Goal: Information Seeking & Learning: Compare options

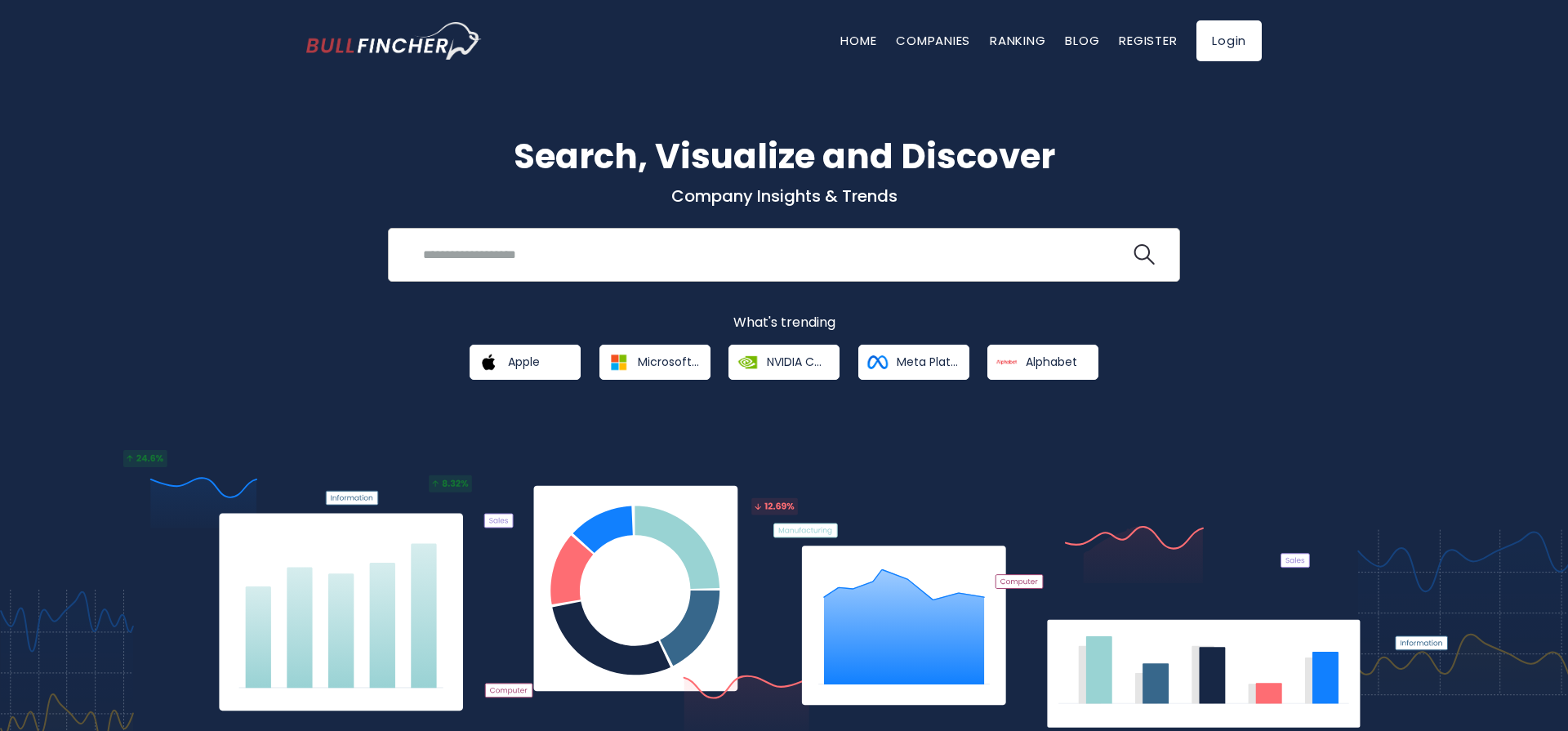
click at [501, 245] on input "search" at bounding box center [772, 254] width 717 height 30
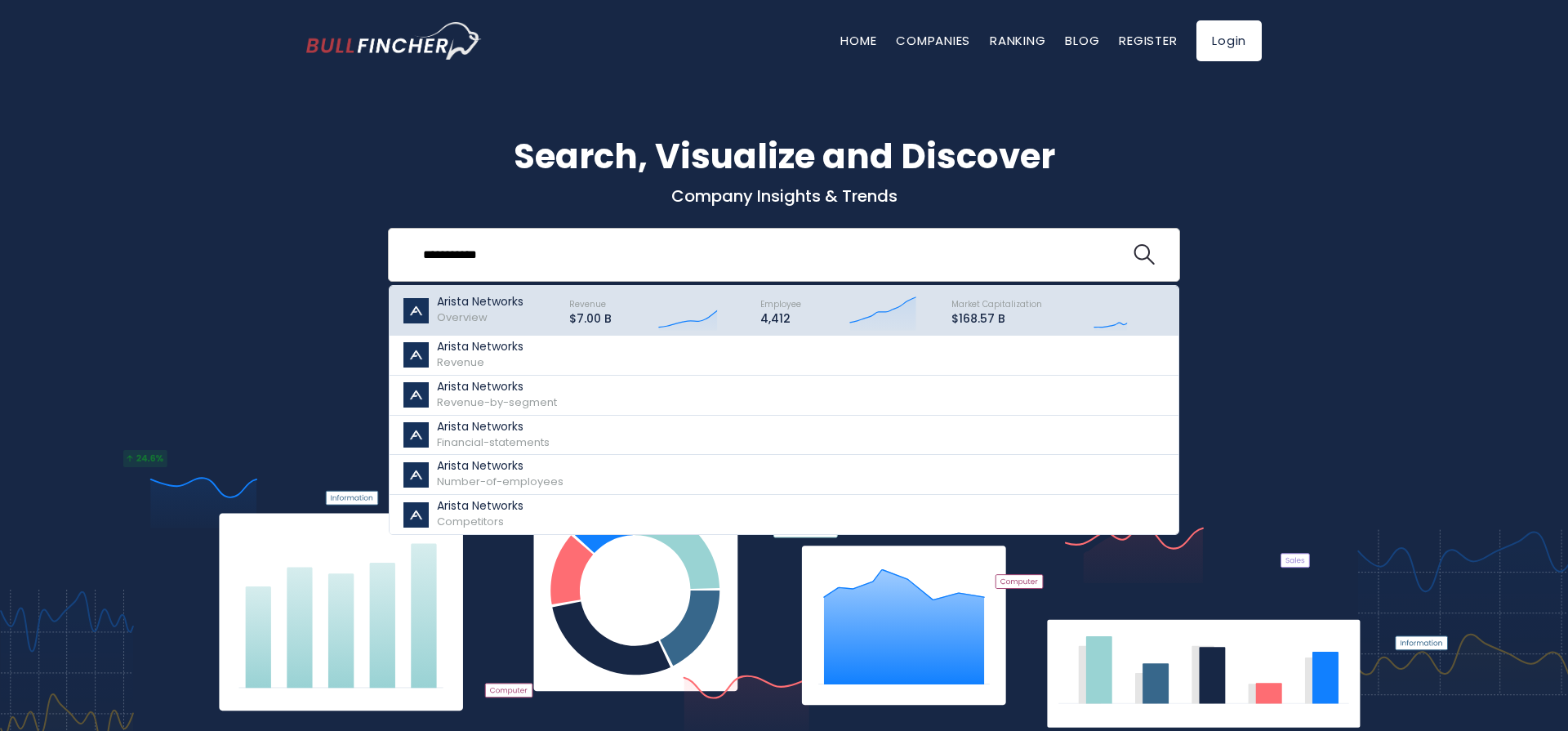
type input "**********"
click at [496, 305] on p "Arista Networks" at bounding box center [480, 302] width 87 height 14
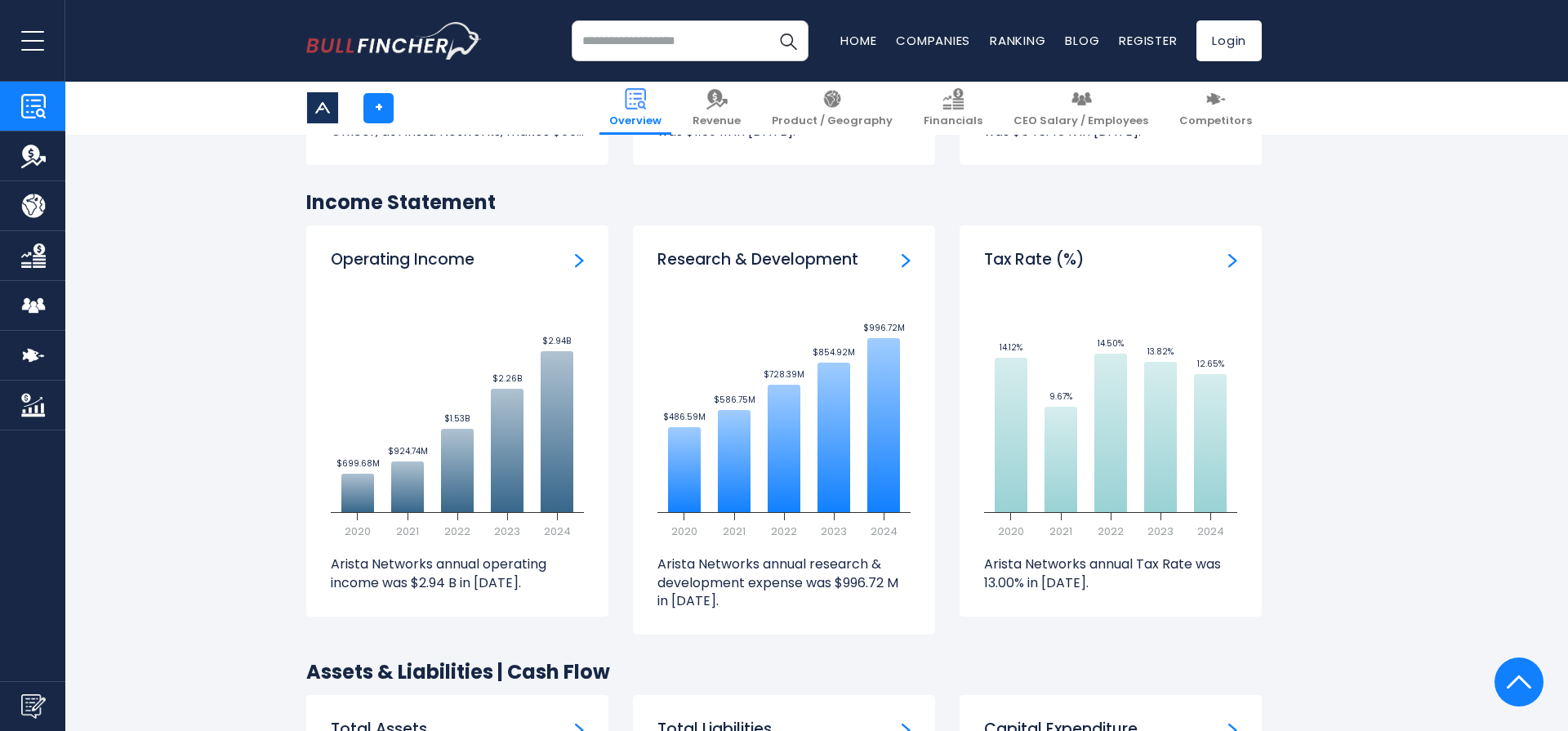
scroll to position [2321, 0]
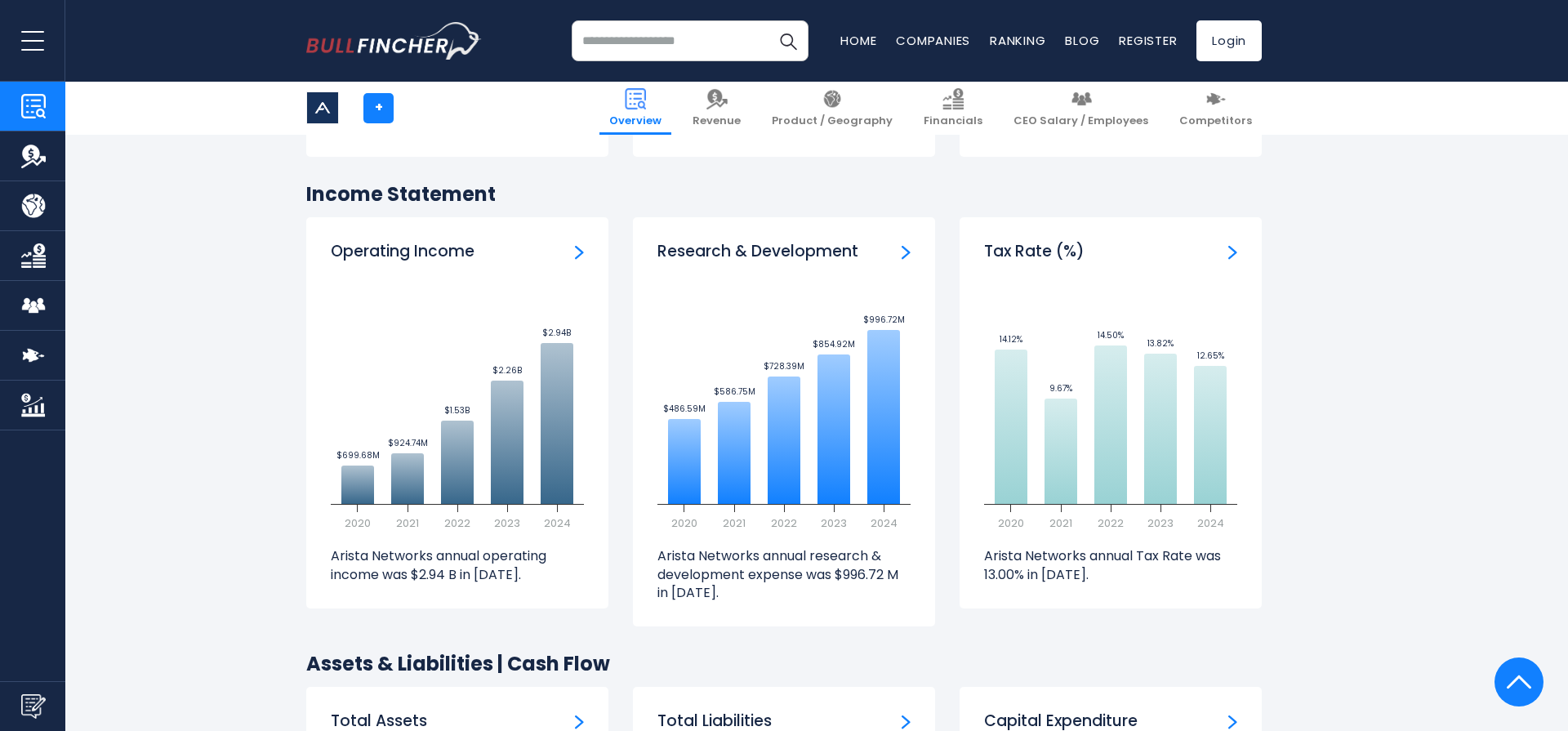
click at [575, 245] on img "Operating Income" at bounding box center [579, 252] width 9 height 15
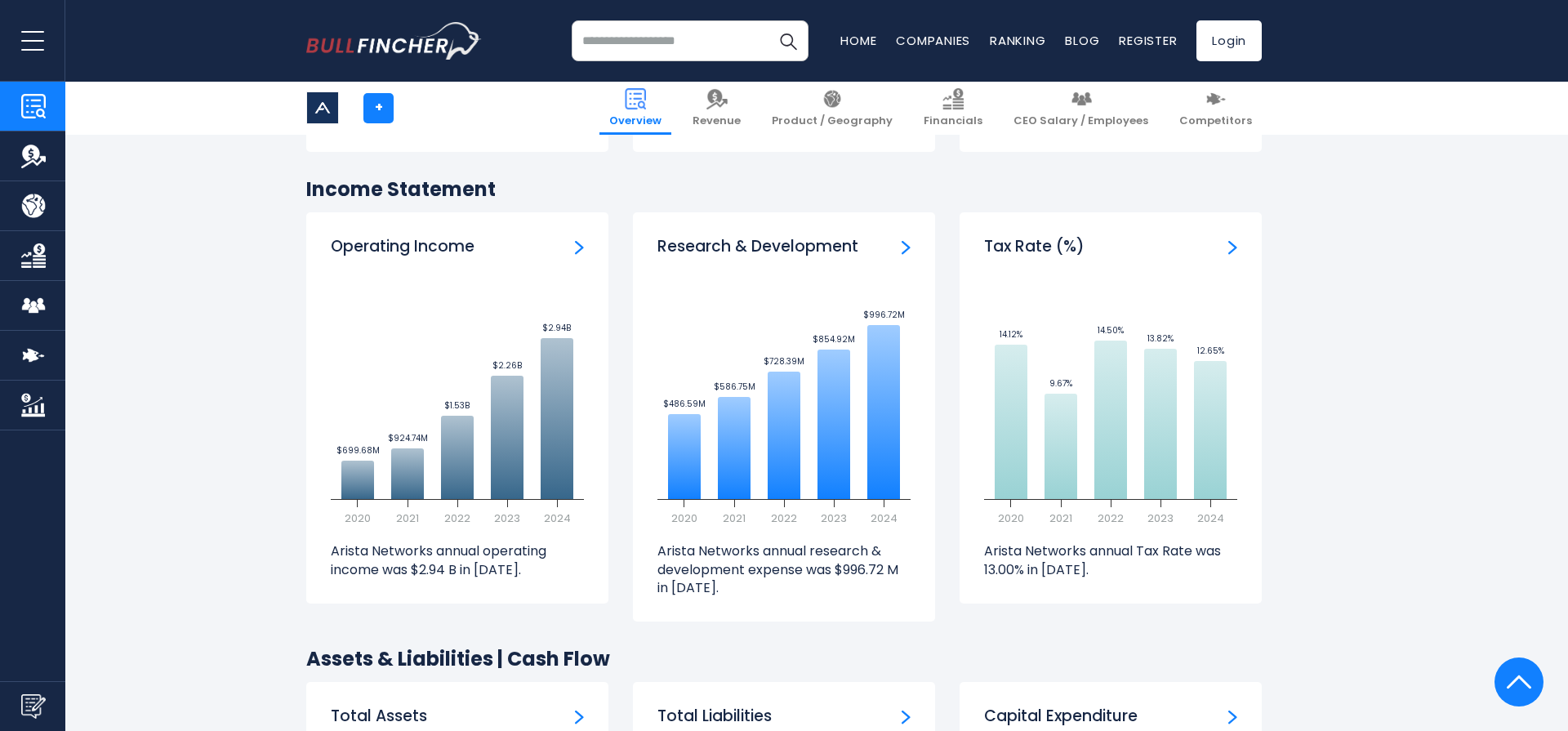
scroll to position [2325, 0]
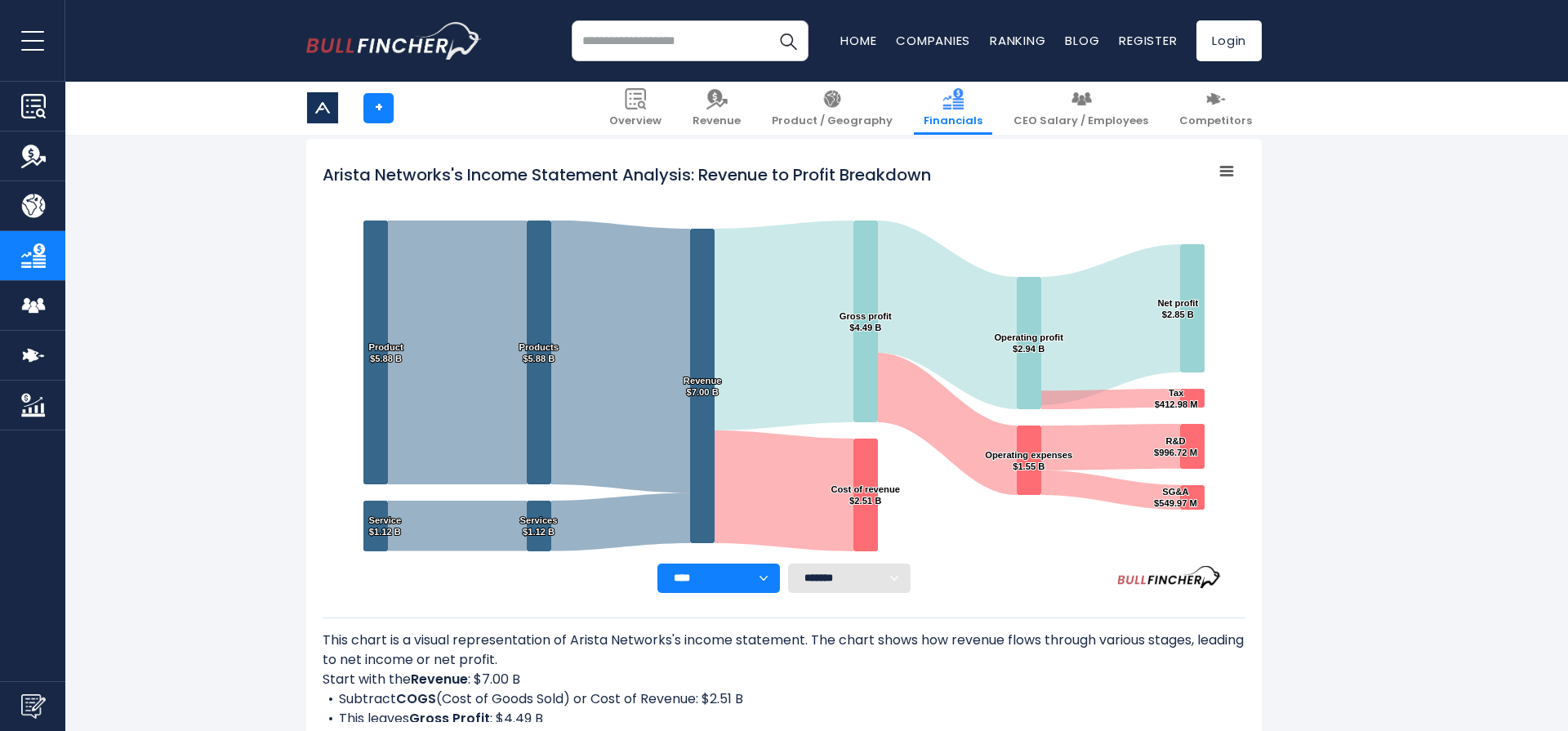
scroll to position [229, 0]
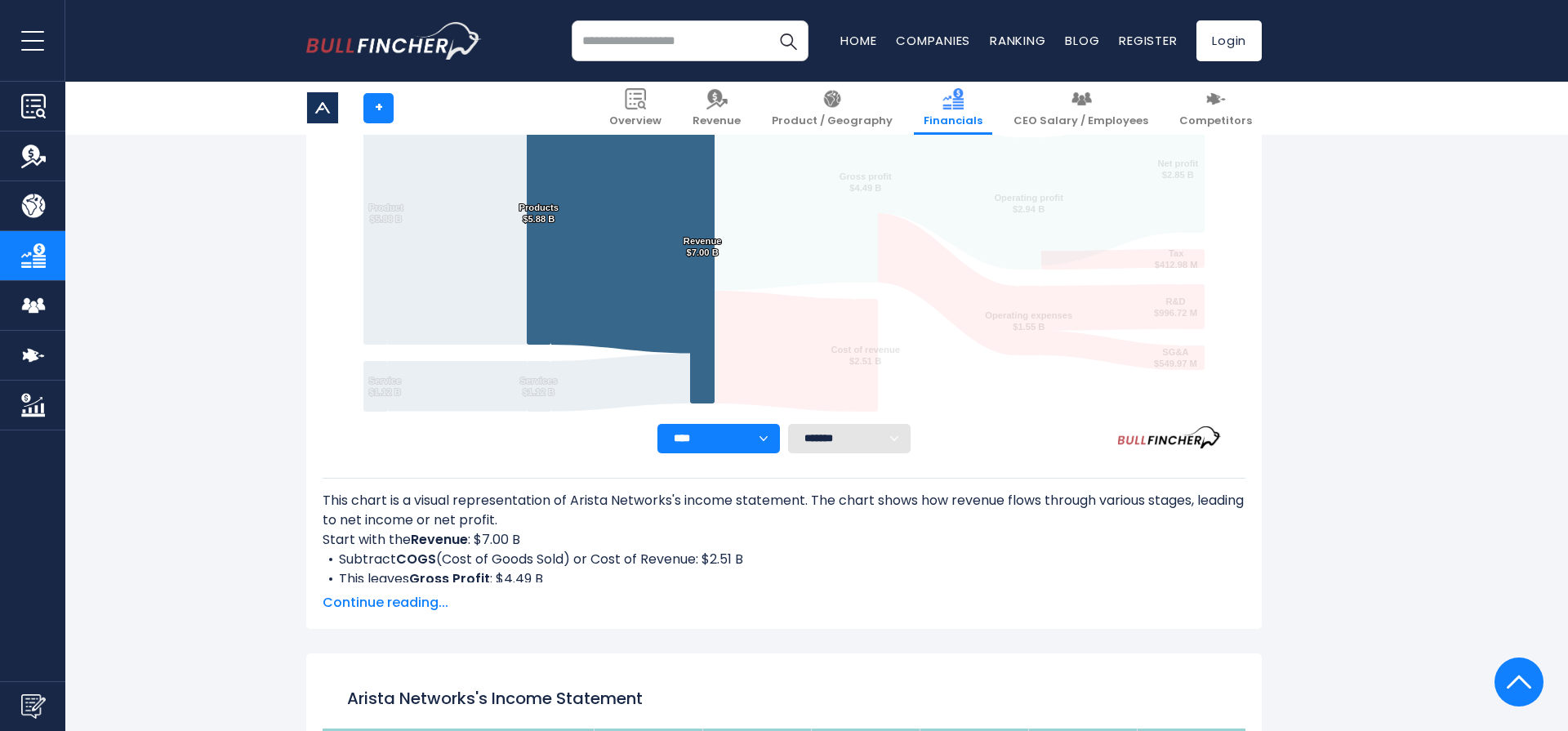
scroll to position [377, 0]
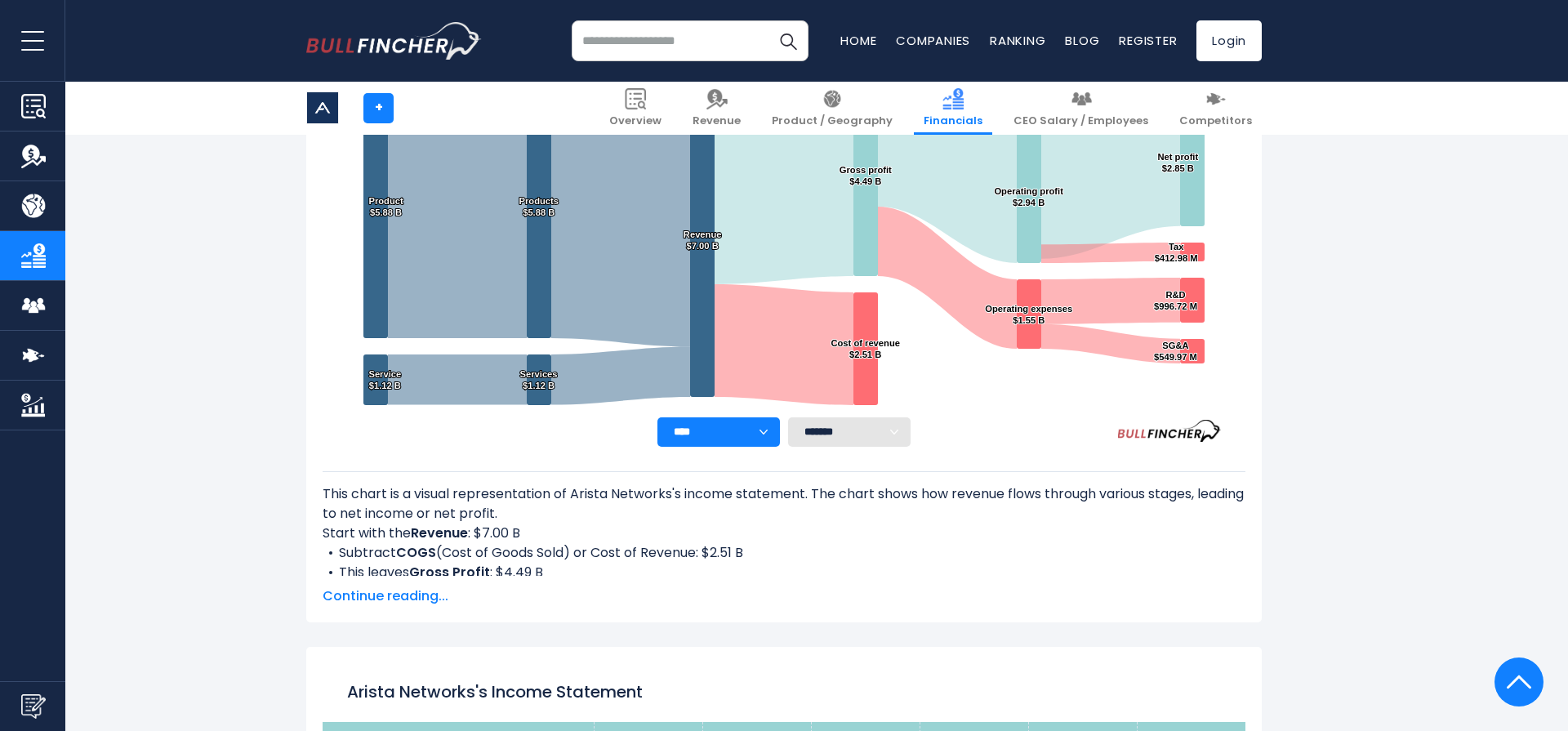
click at [424, 600] on span "Continue reading..." at bounding box center [784, 597] width 923 height 20
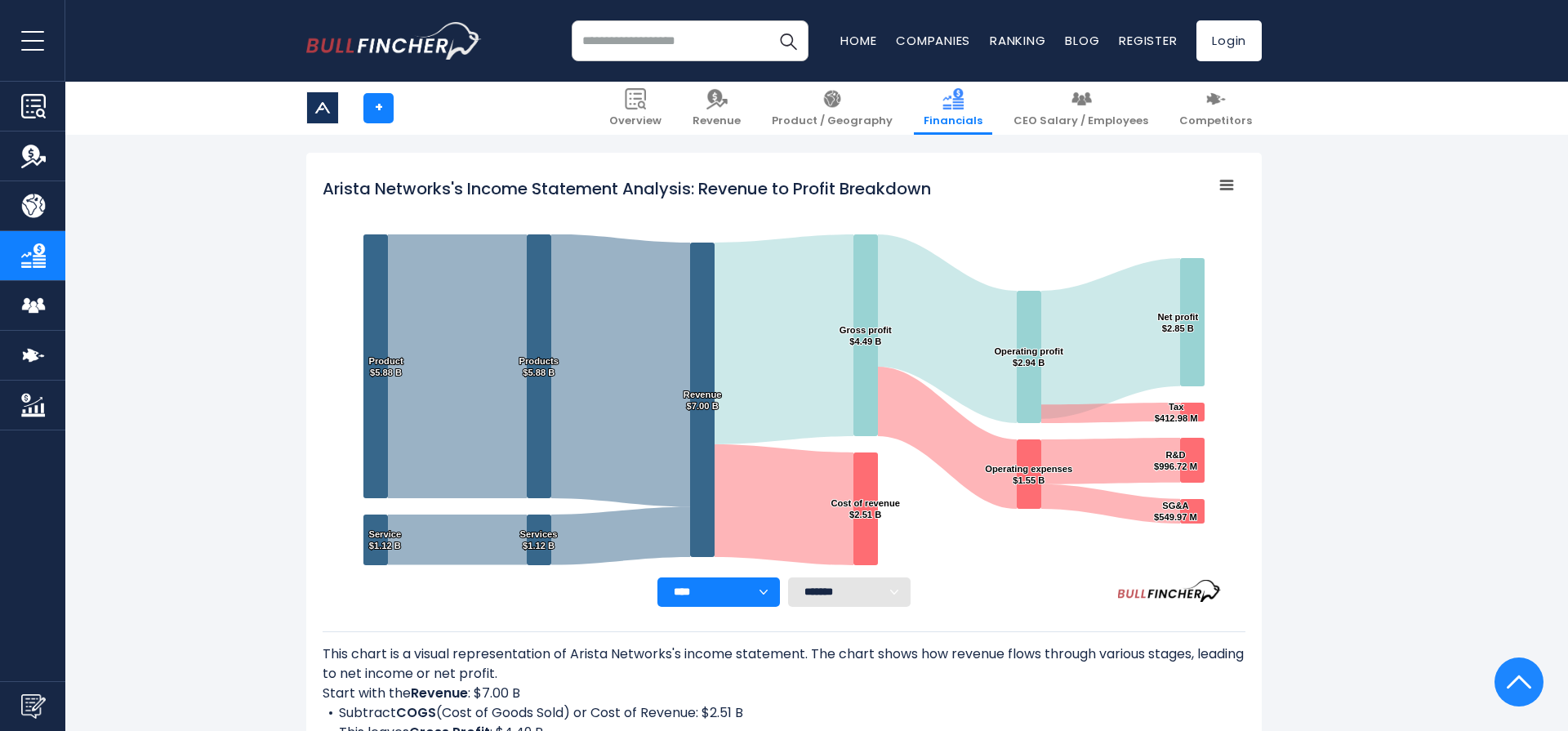
scroll to position [174, 0]
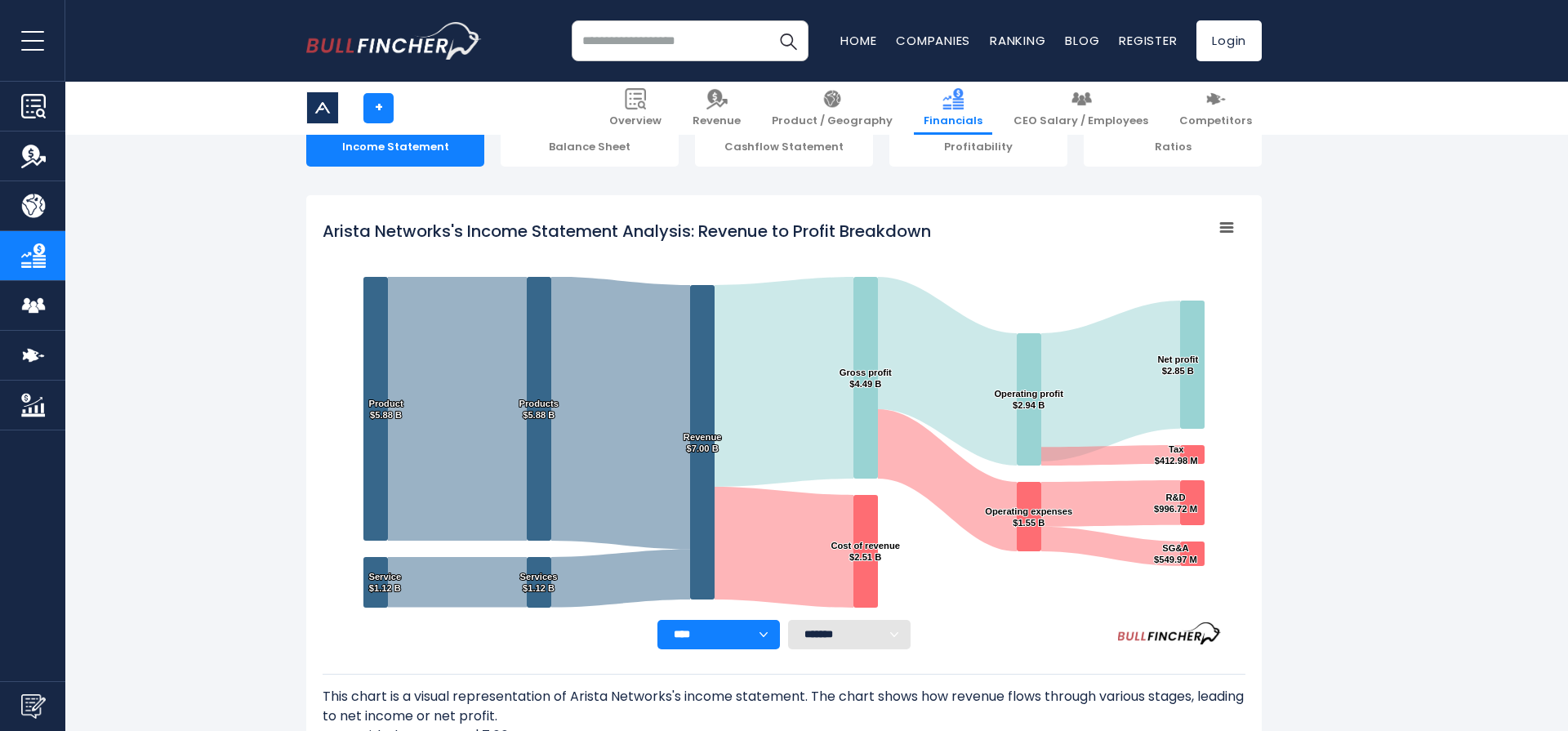
click at [613, 34] on input "search" at bounding box center [690, 41] width 237 height 41
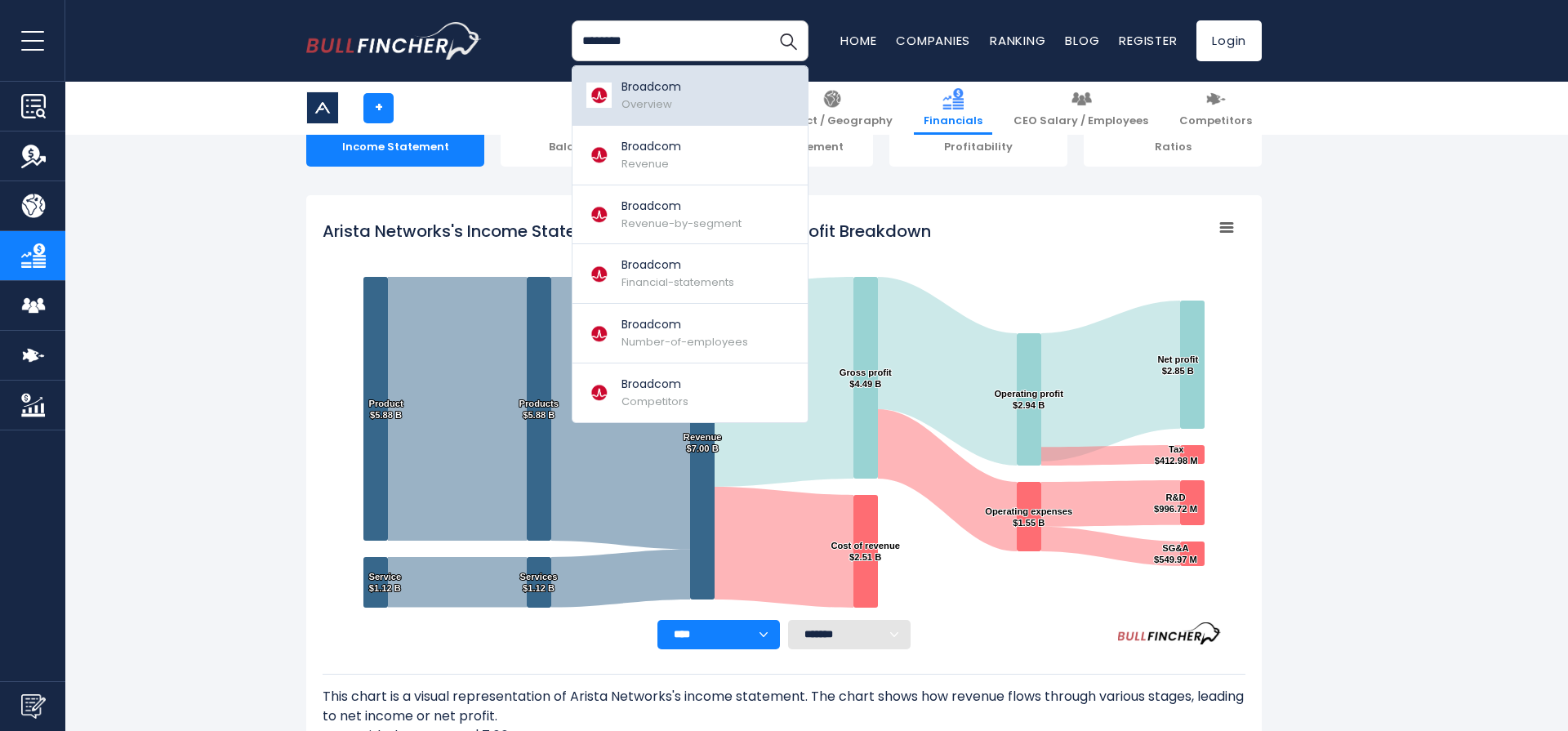
type input "********"
click at [612, 94] on img at bounding box center [599, 95] width 29 height 25
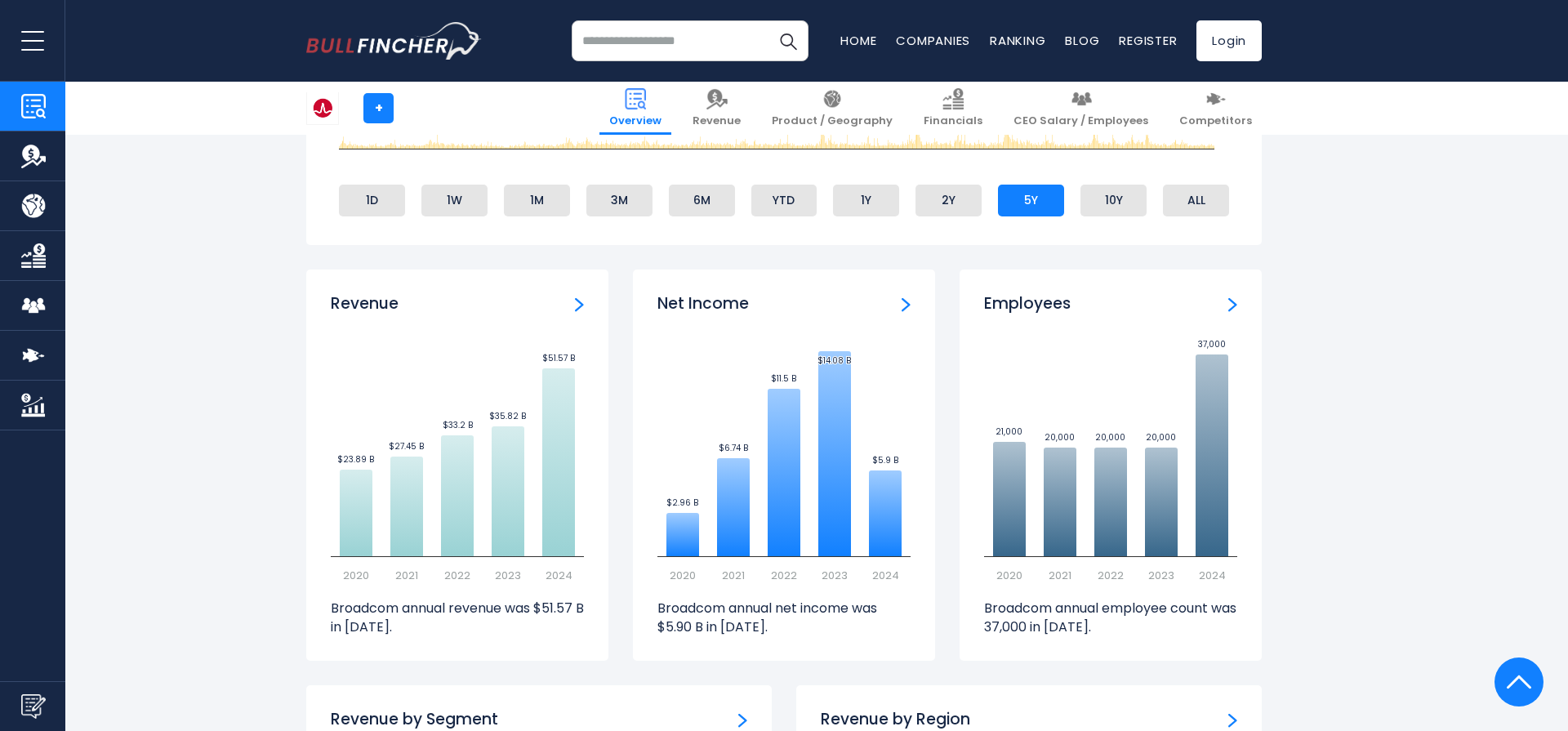
scroll to position [961, 0]
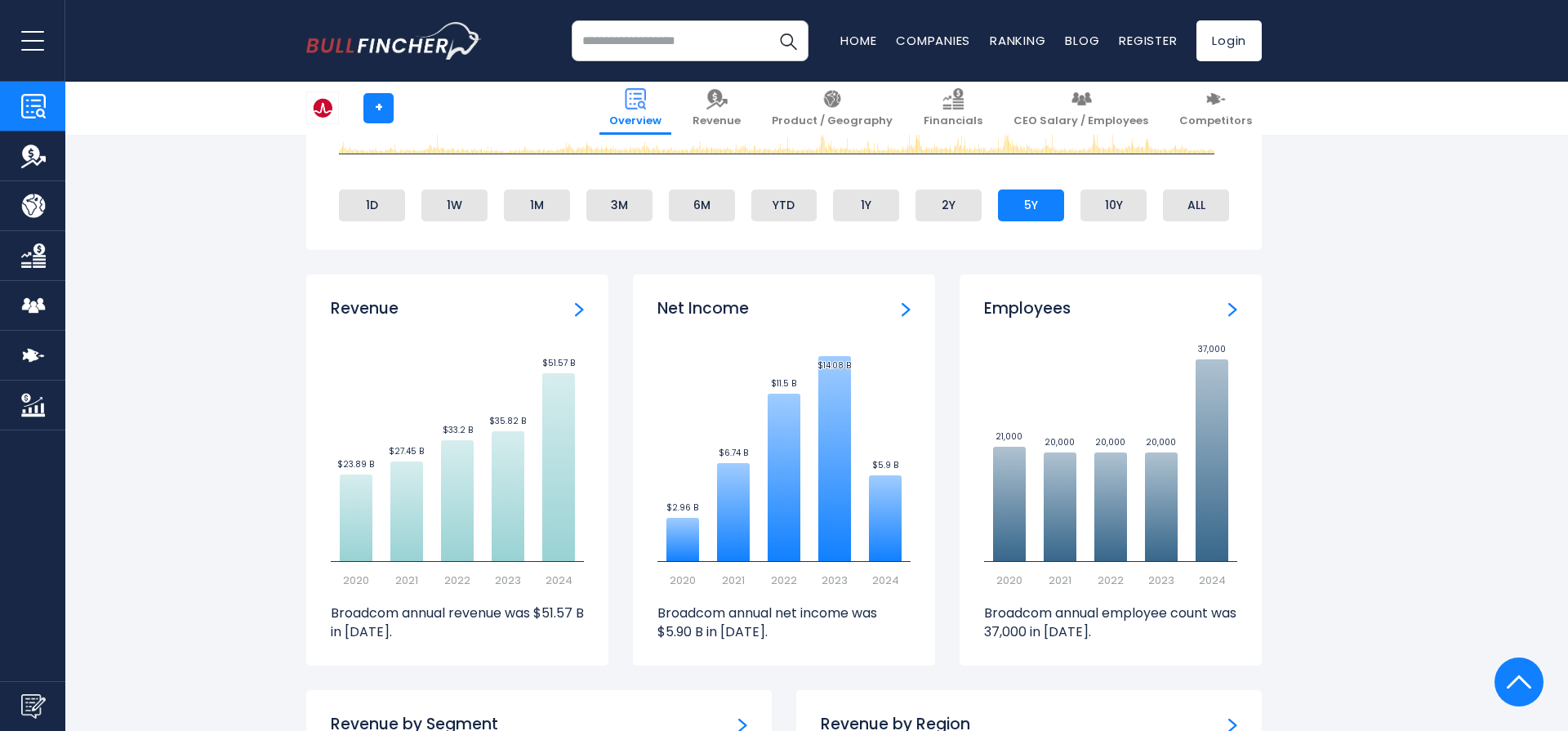
click at [903, 310] on img "Net income" at bounding box center [906, 310] width 9 height 15
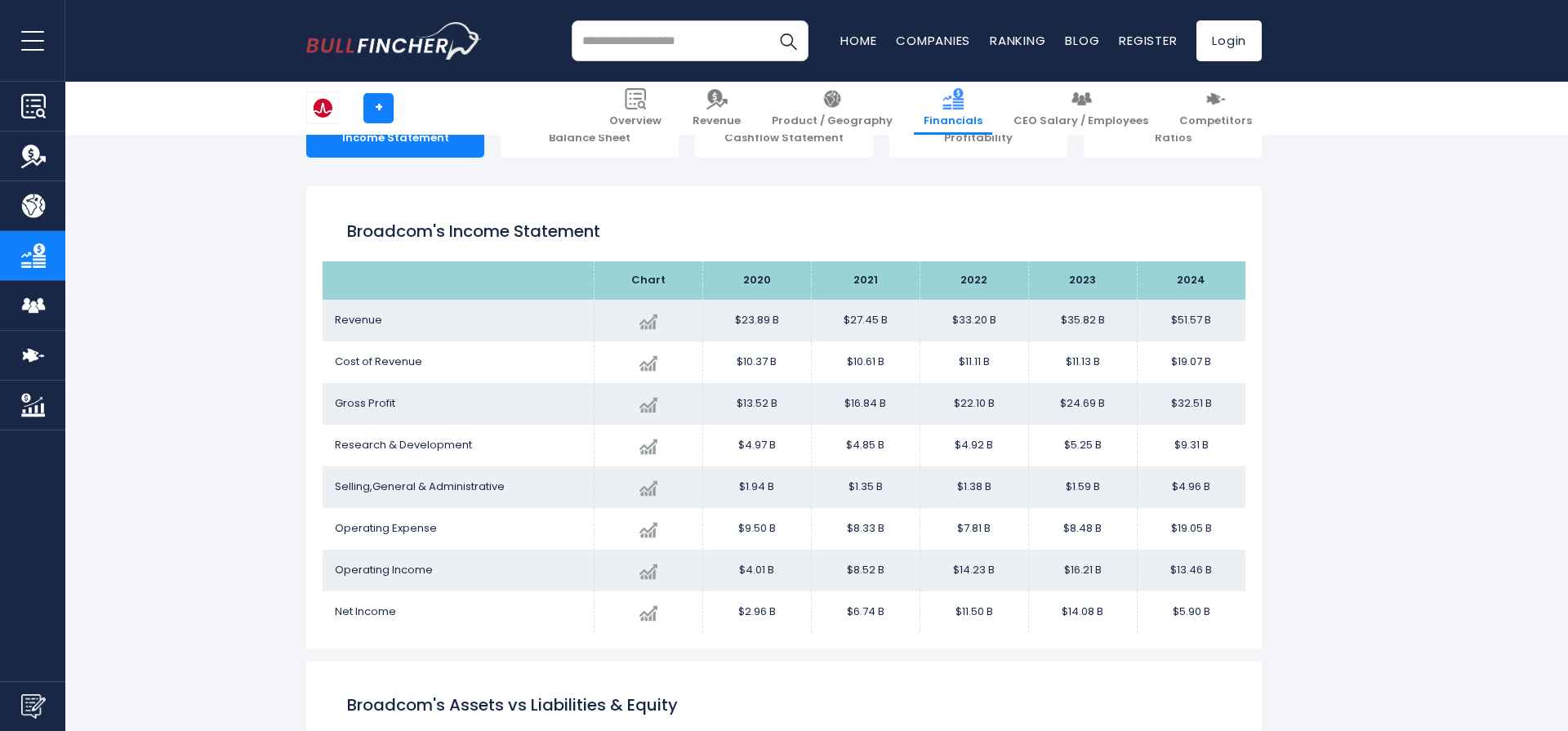
scroll to position [230, 0]
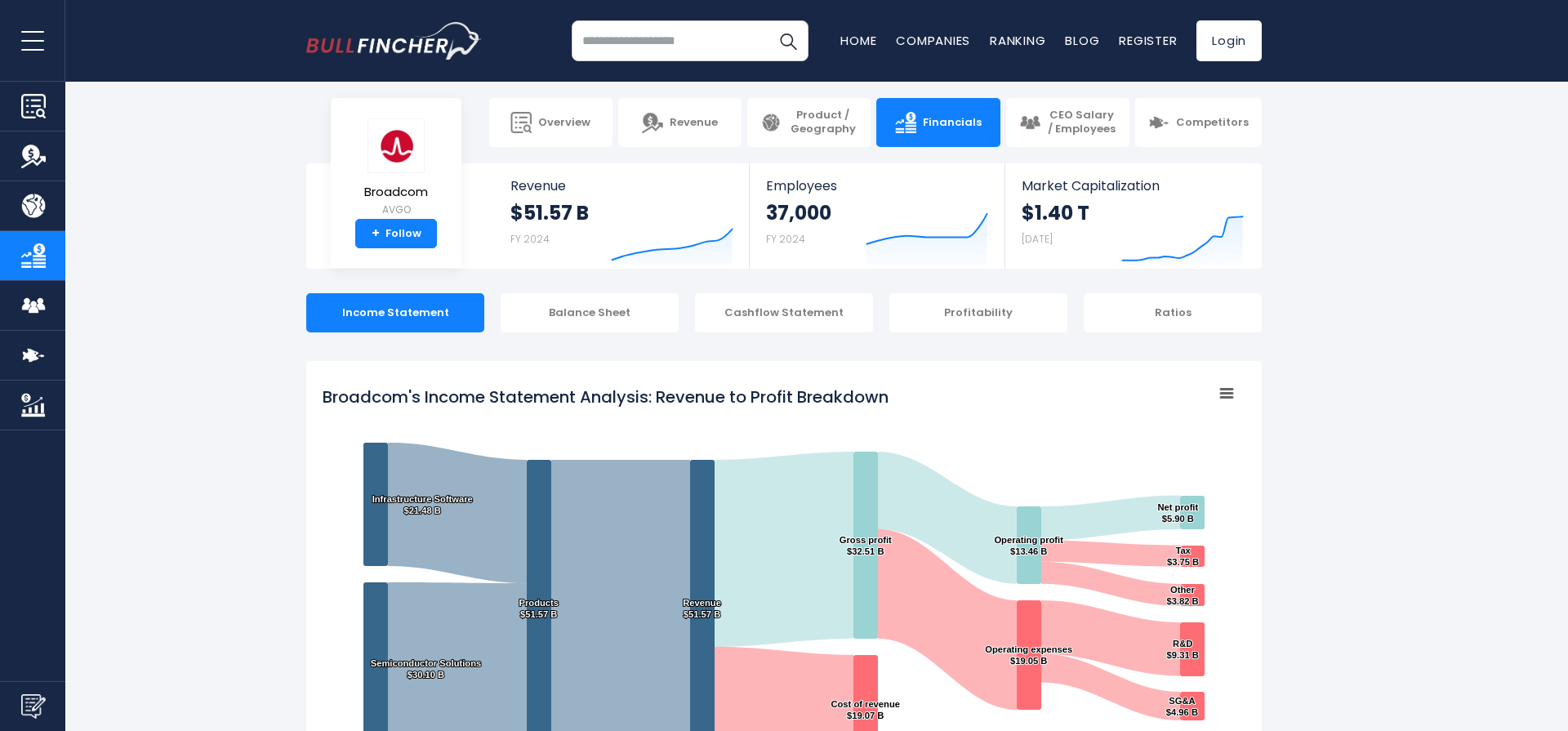
scroll to position [11, 0]
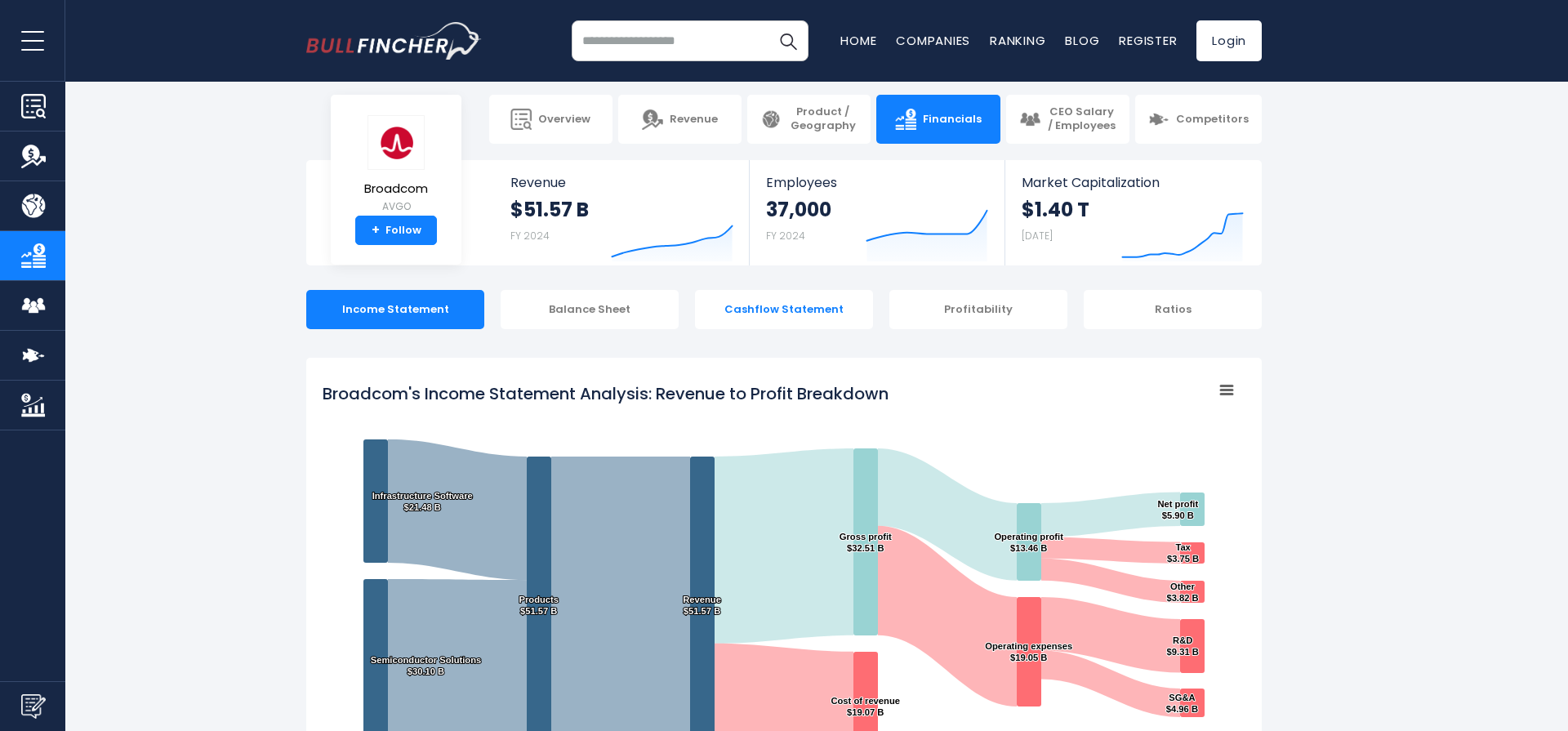
click at [832, 317] on div "Cashflow Statement" at bounding box center [784, 310] width 178 height 39
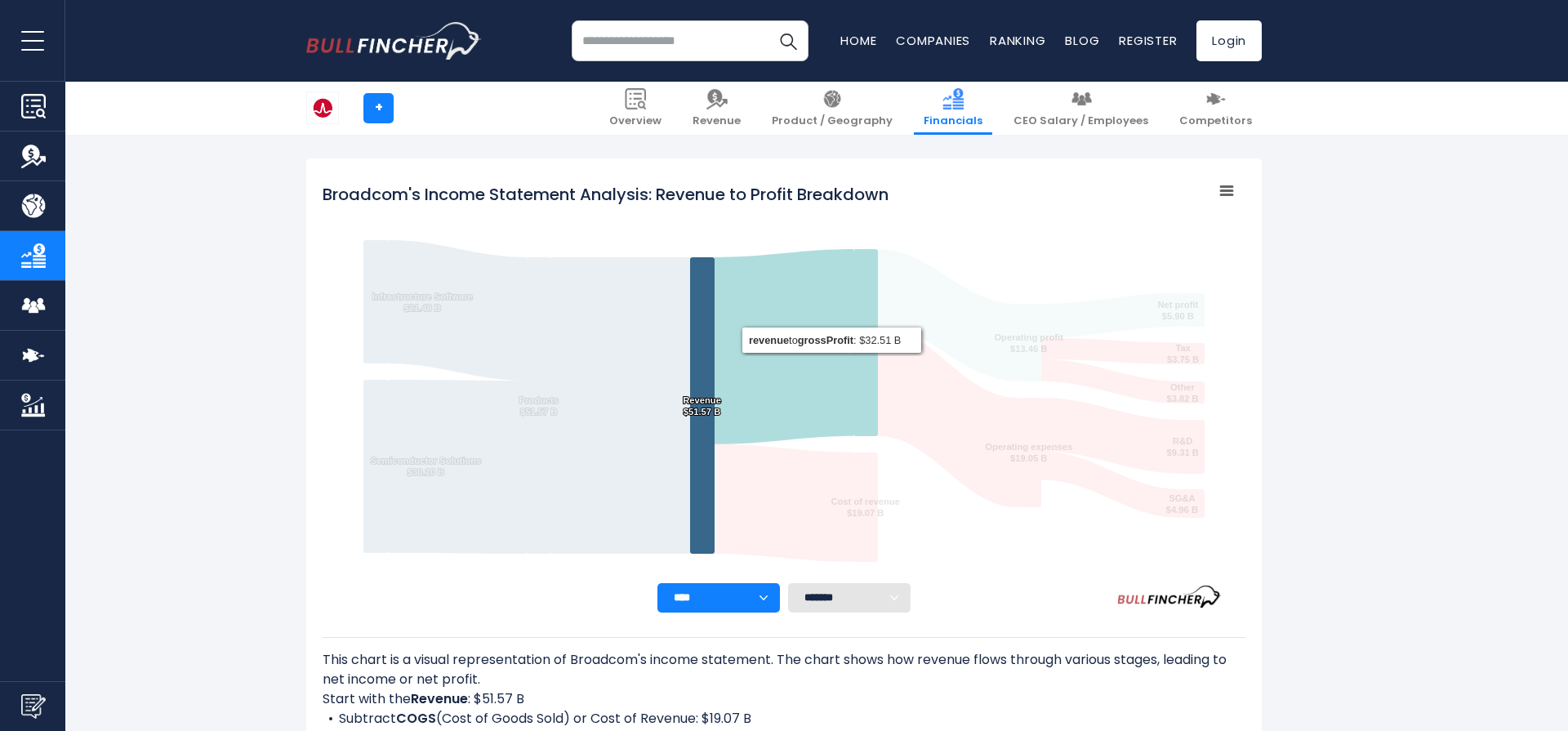
scroll to position [204, 0]
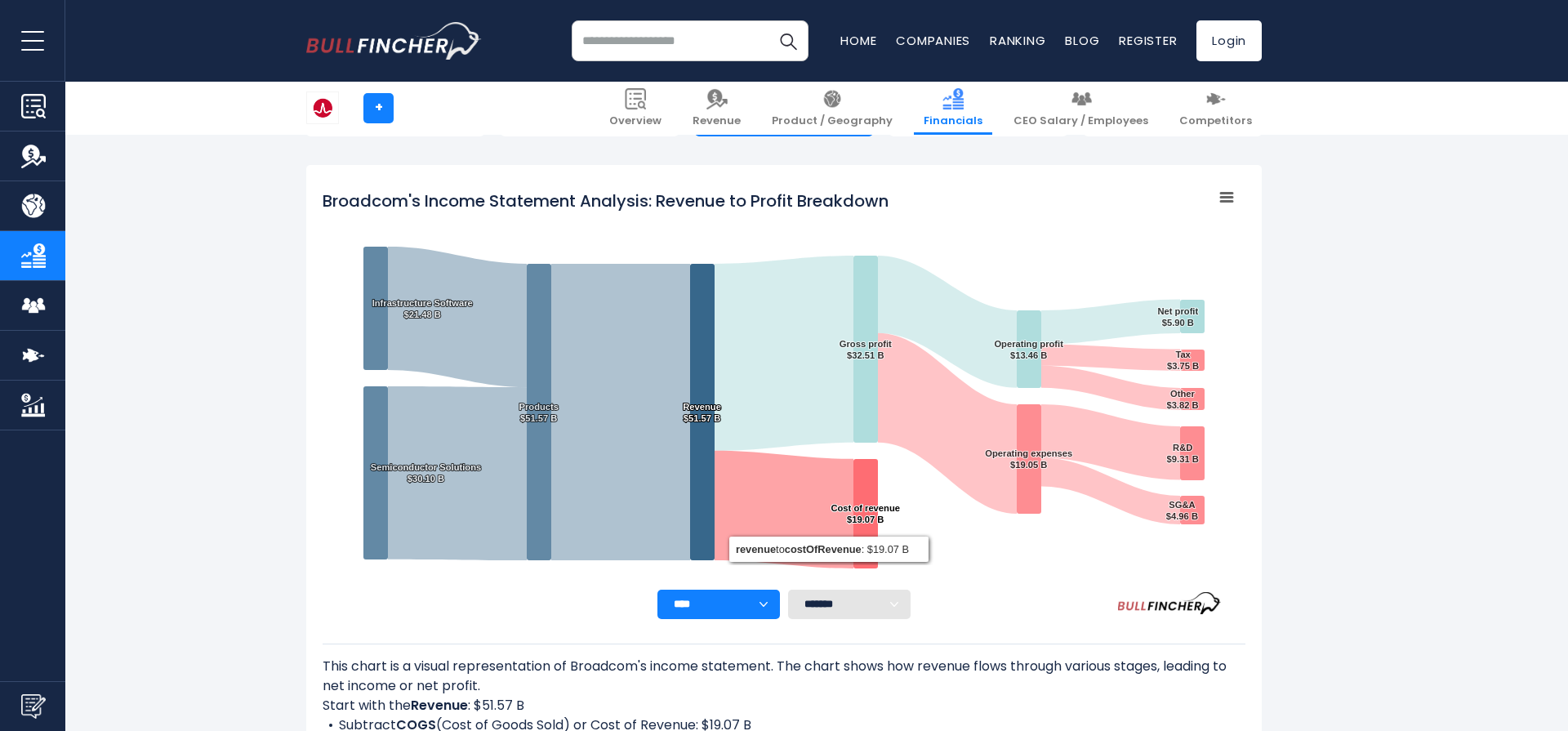
click at [841, 605] on select "******* ** ** ** **" at bounding box center [850, 605] width 123 height 30
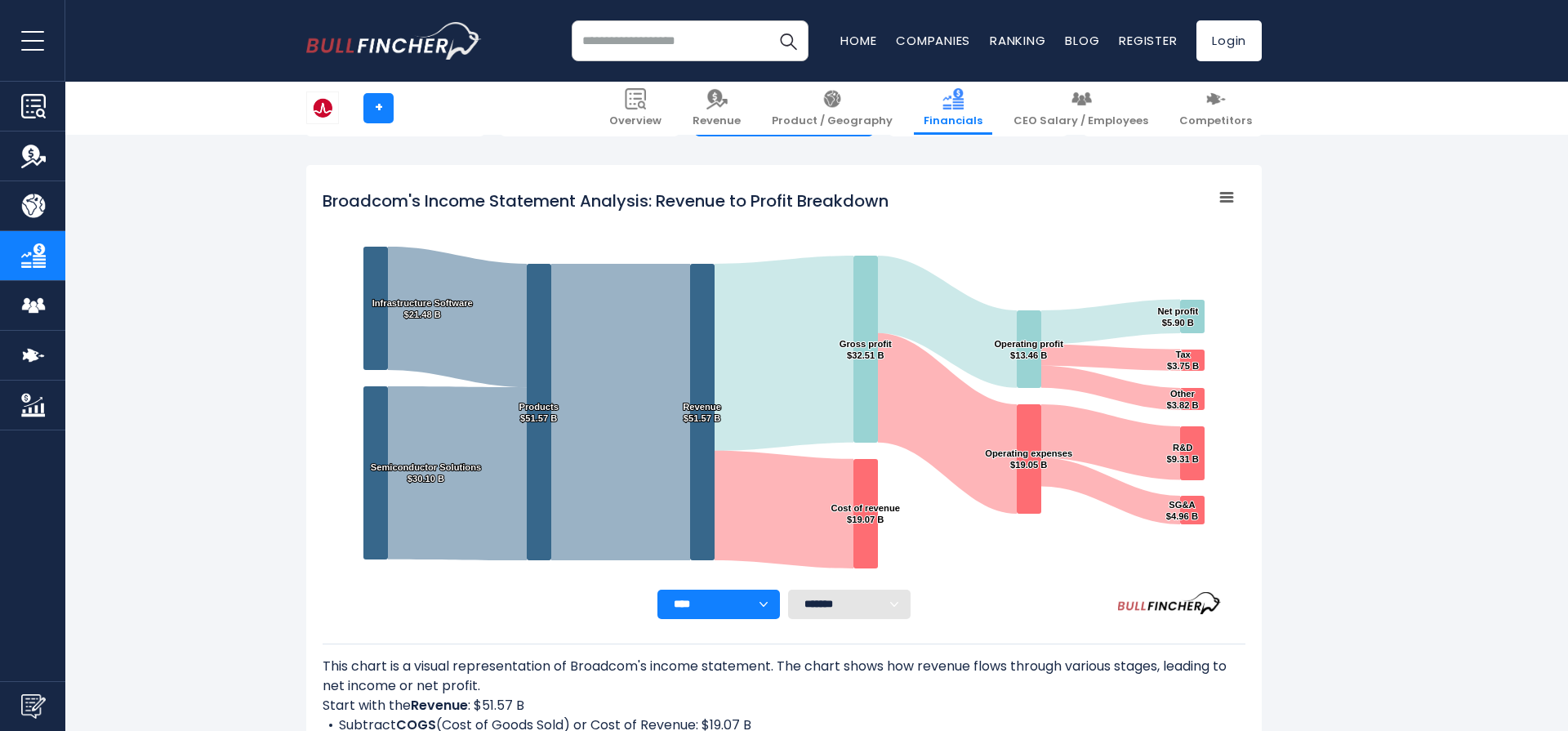
click at [736, 610] on select "**** **** **** **** **** ****" at bounding box center [719, 605] width 123 height 30
click at [850, 602] on select "******* ** ** ** **" at bounding box center [850, 605] width 123 height 30
select select "**"
click at [788, 590] on select "******* ** ** ** **" at bounding box center [850, 605] width 123 height 30
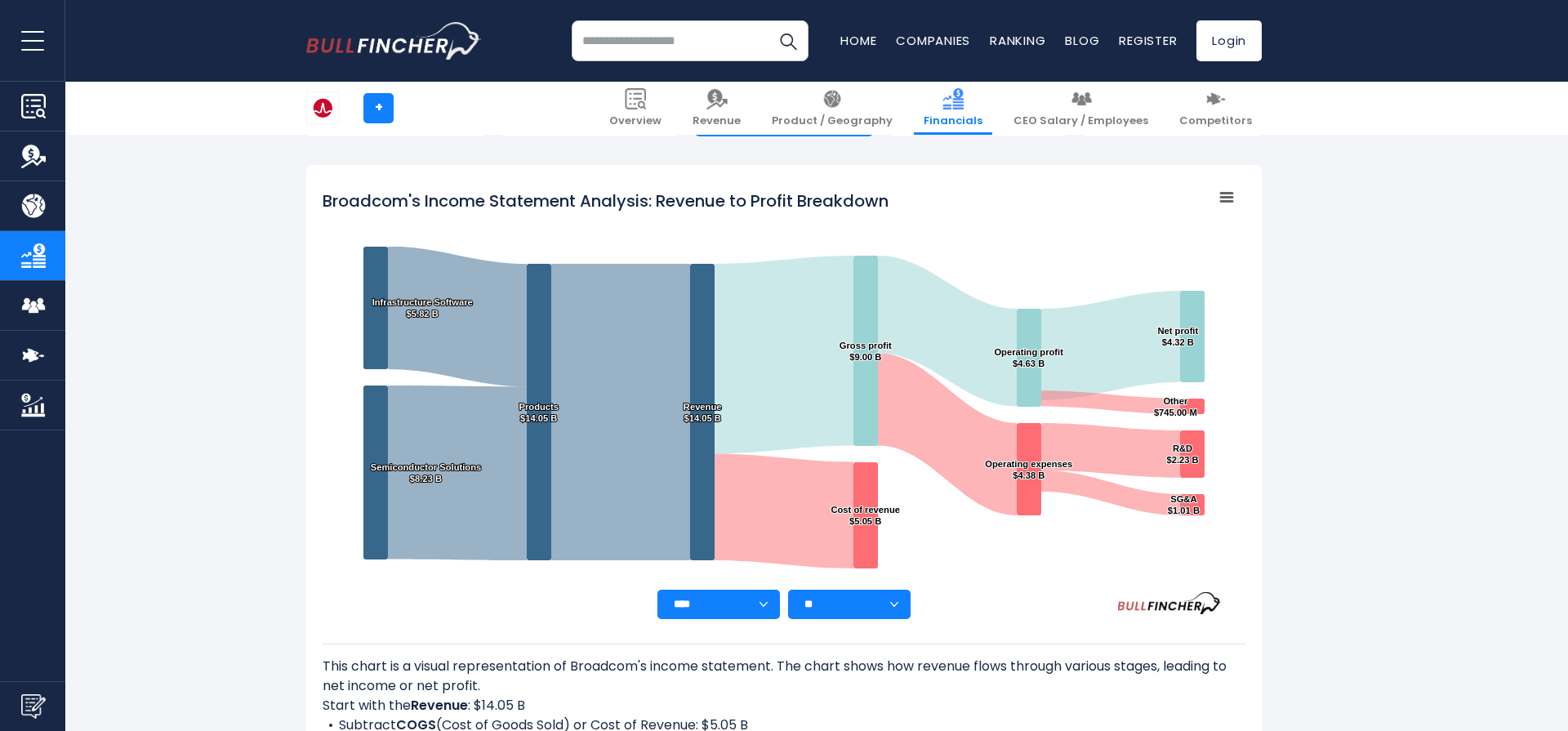
click at [863, 598] on select "******* ** ** ** **" at bounding box center [850, 605] width 123 height 30
select select
click at [788, 590] on select "******* ** ** ** **" at bounding box center [850, 605] width 123 height 30
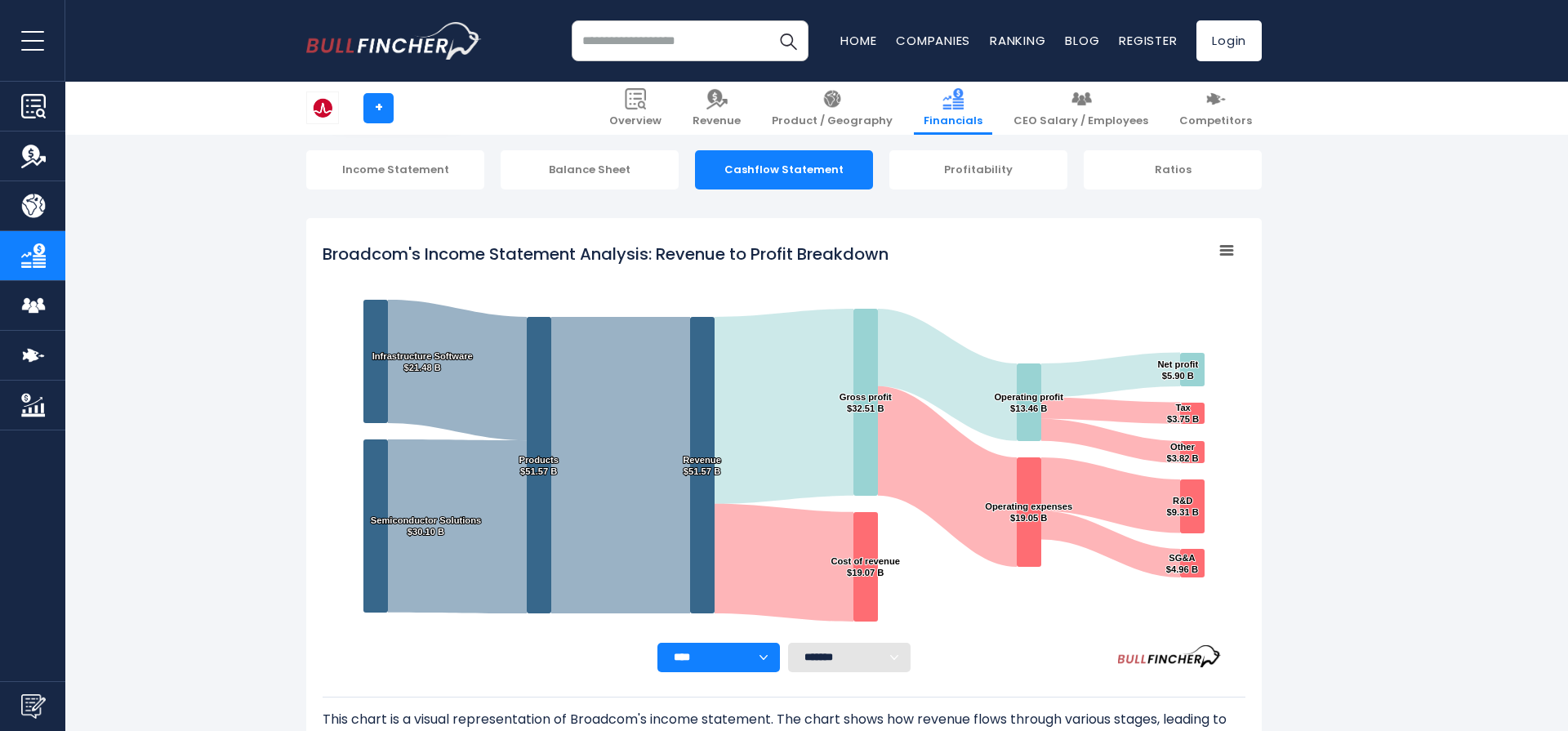
scroll to position [145, 0]
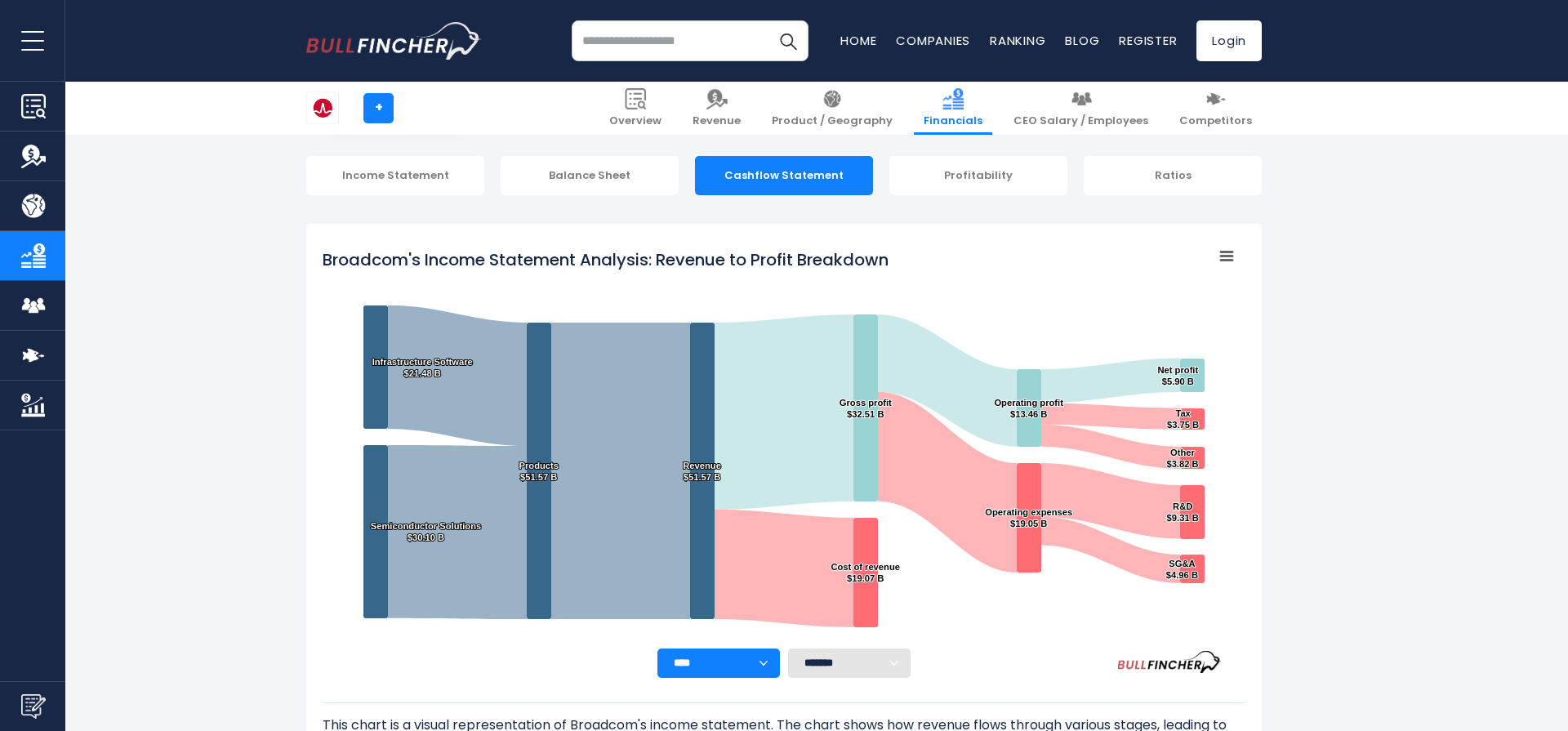
drag, startPoint x: 1203, startPoint y: 457, endPoint x: 1165, endPoint y: 485, distance: 47.2
click at [1196, 461] on icon "Created with Highcharts 12.1.2 Chart context menu Broadcom's Income Statement A…" at bounding box center [784, 444] width 923 height 409
click at [1241, 128] on link "Competitors" at bounding box center [1216, 108] width 93 height 53
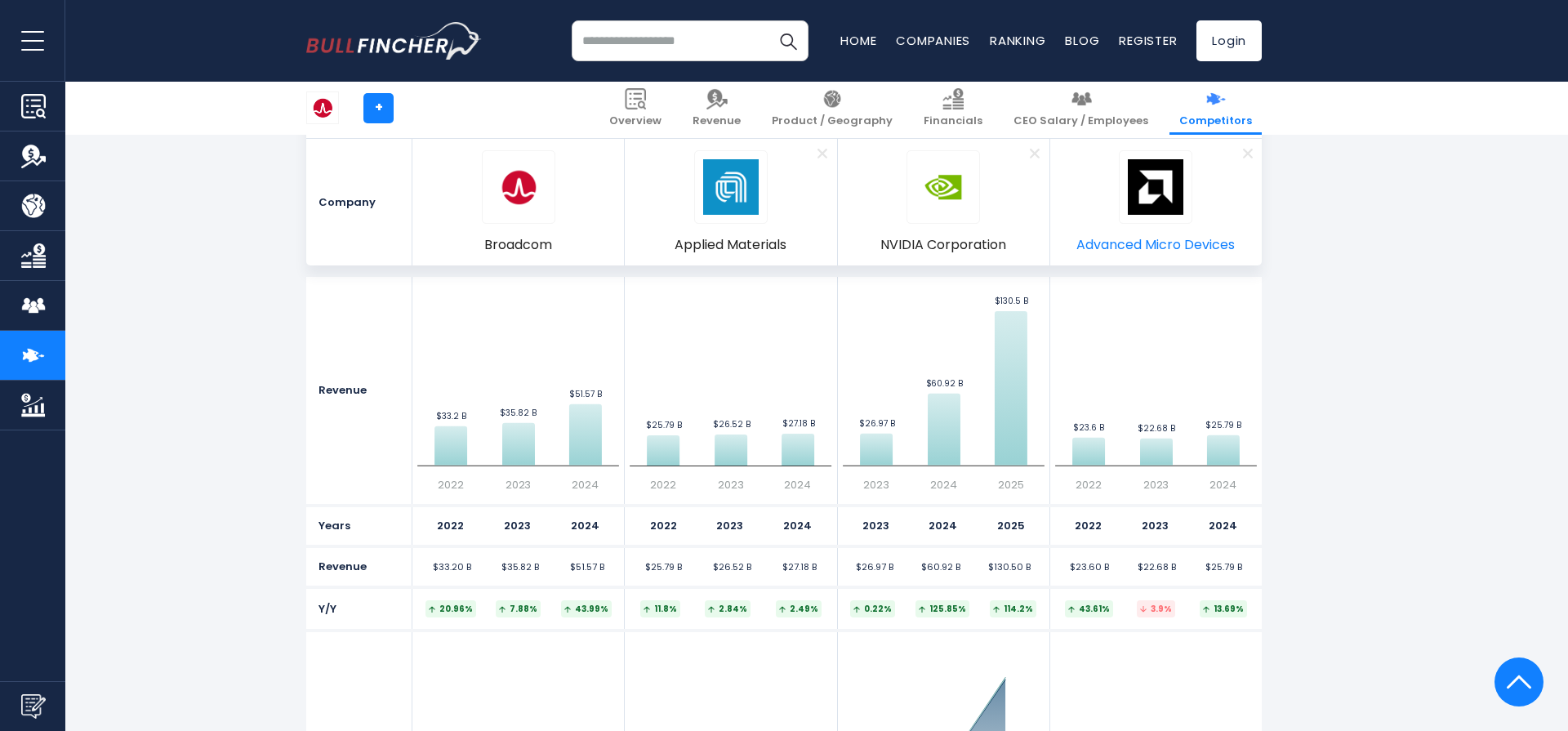
scroll to position [1315, 0]
click at [387, 117] on link "+" at bounding box center [378, 108] width 30 height 30
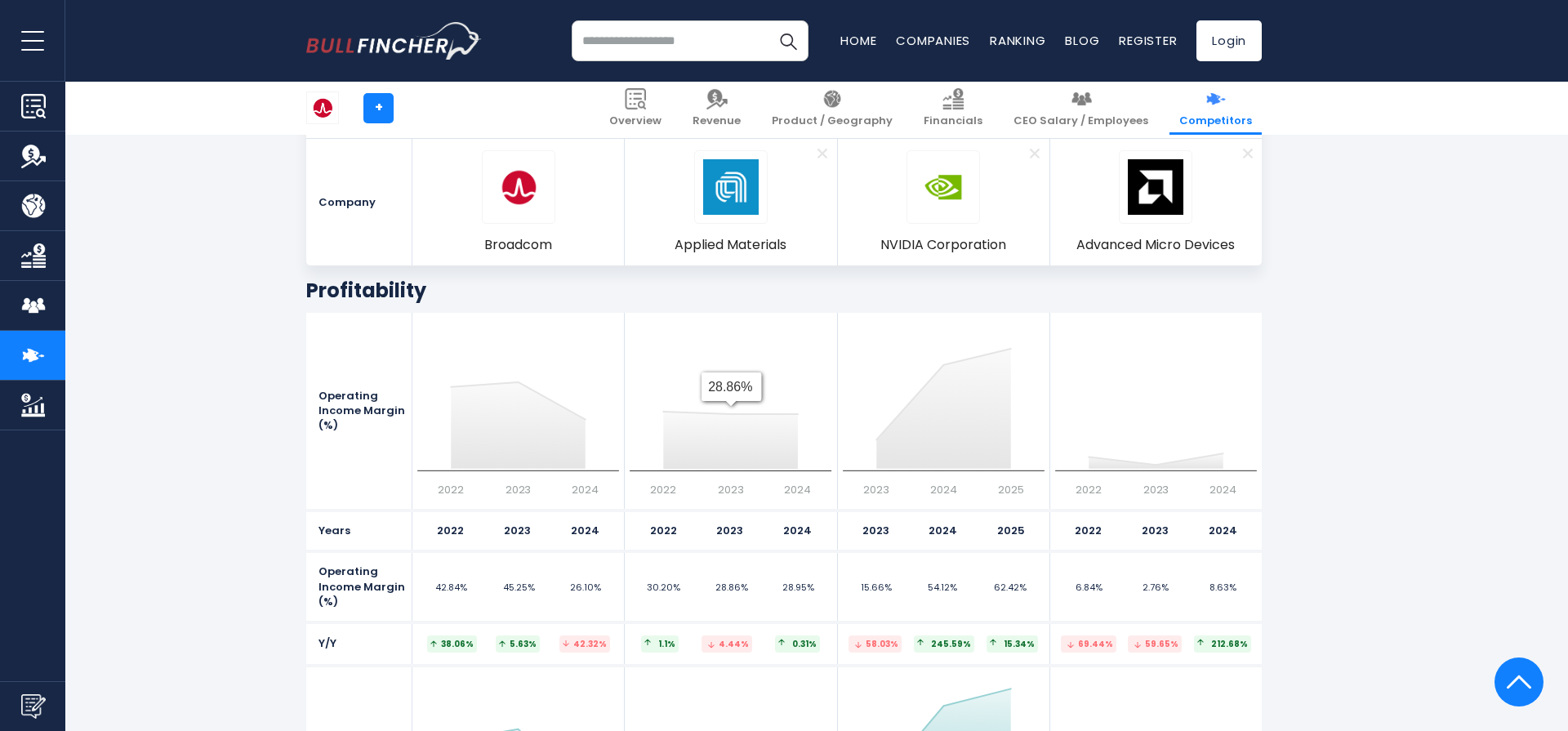
scroll to position [5369, 0]
click at [675, 46] on input "search" at bounding box center [690, 41] width 237 height 41
type input "*******"
click at [768, 20] on button "Search" at bounding box center [788, 41] width 41 height 41
click at [922, 176] on img at bounding box center [944, 187] width 56 height 56
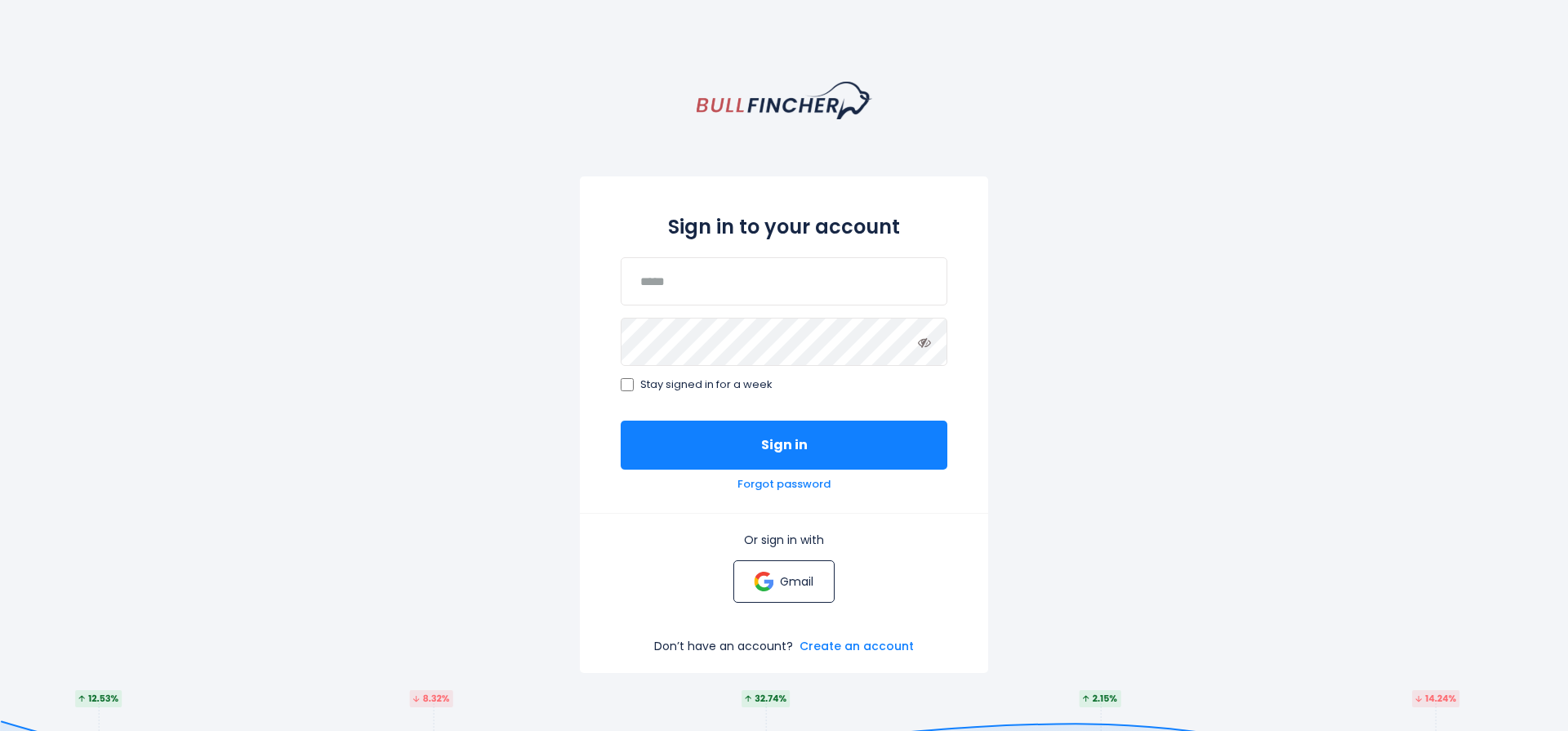
click at [782, 569] on link "Gmail" at bounding box center [783, 582] width 101 height 43
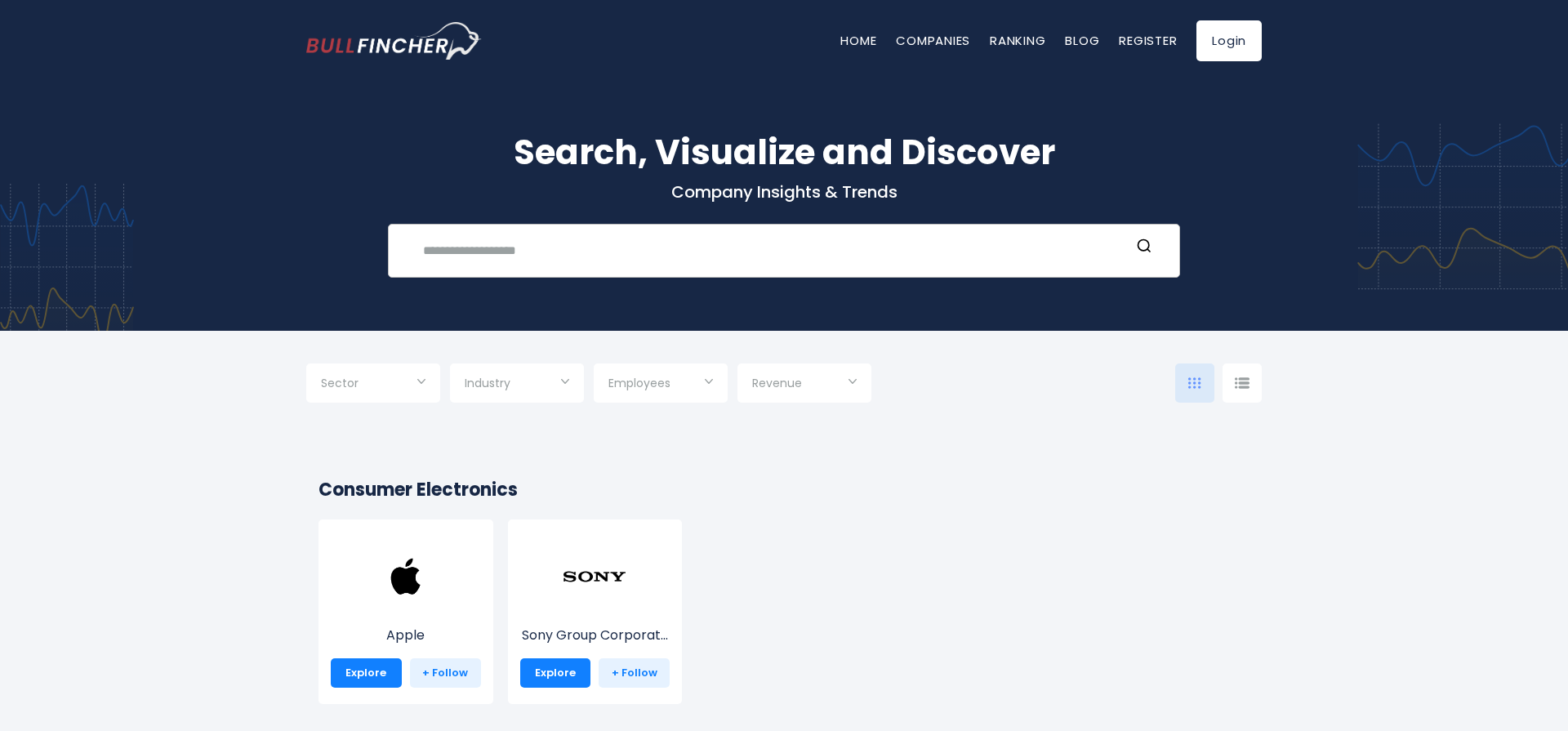
click at [523, 245] on input "text" at bounding box center [772, 250] width 717 height 30
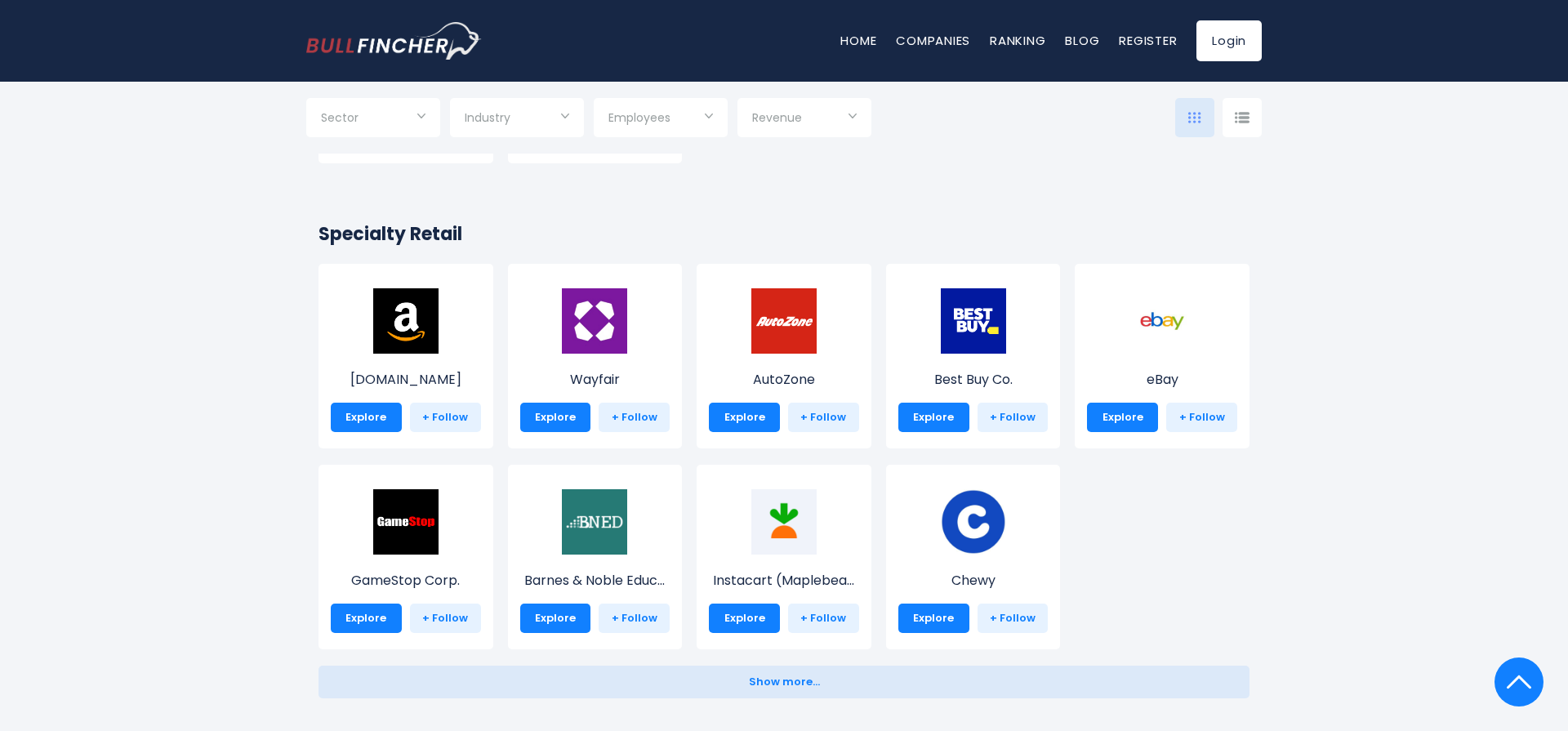
scroll to position [546, 0]
type input "****"
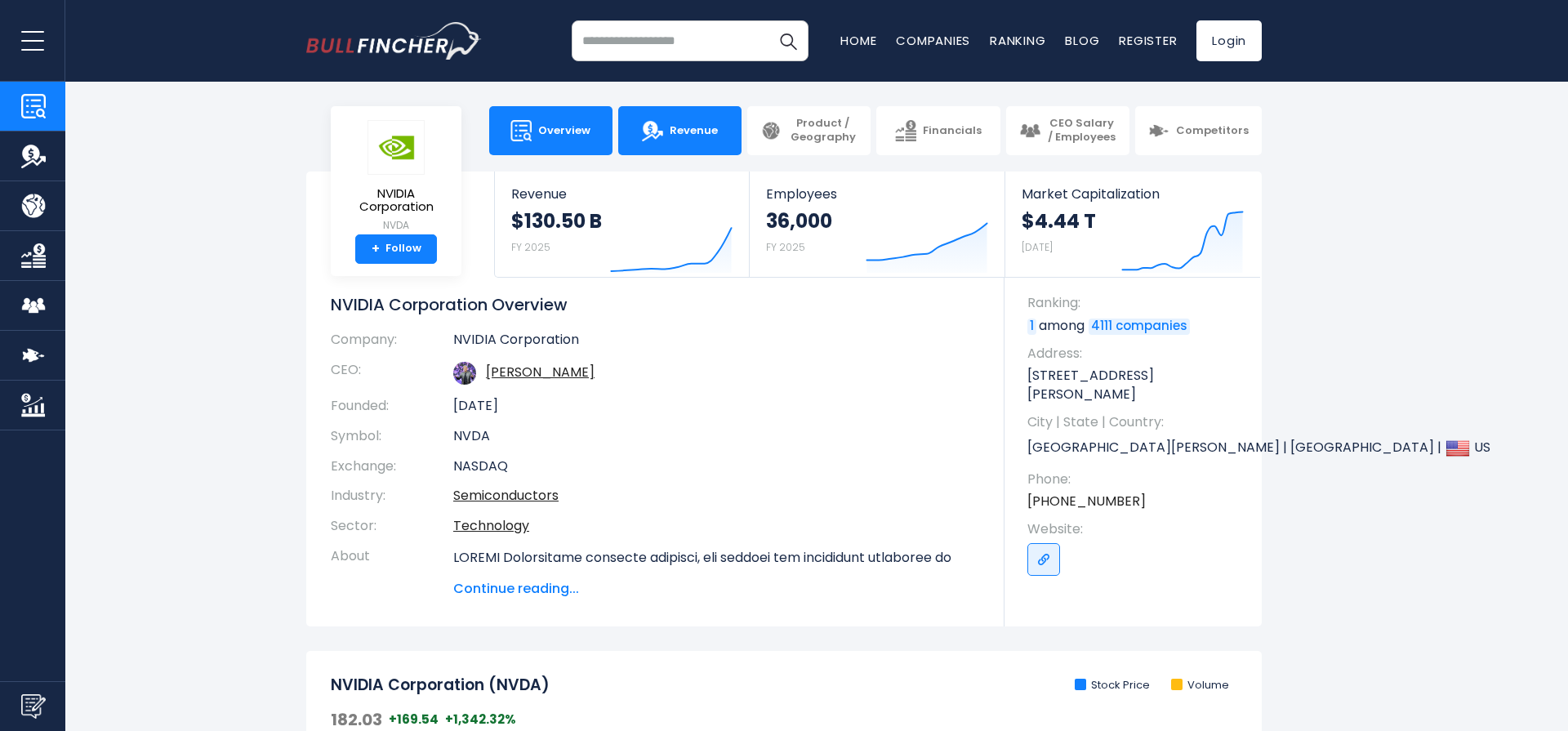
click at [620, 138] on link "Revenue" at bounding box center [680, 131] width 124 height 49
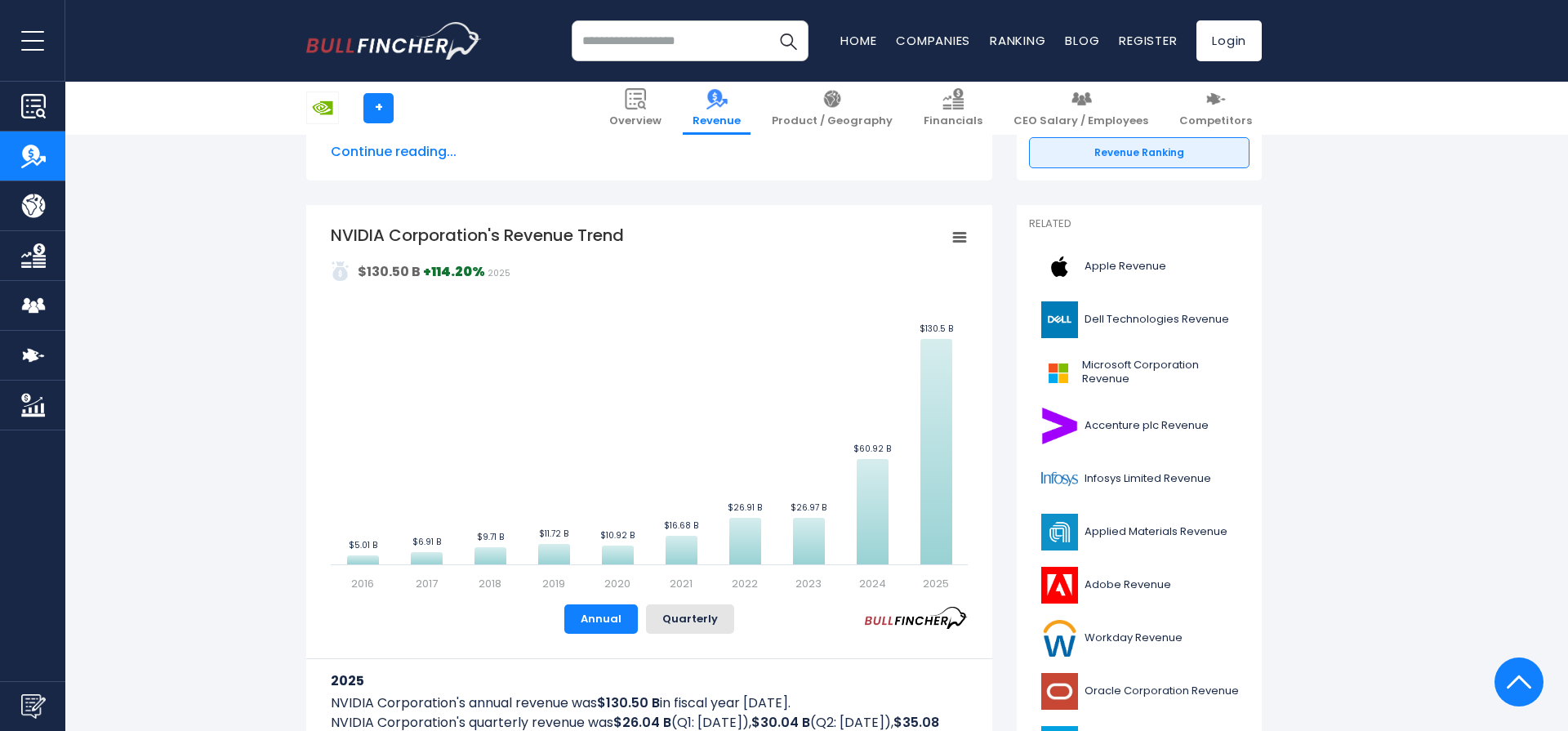
scroll to position [287, 0]
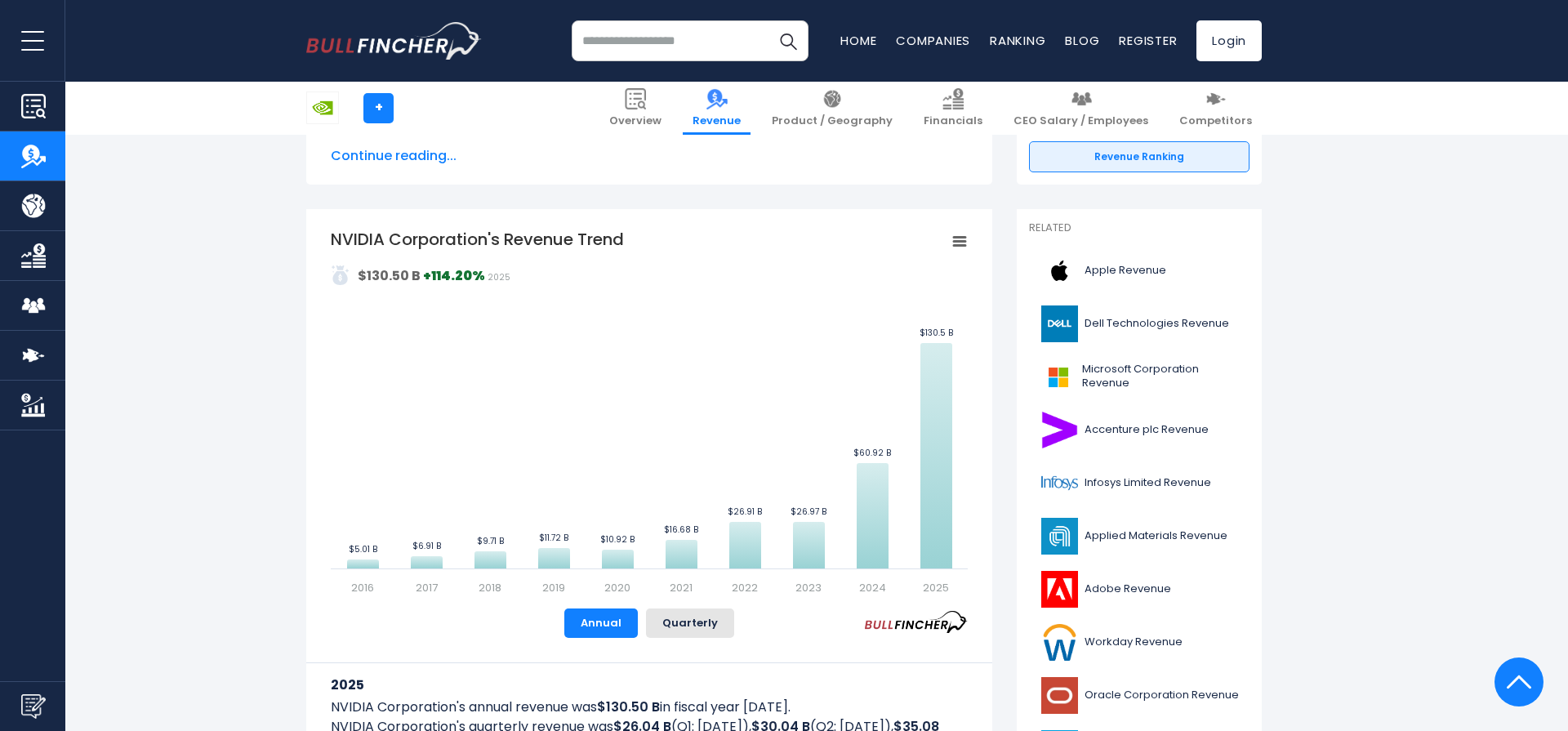
click at [672, 50] on input "search" at bounding box center [690, 41] width 237 height 41
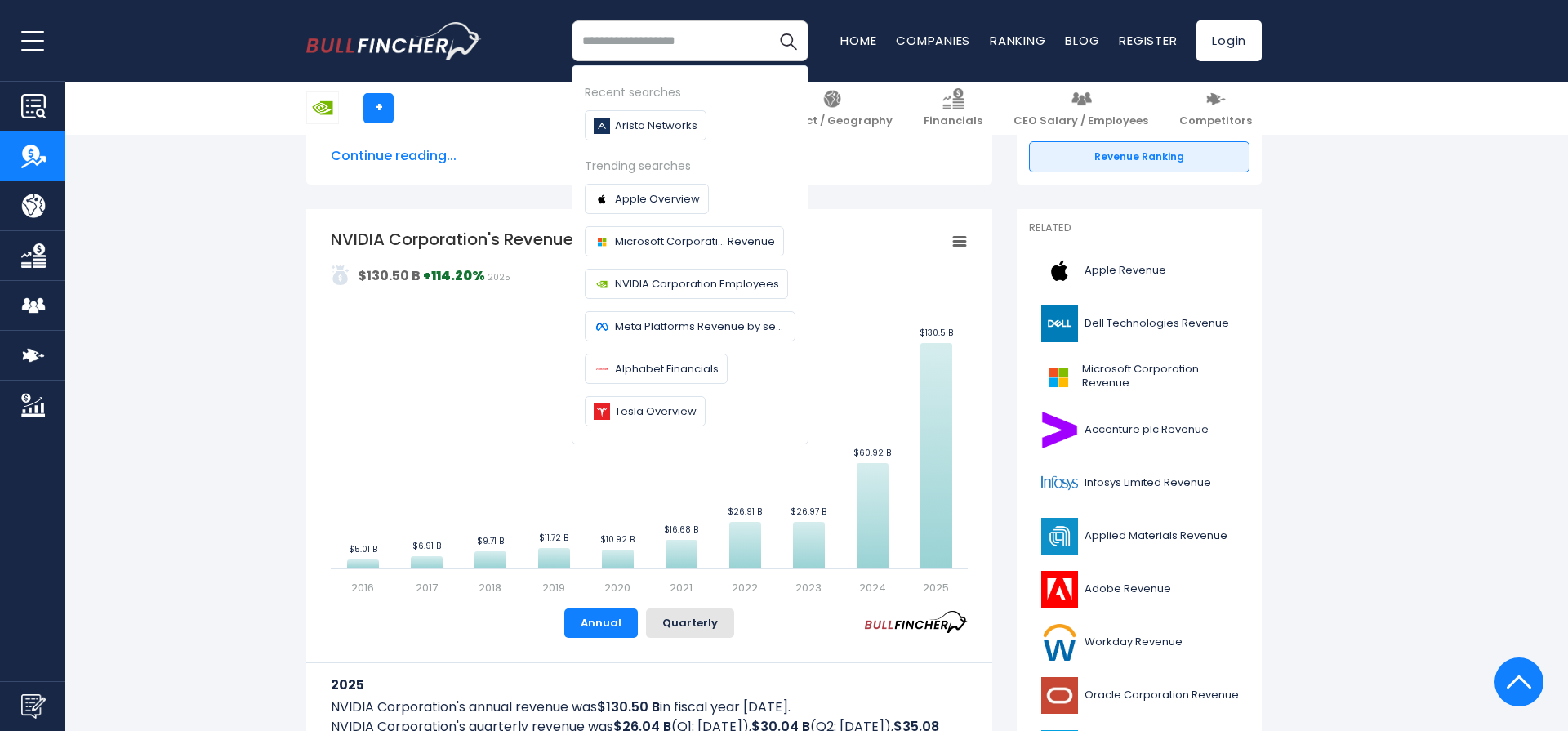
scroll to position [288, 0]
click at [655, 117] on span "Arista Networks" at bounding box center [656, 125] width 83 height 17
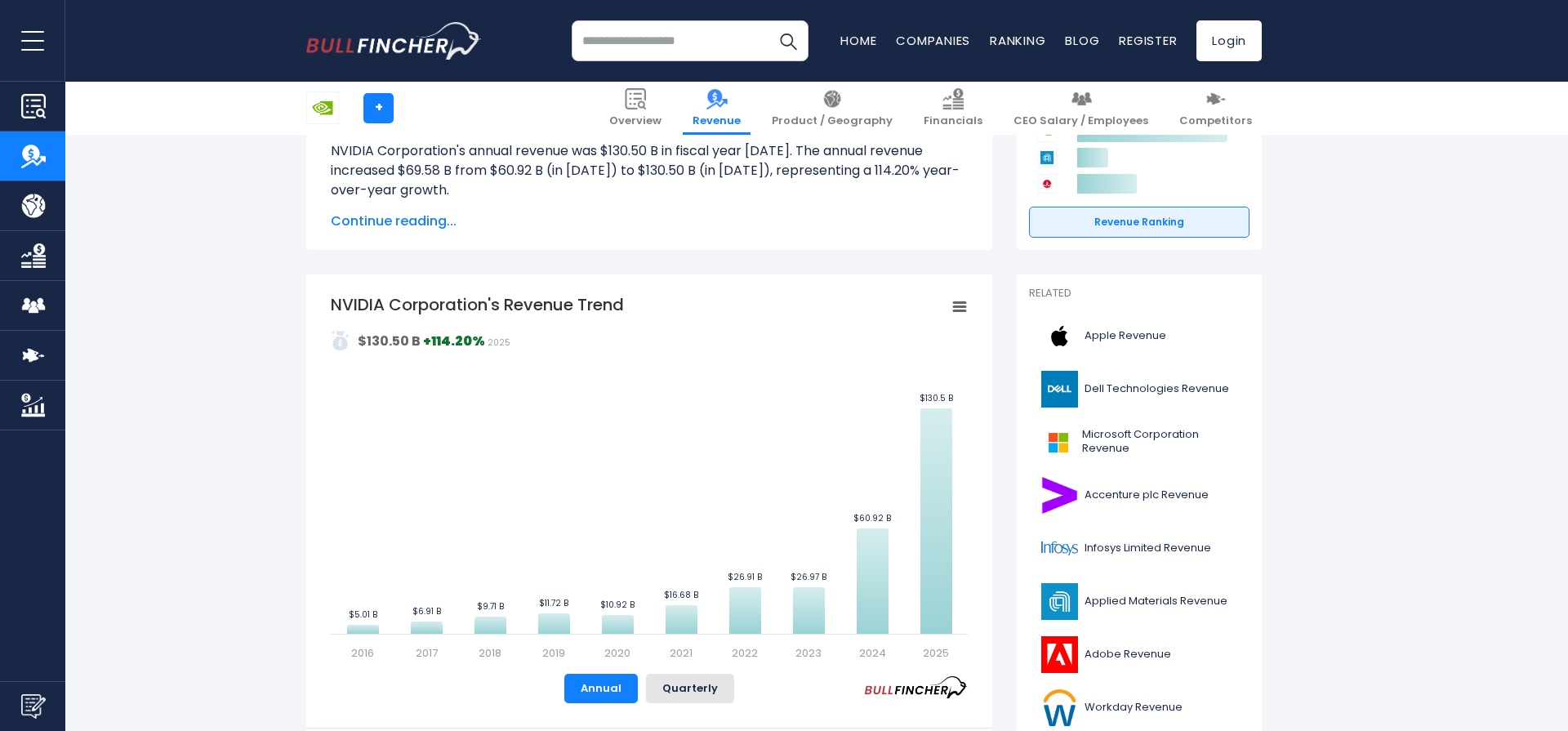
scroll to position [223, 0]
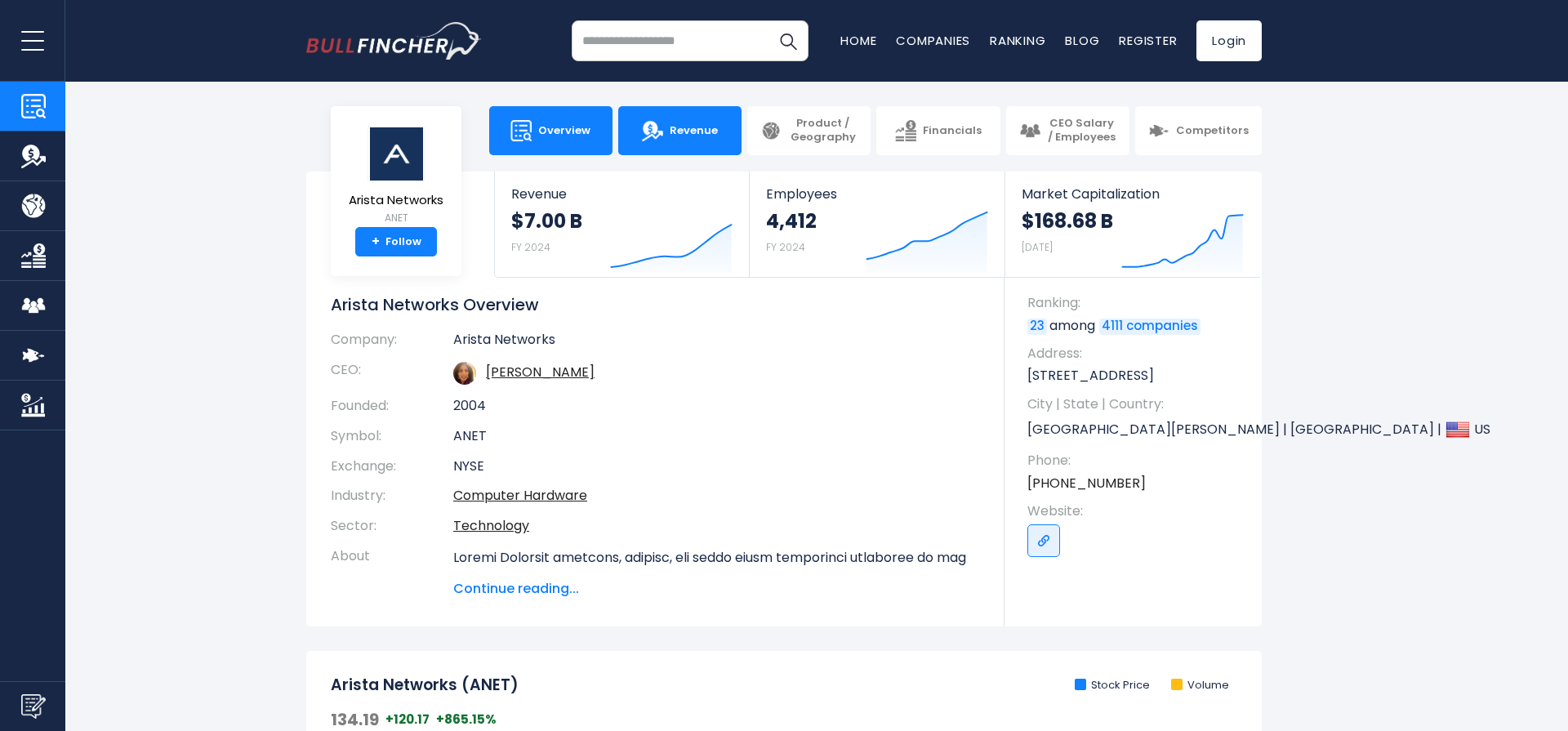
click at [723, 143] on link "Revenue" at bounding box center [680, 131] width 124 height 49
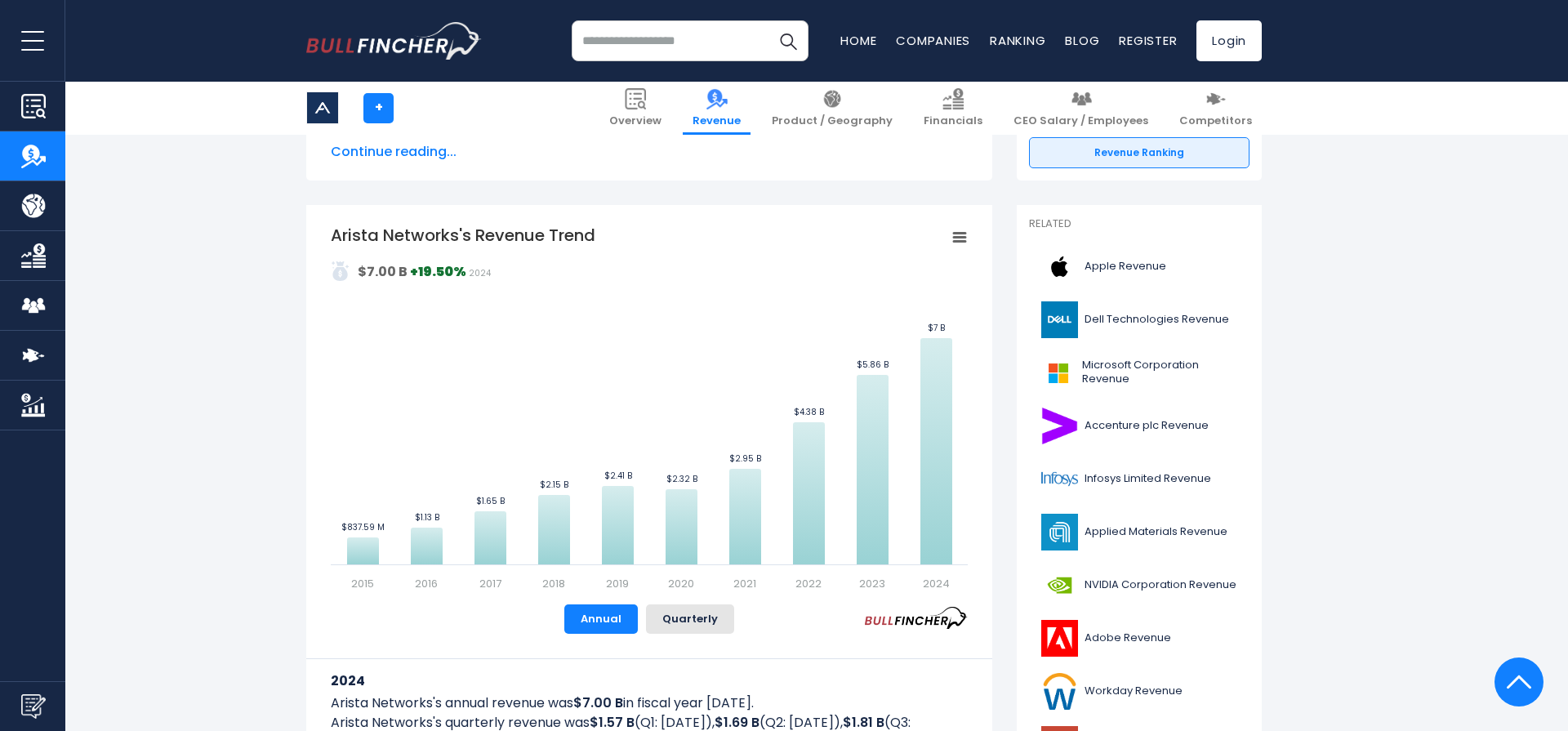
scroll to position [293, 0]
click at [626, 28] on input "search" at bounding box center [690, 41] width 237 height 41
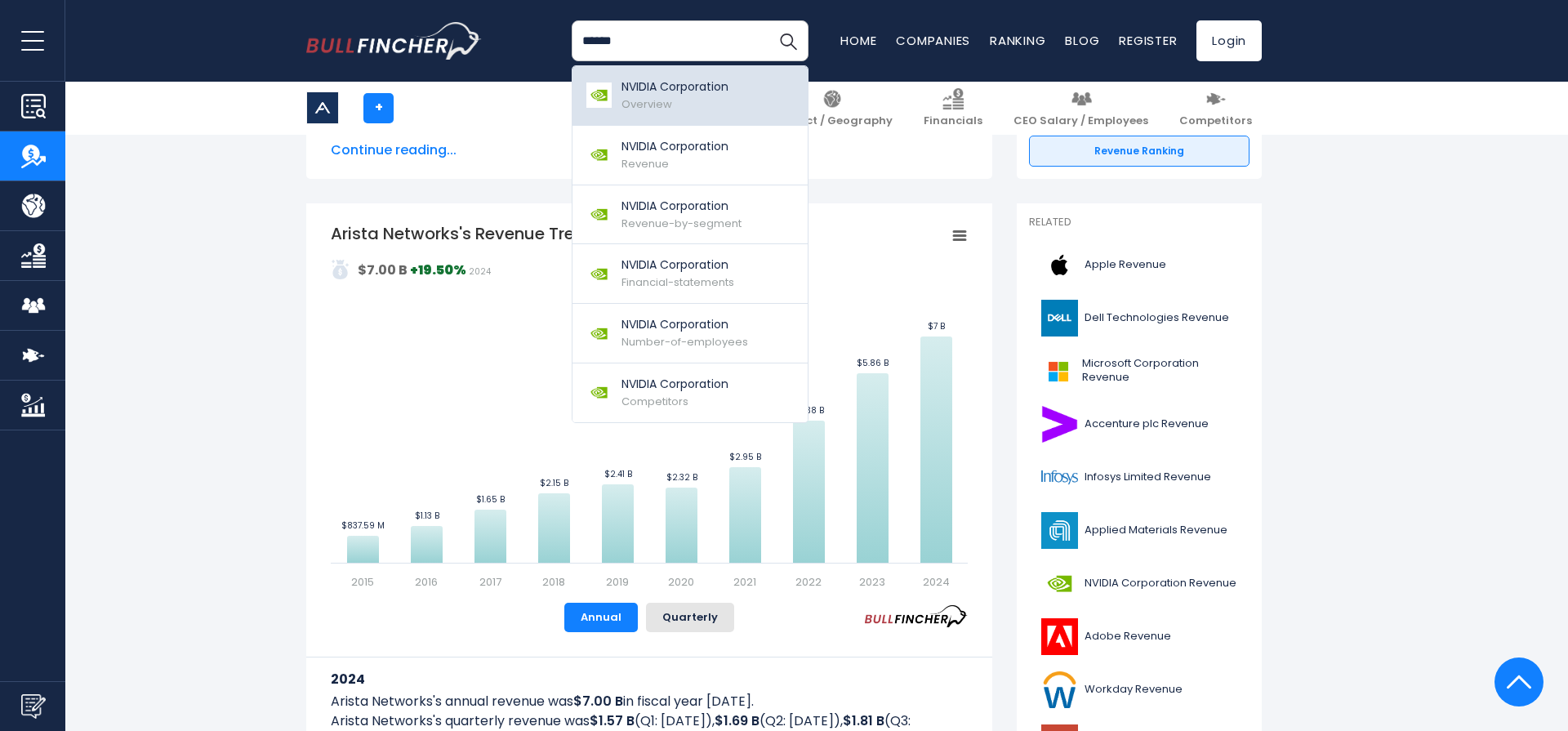
type input "******"
click at [636, 92] on p "NVIDIA Corporation" at bounding box center [675, 87] width 107 height 17
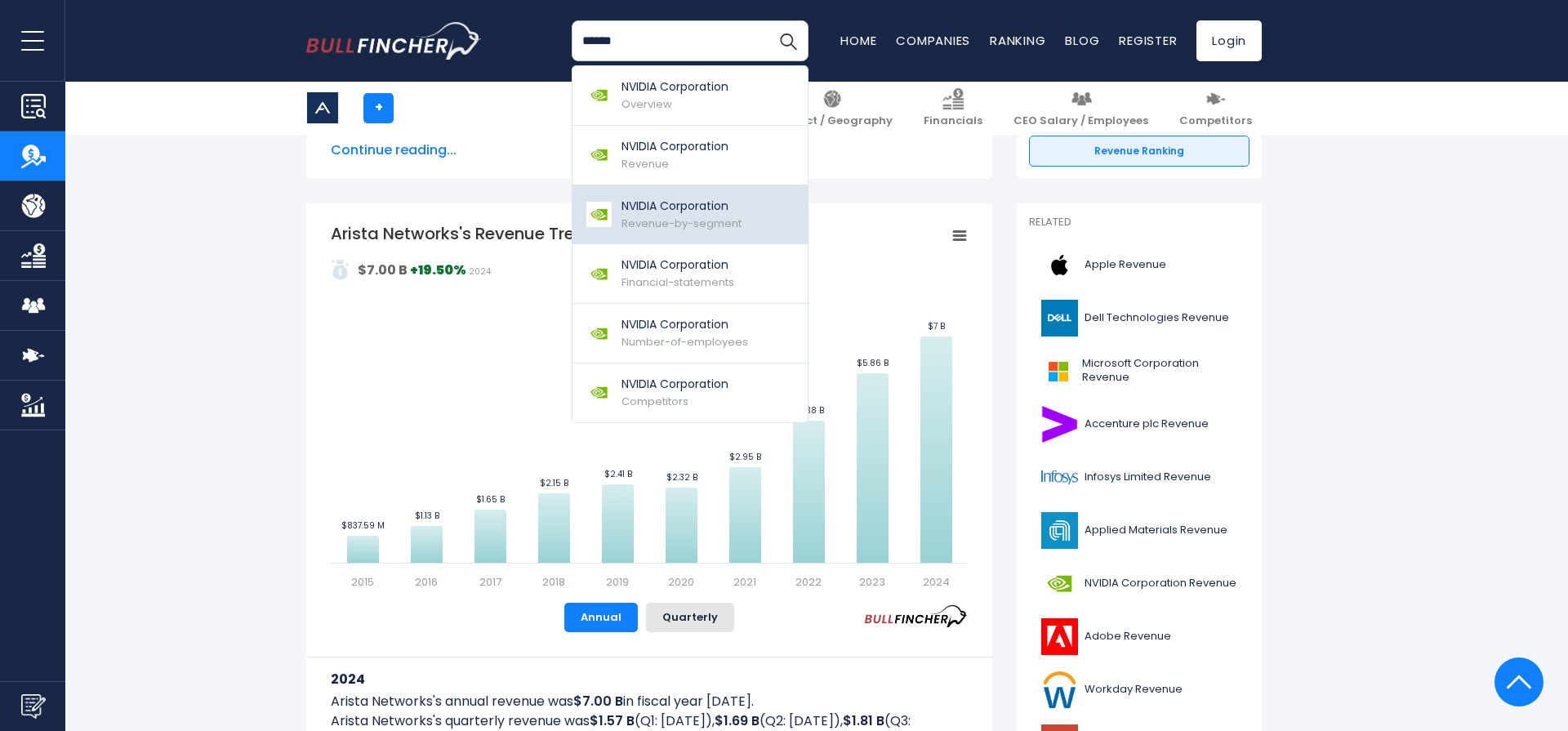
click at [709, 216] on span "Revenue-by-segment" at bounding box center [682, 223] width 120 height 16
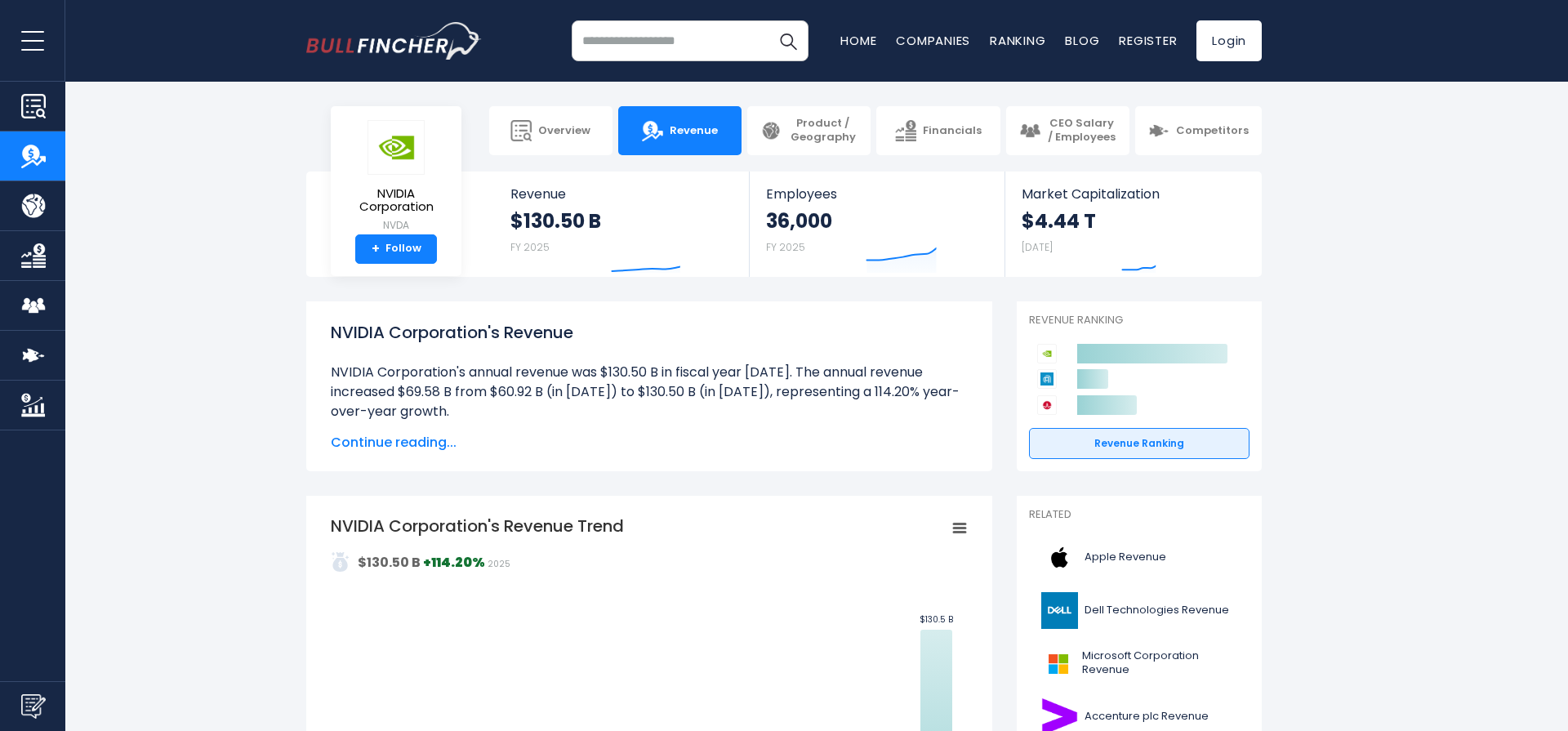
click at [661, 36] on input "search" at bounding box center [690, 41] width 237 height 41
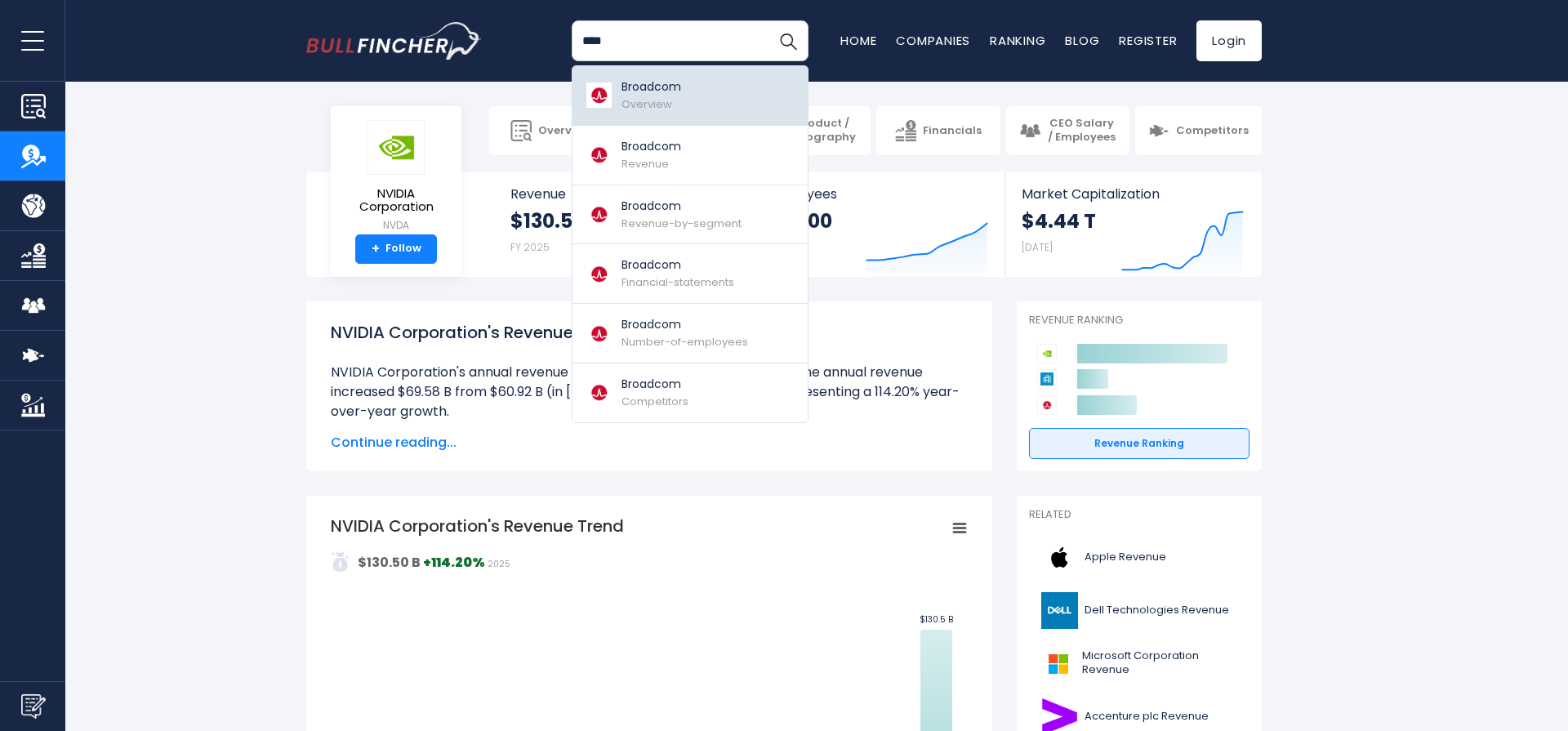
type input "****"
click at [696, 76] on link "Broadcom Overview" at bounding box center [690, 96] width 235 height 60
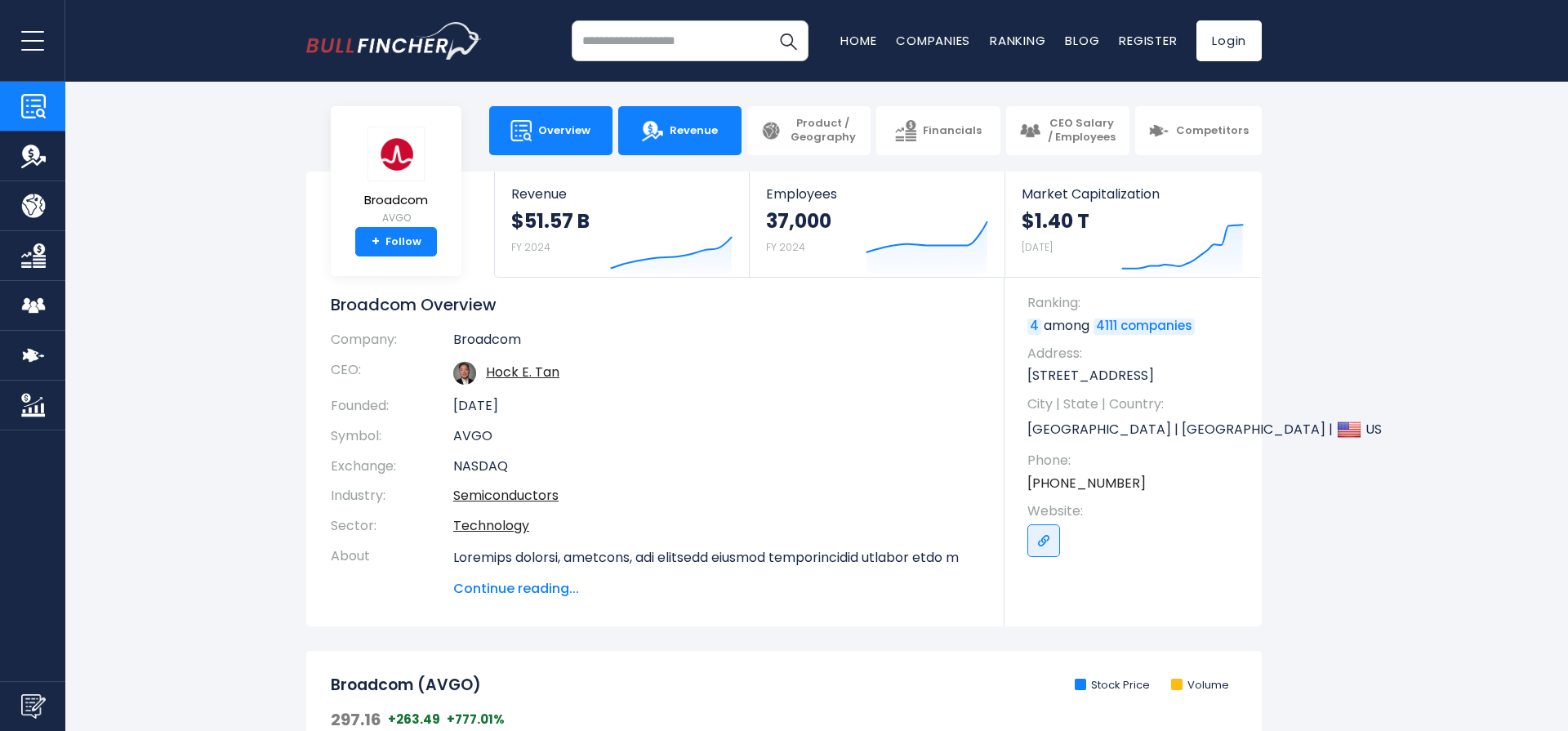
click at [678, 147] on link "Revenue" at bounding box center [680, 131] width 124 height 49
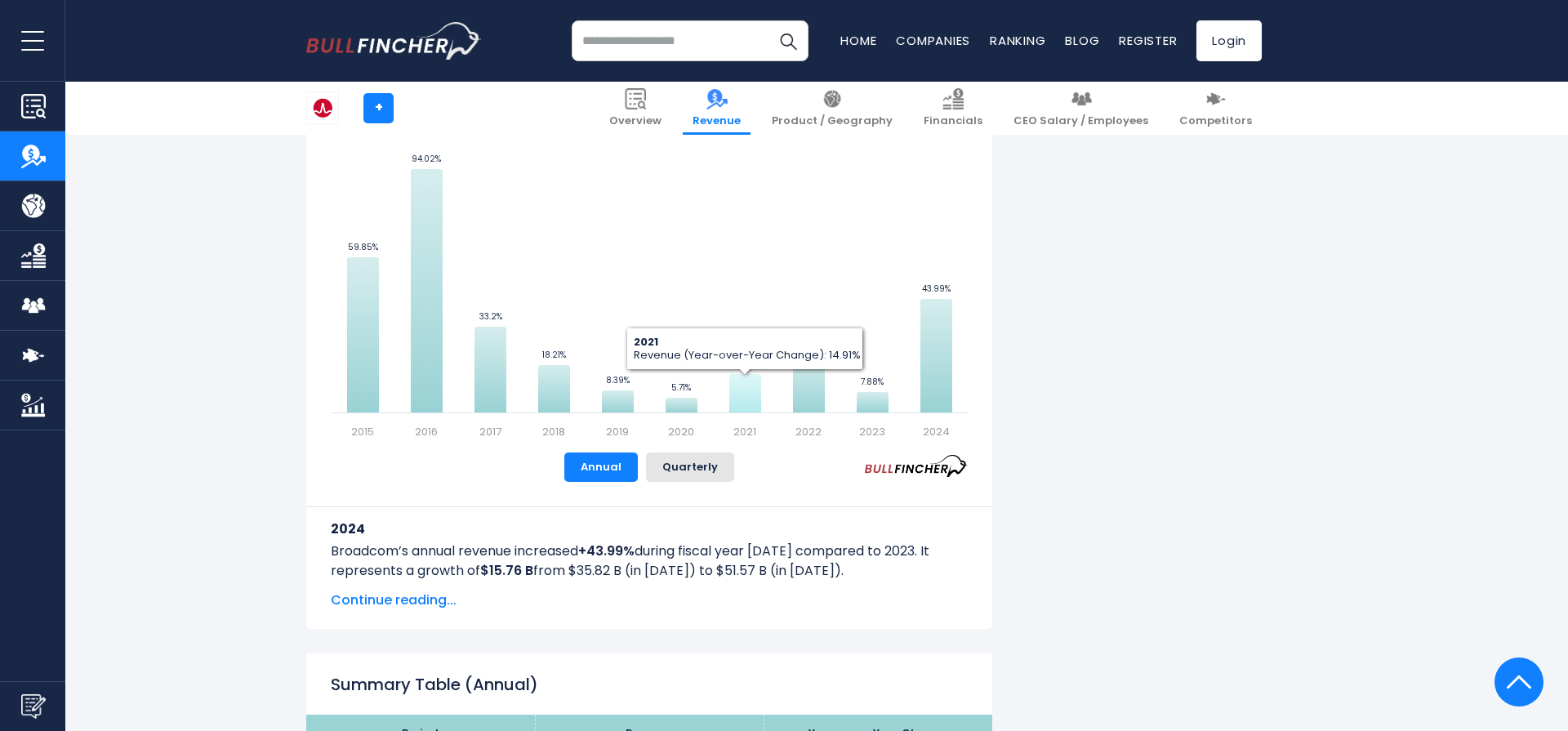
scroll to position [1076, 0]
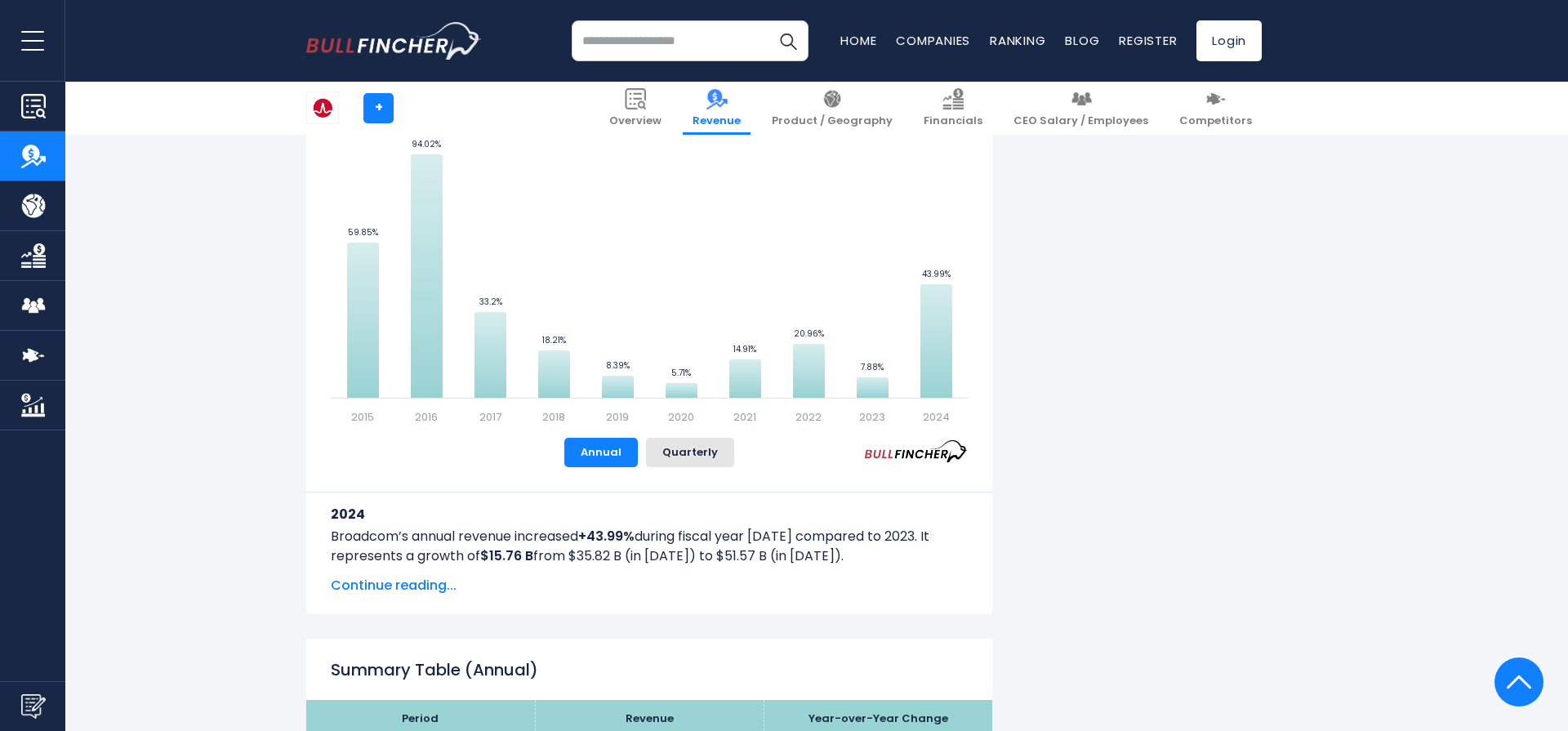
click at [430, 584] on span "Continue reading..." at bounding box center [650, 586] width 637 height 20
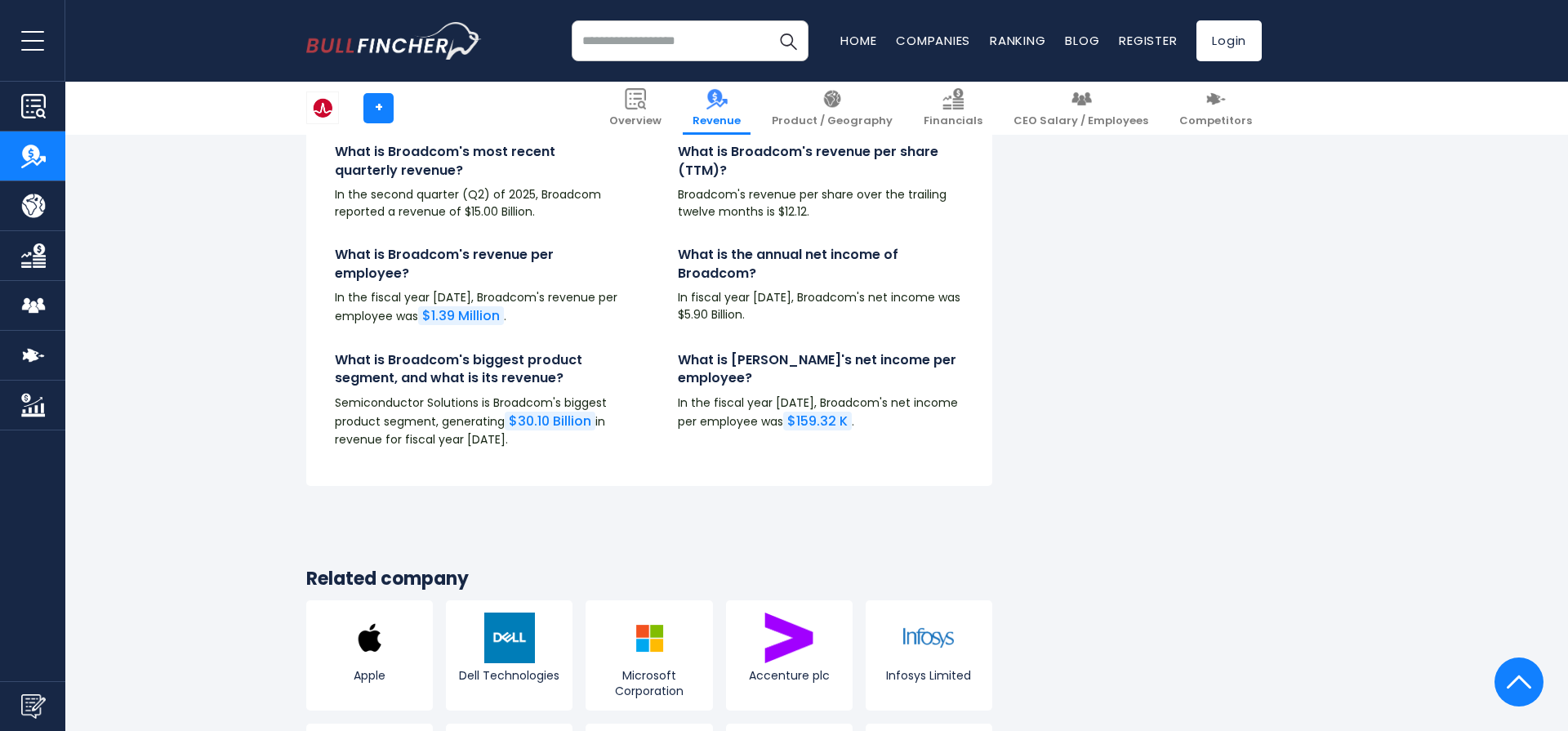
scroll to position [4811, 0]
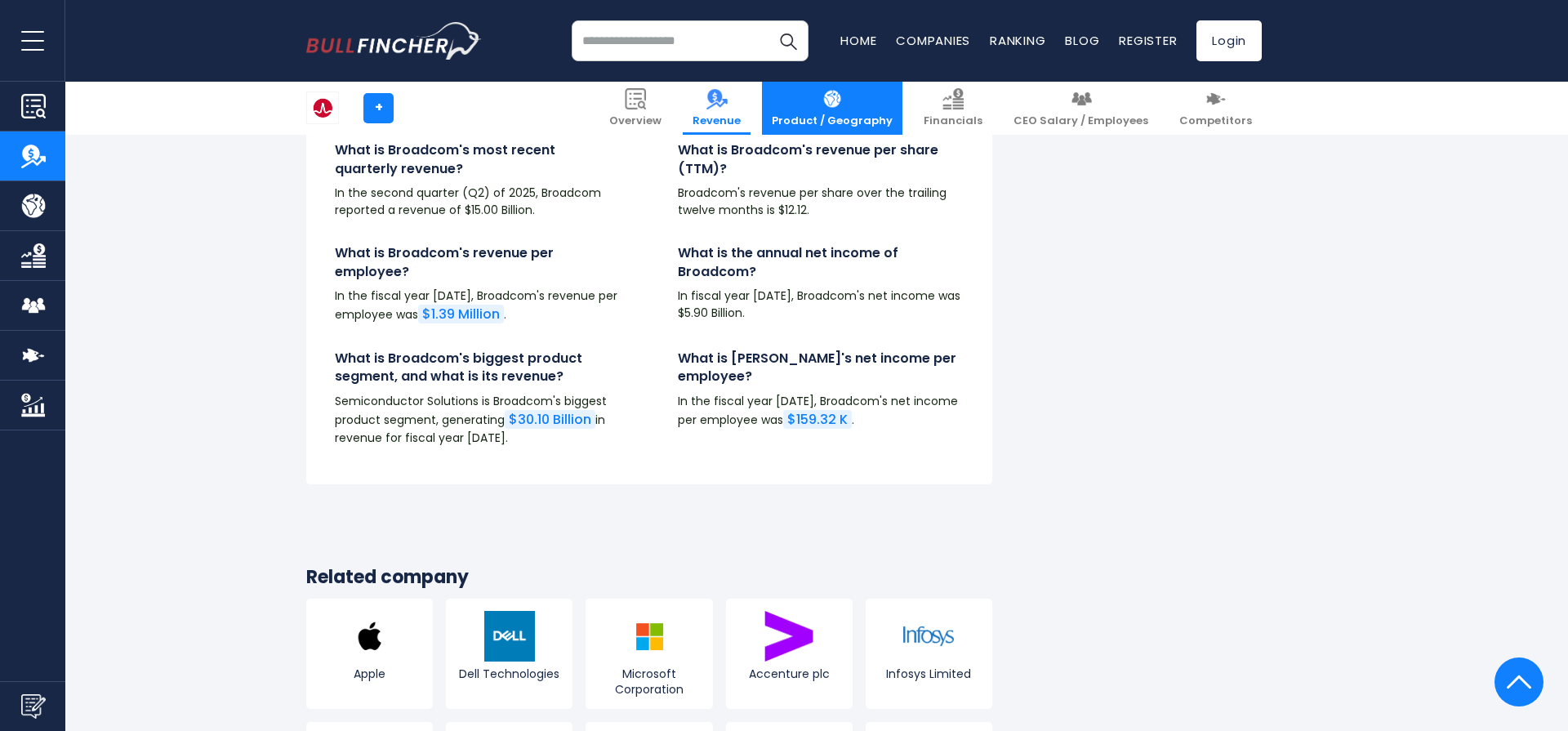
click at [893, 119] on span "Product / Geography" at bounding box center [832, 121] width 121 height 14
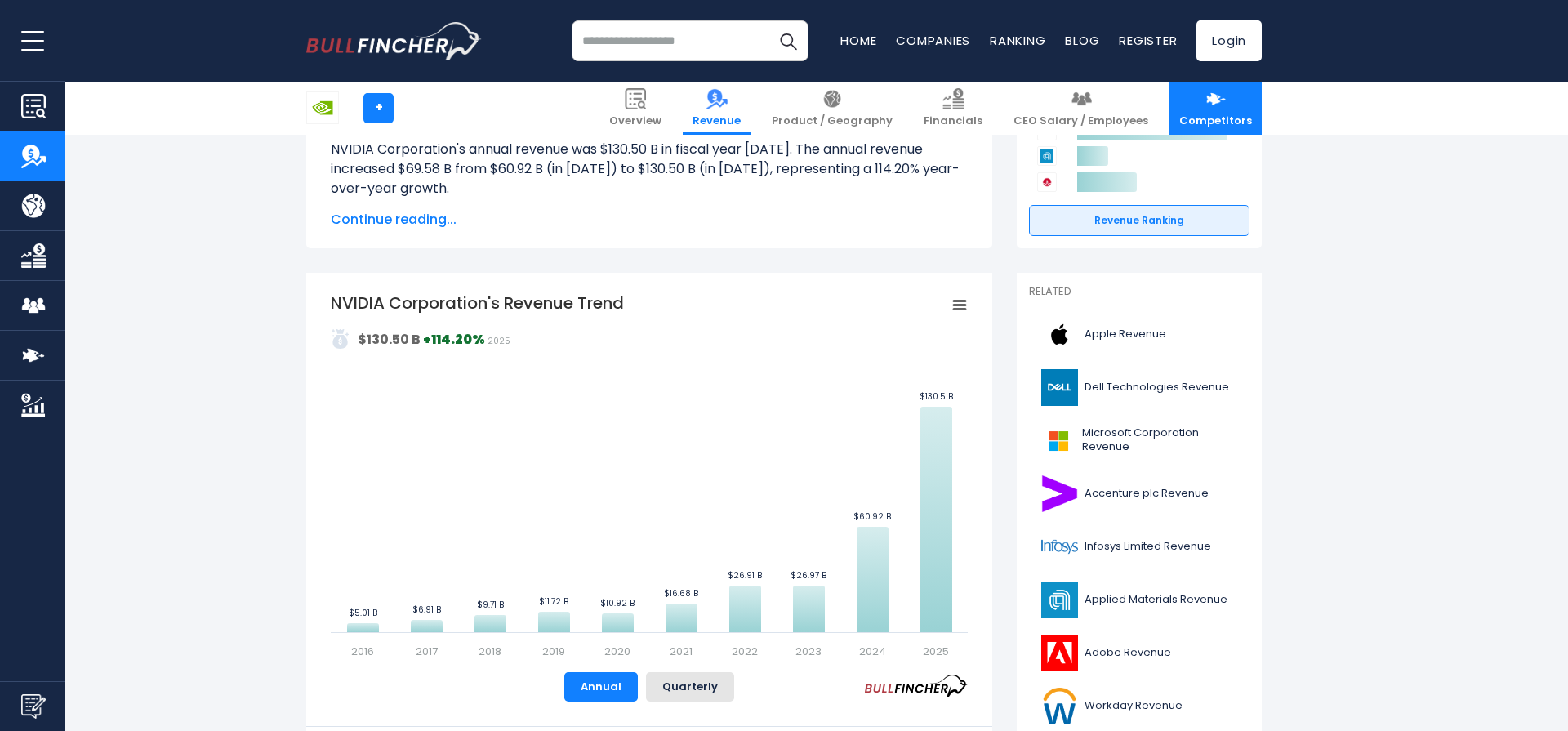
scroll to position [223, 0]
click at [1213, 102] on img at bounding box center [1217, 99] width 21 height 21
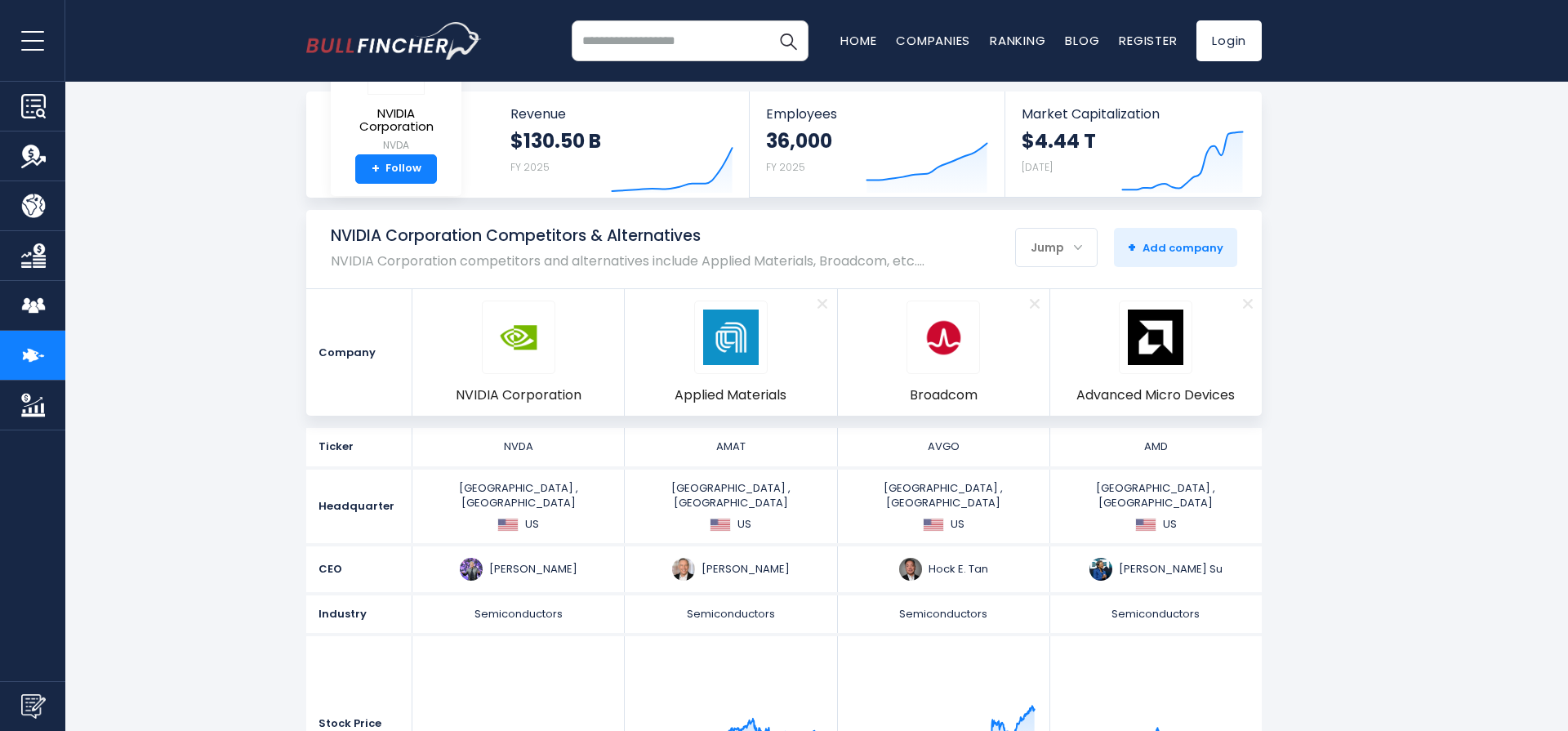
scroll to position [86, 0]
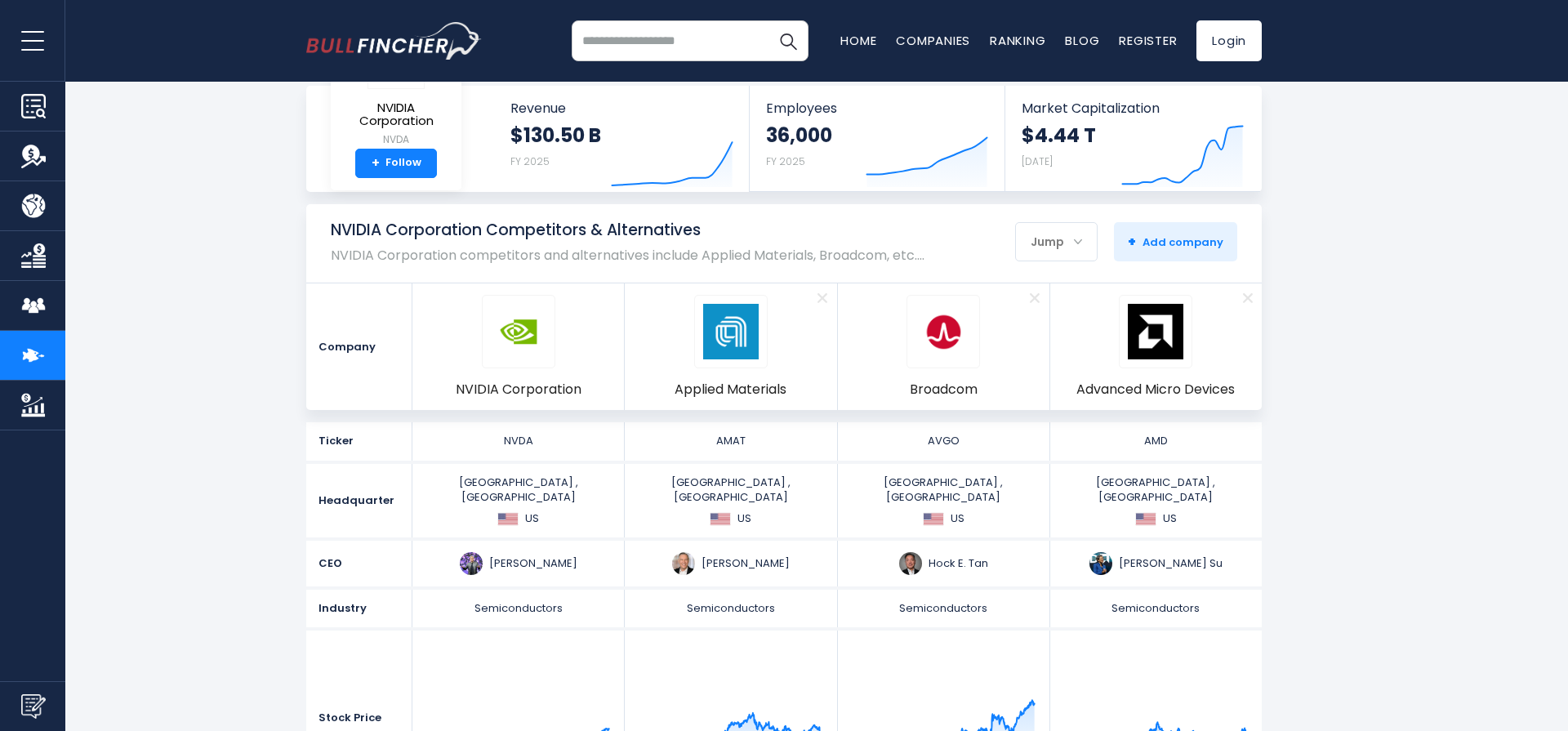
click at [818, 293] on span "Remove" at bounding box center [823, 297] width 53 height 18
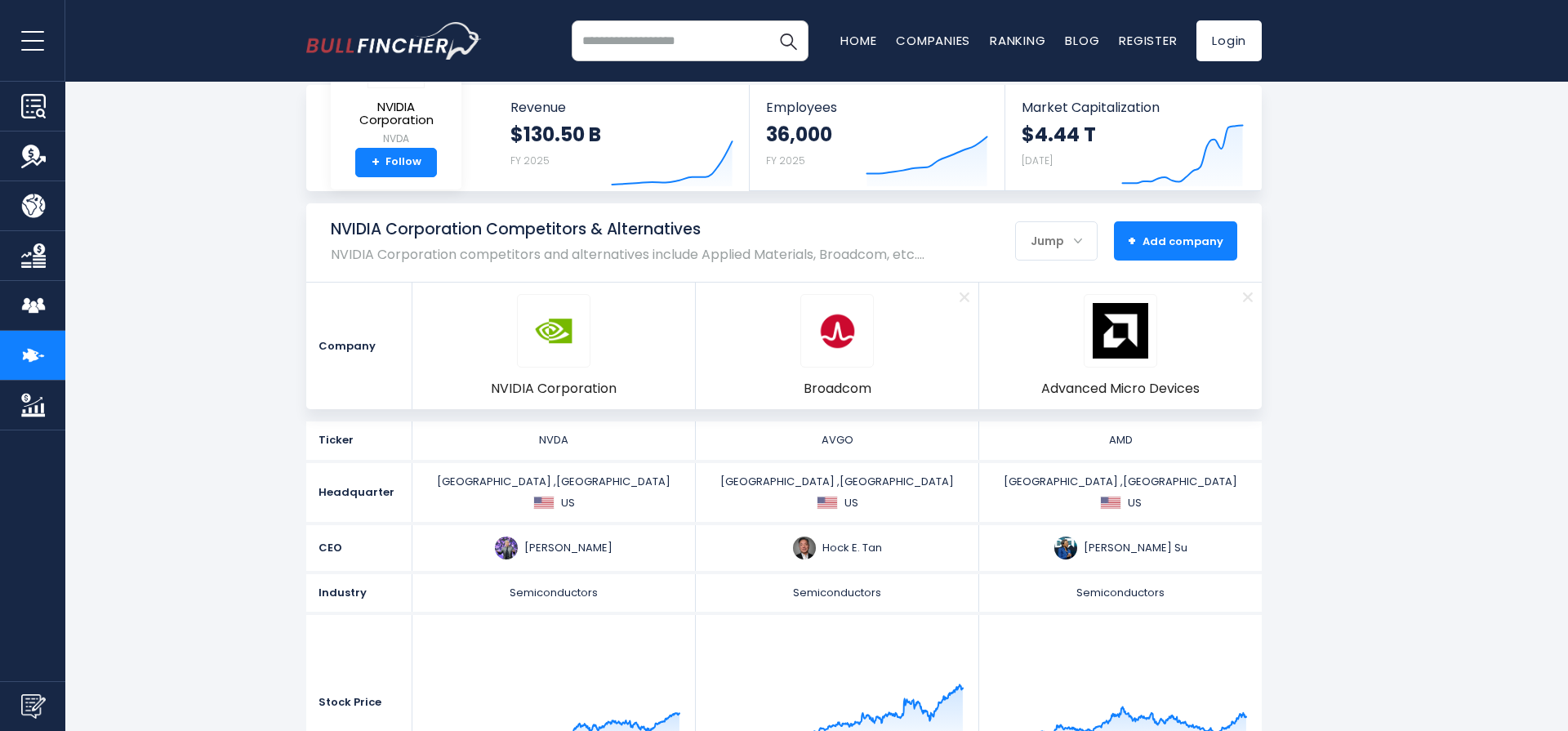
click at [1194, 230] on button "+ Add company - Hide" at bounding box center [1176, 241] width 124 height 39
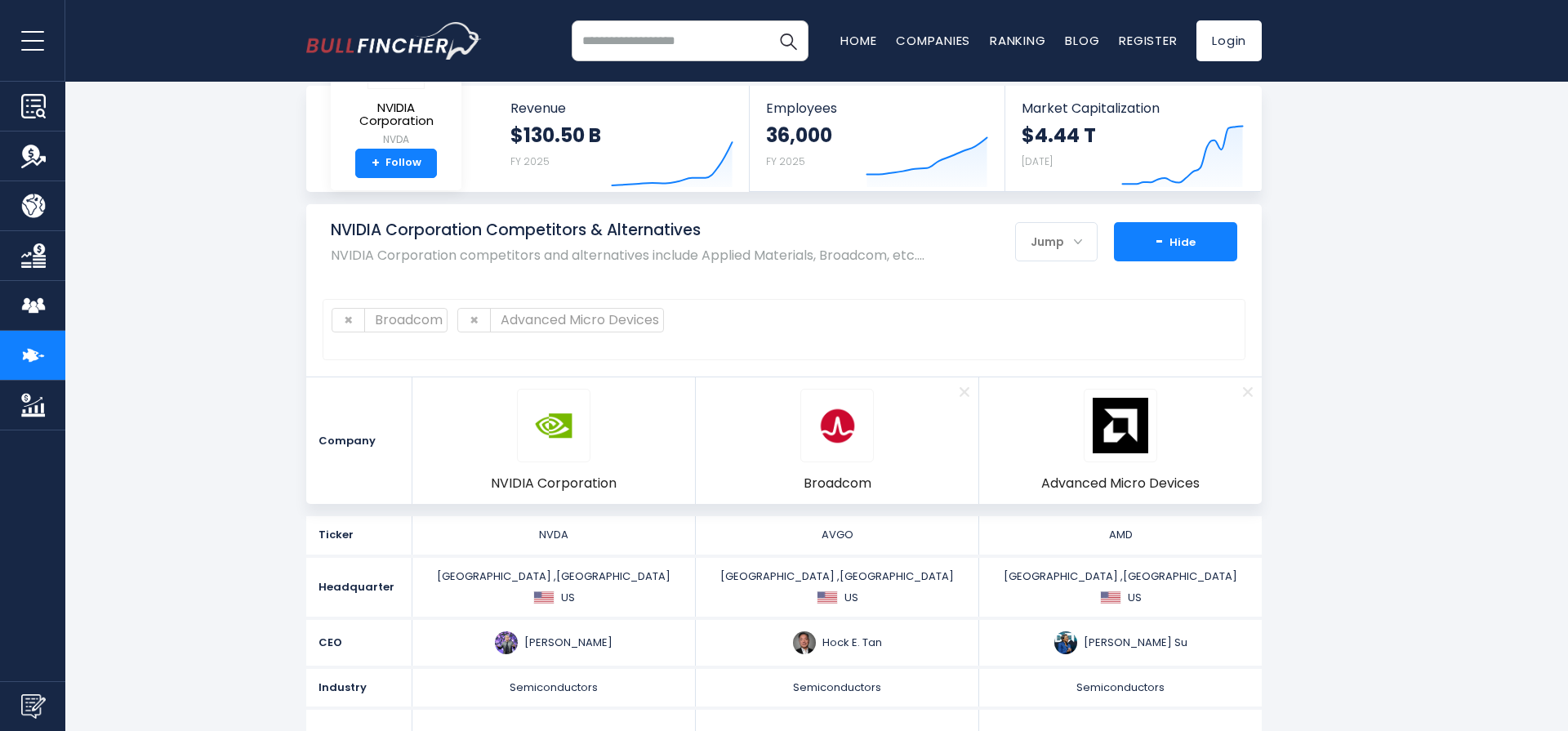
scroll to position [89, 0]
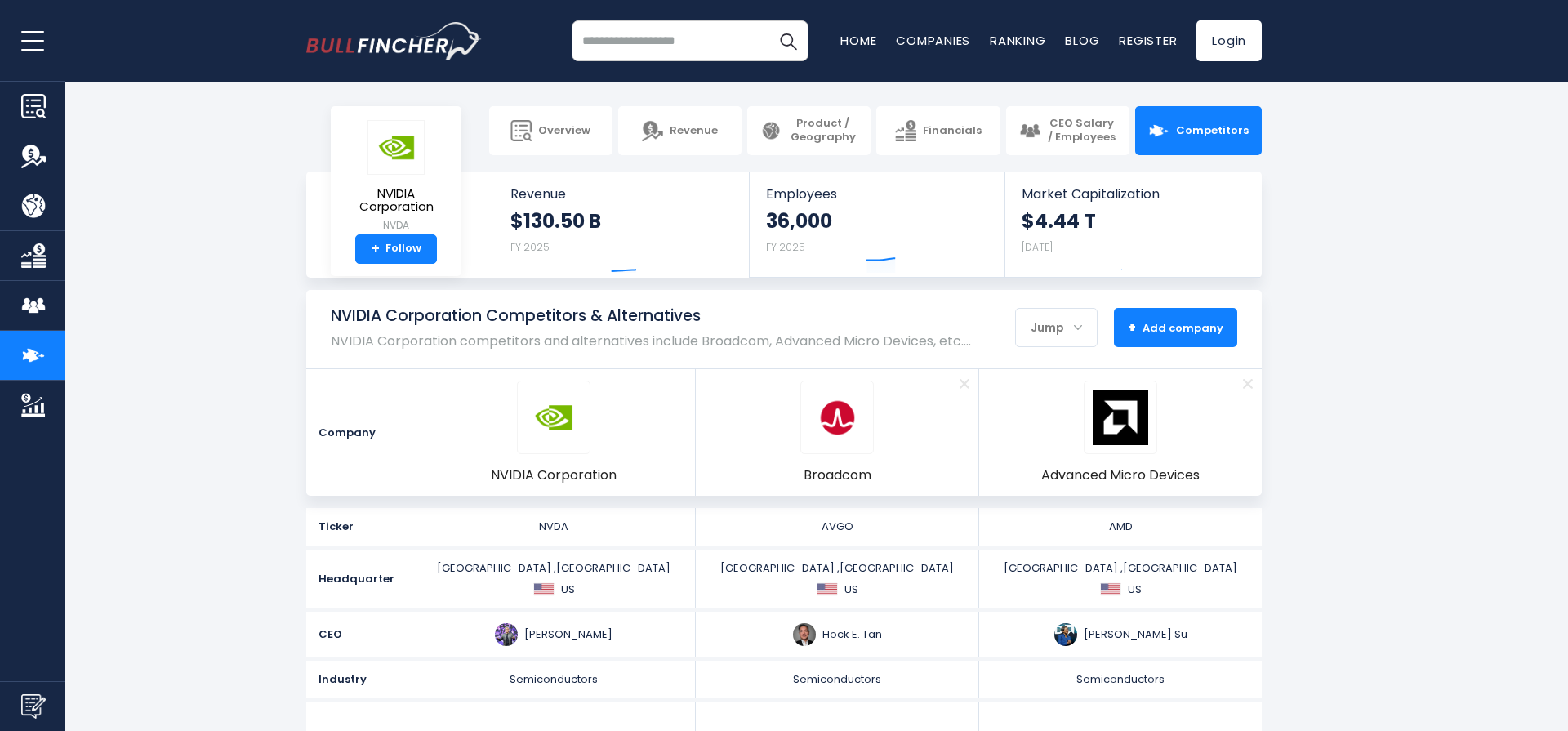
click at [1171, 311] on button "+ Add company - Hide" at bounding box center [1176, 328] width 124 height 39
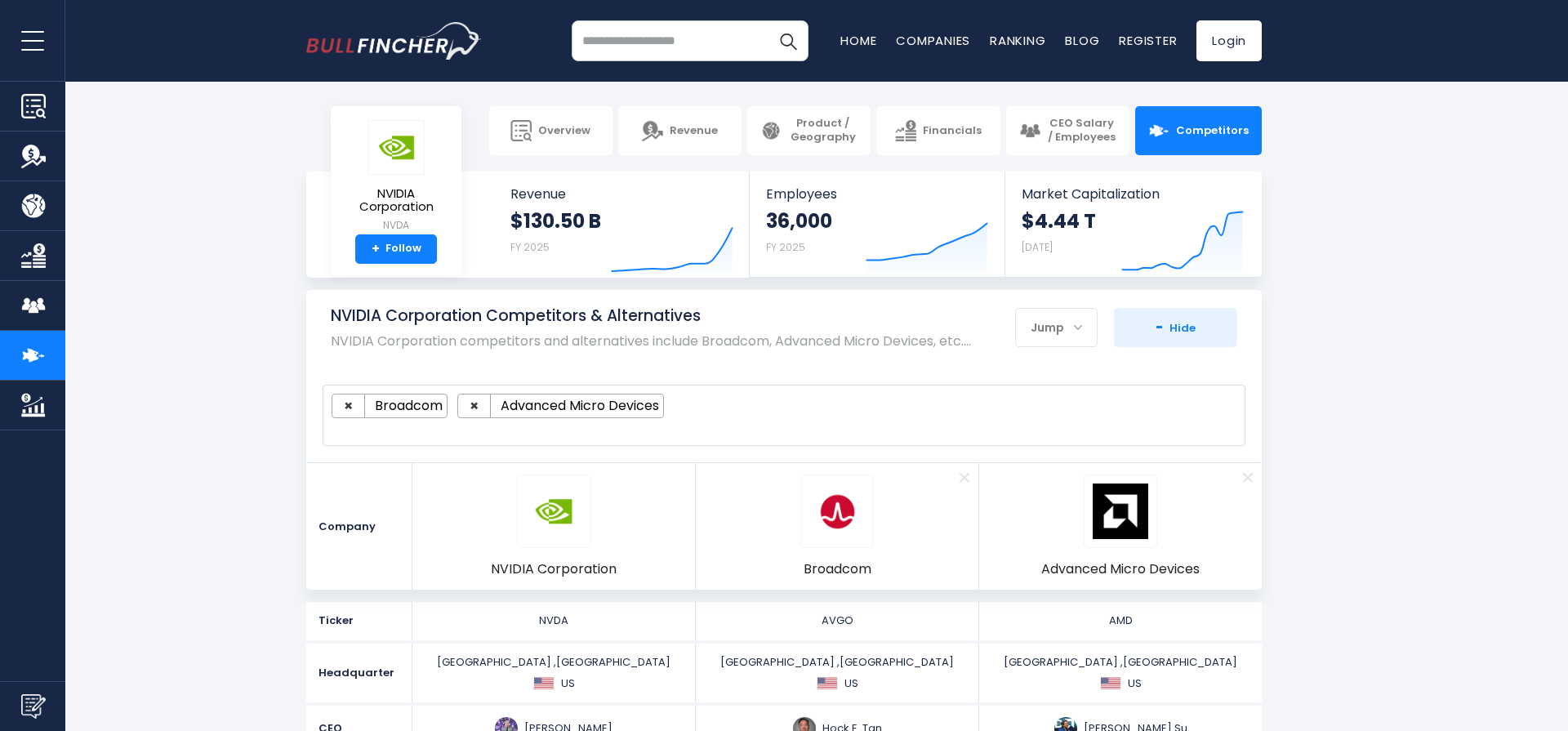
click at [863, 406] on ul "× Broadcom × Advanced Micro Devices" at bounding box center [777, 406] width 890 height 25
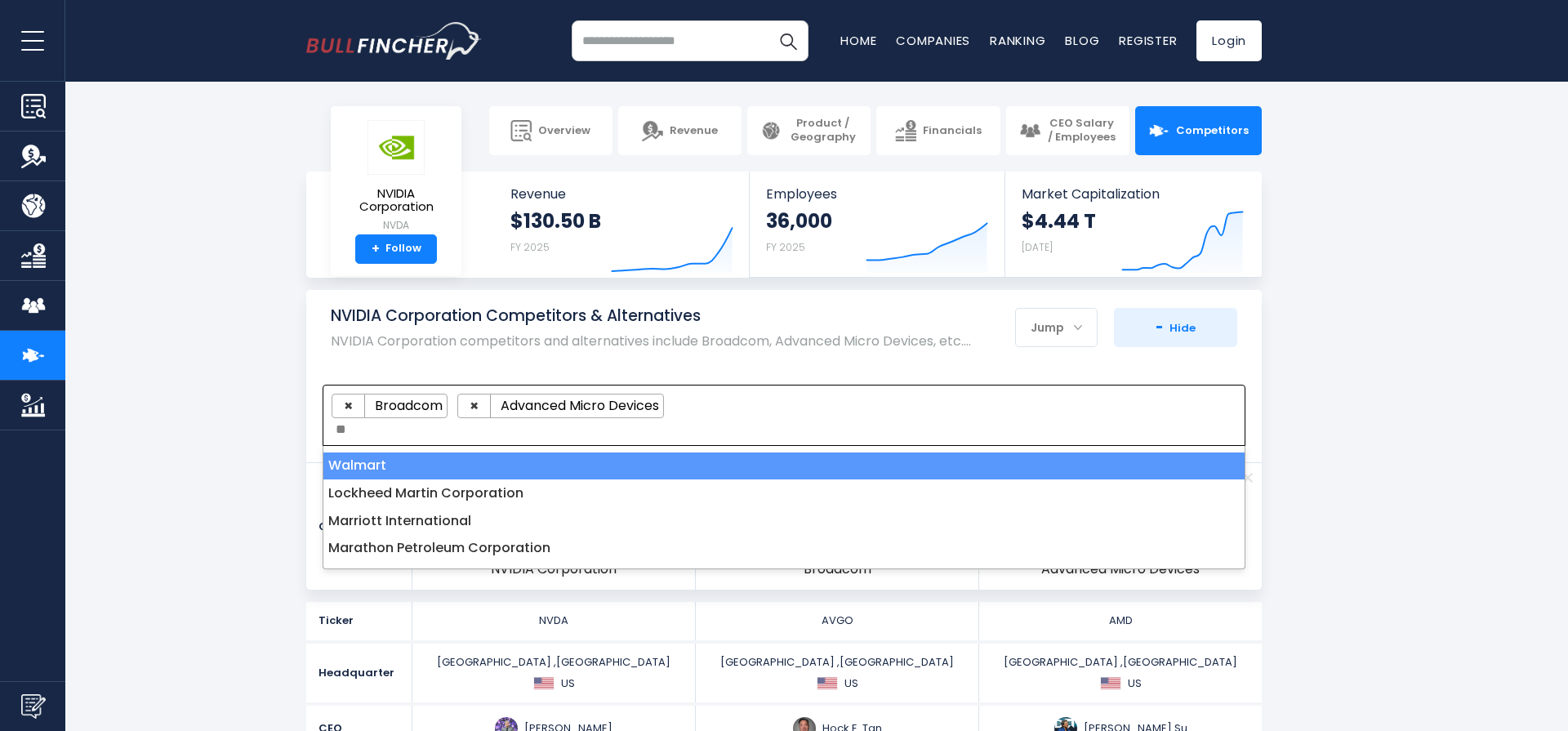
type textarea "*"
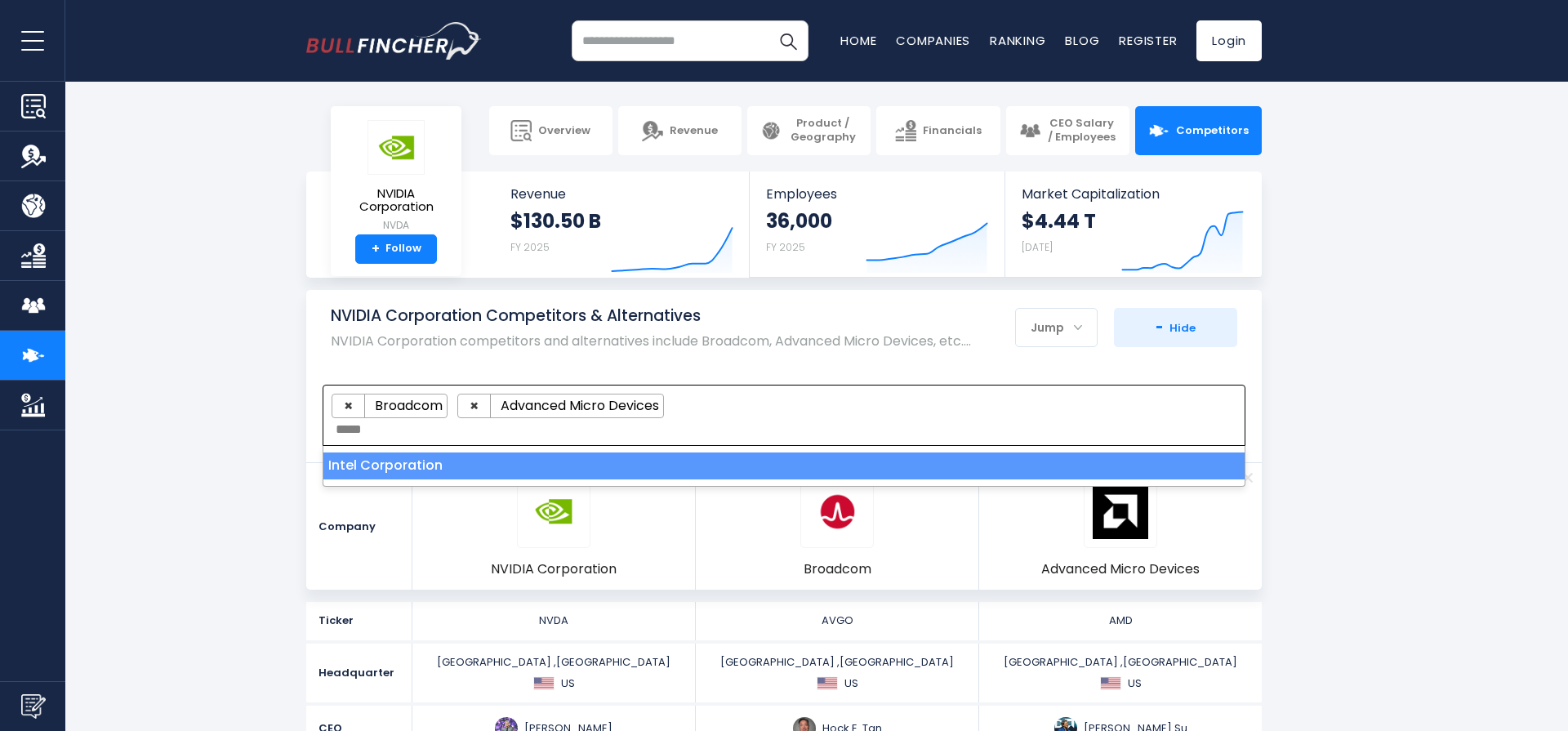
type textarea "*****"
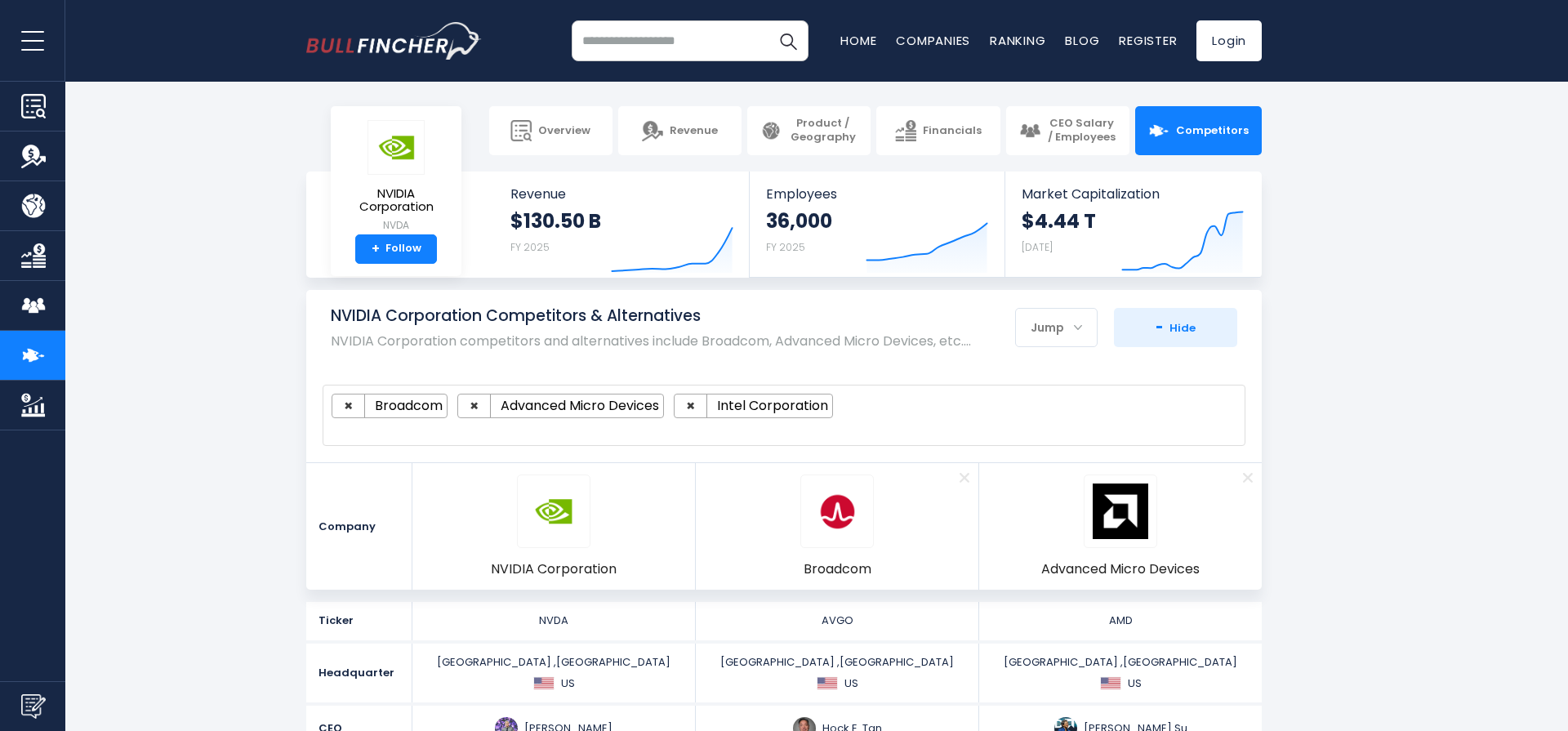
click at [1392, 410] on section "NVIDIA Corporation Competitors & Alternatives NVIDIA Corporation competitors an…" at bounding box center [784, 440] width 1568 height 300
click at [1249, 371] on div "**********" at bounding box center [784, 415] width 956 height 94
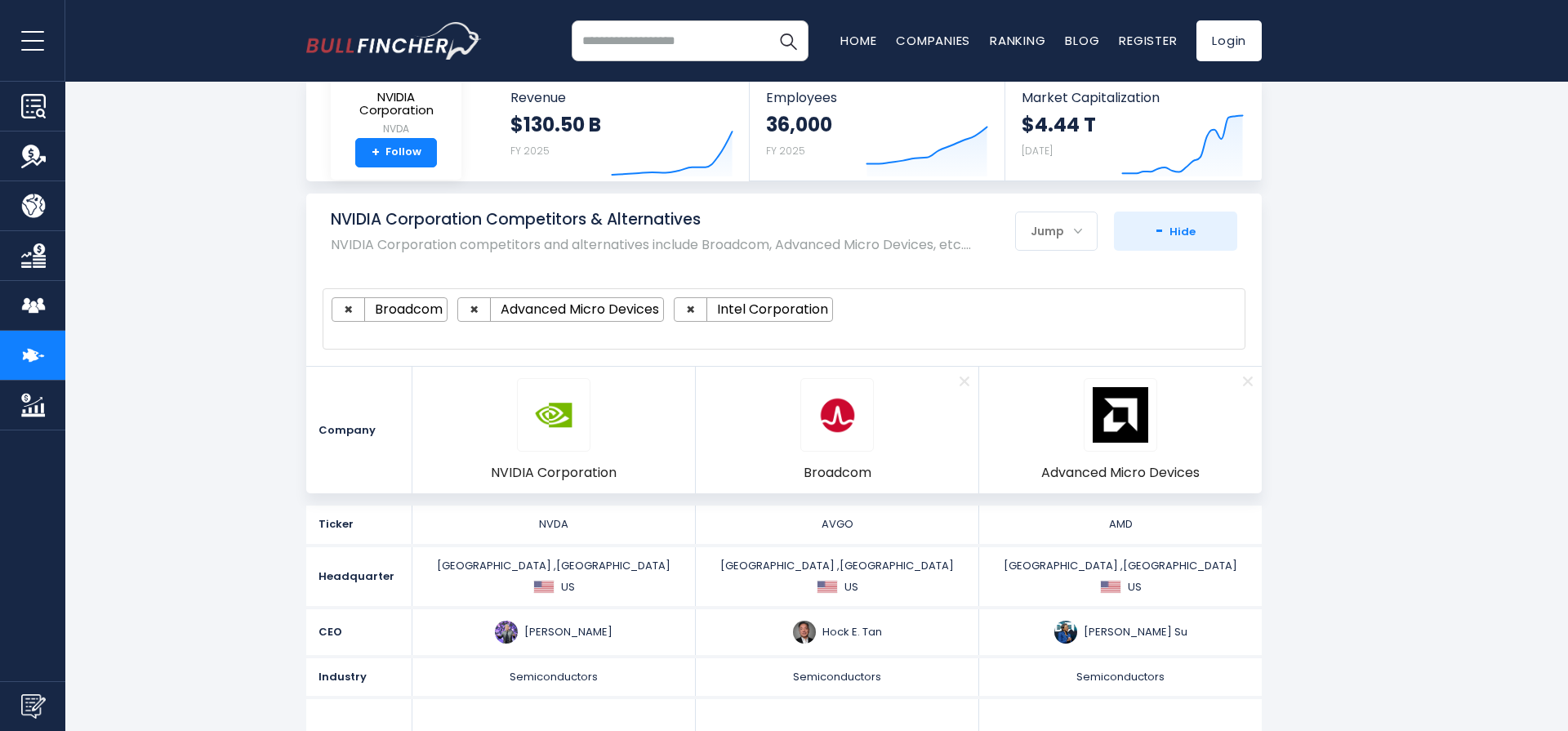
scroll to position [110, 0]
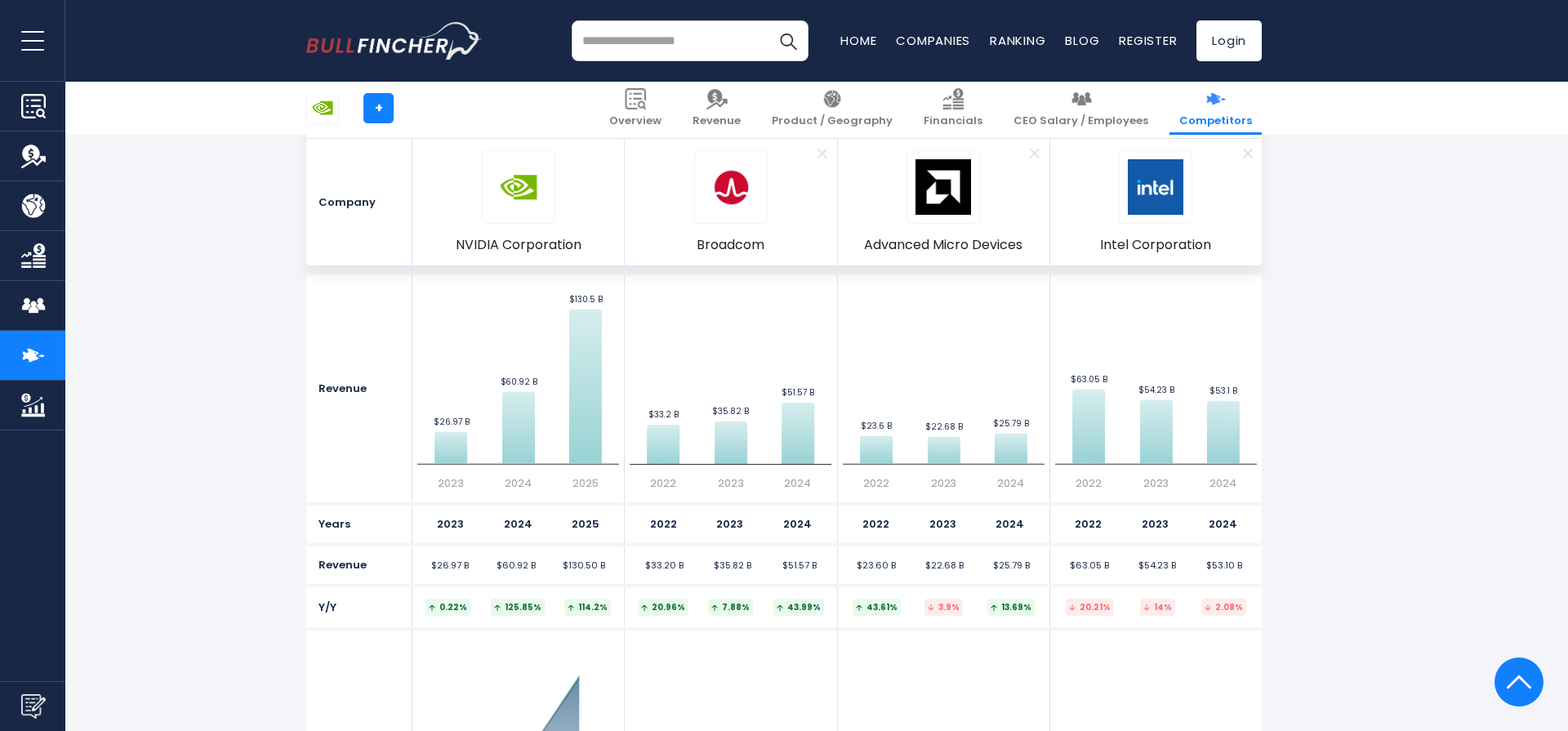
scroll to position [1312, 0]
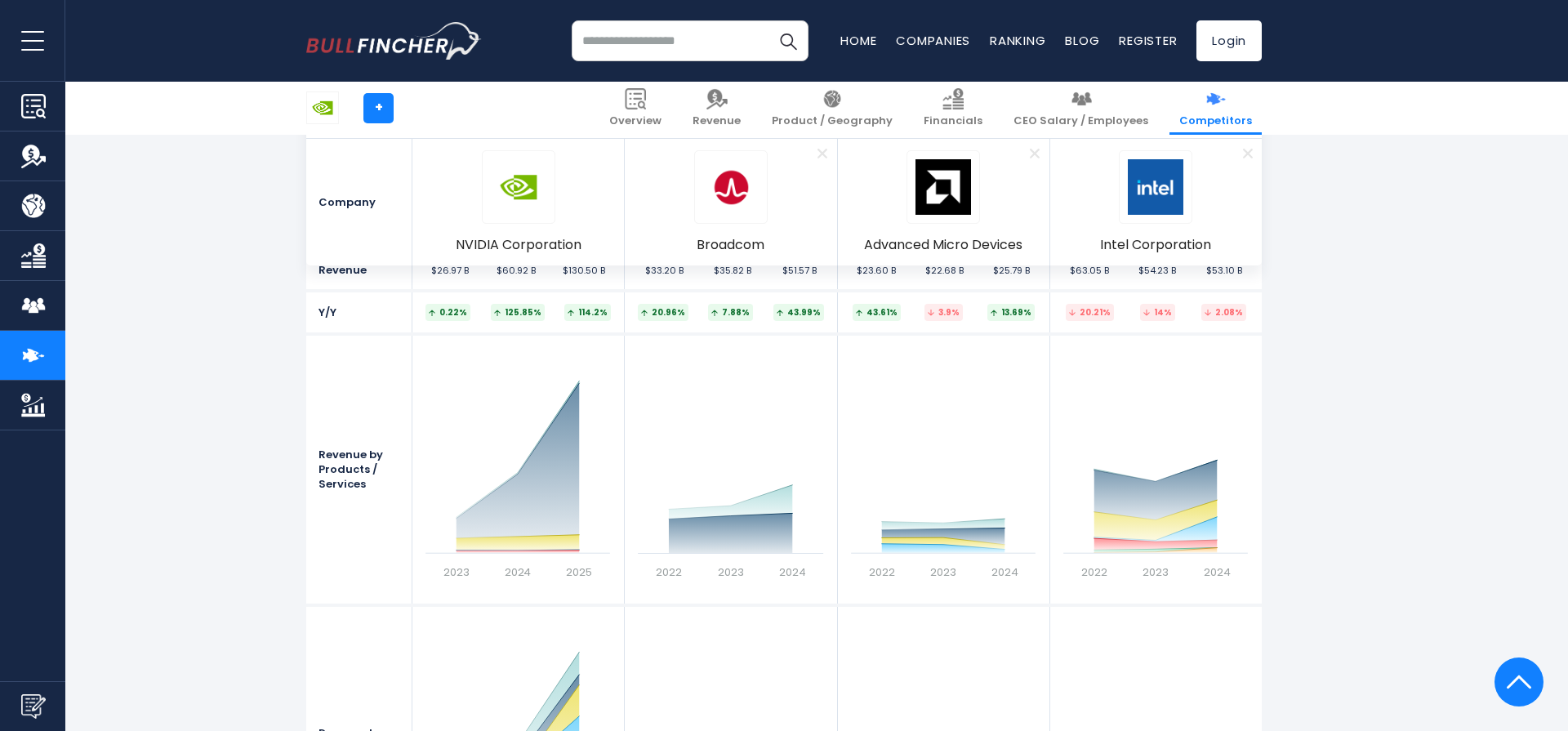
scroll to position [1613, 0]
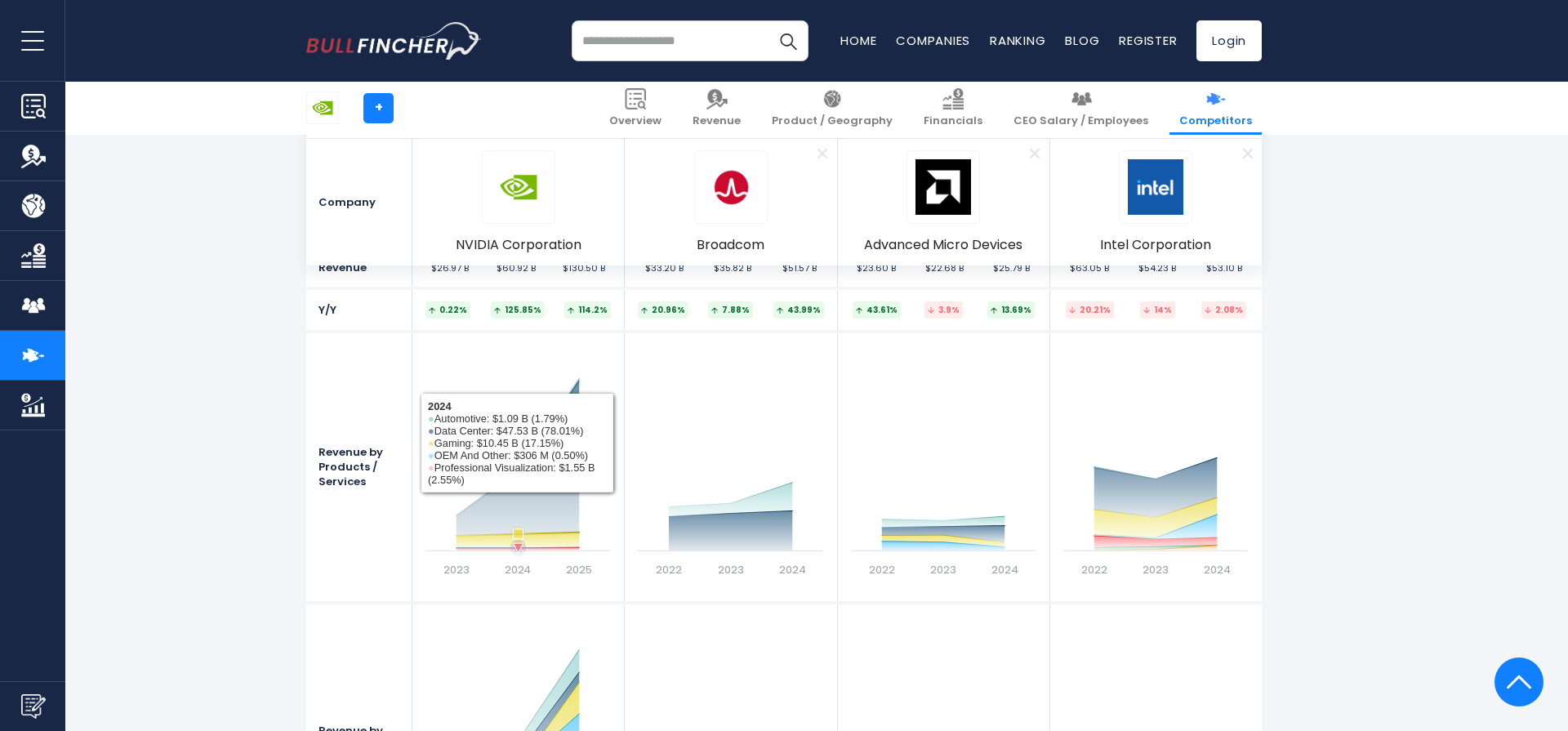
click at [498, 502] on rect at bounding box center [518, 467] width 201 height 245
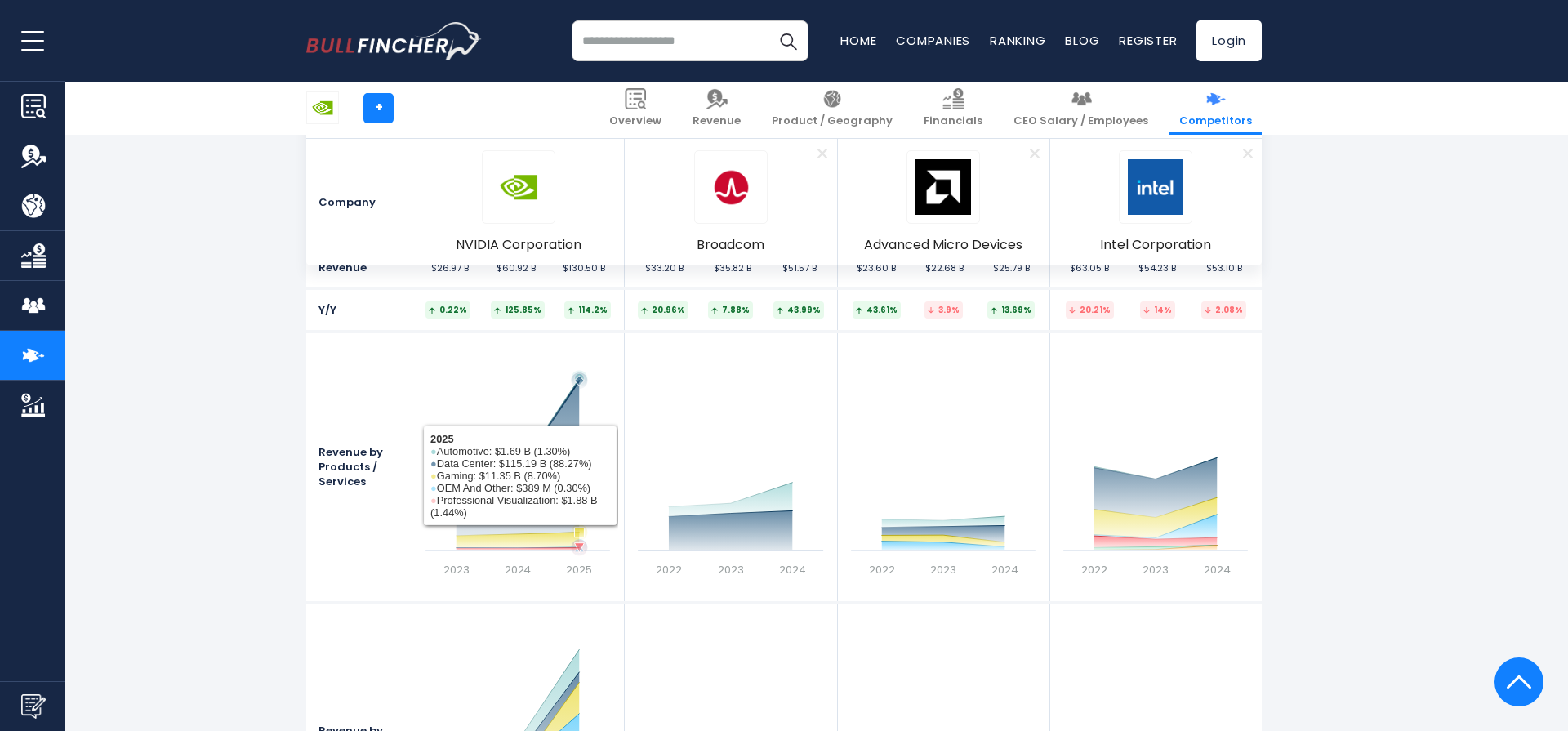
click at [569, 399] on rect at bounding box center [518, 467] width 201 height 245
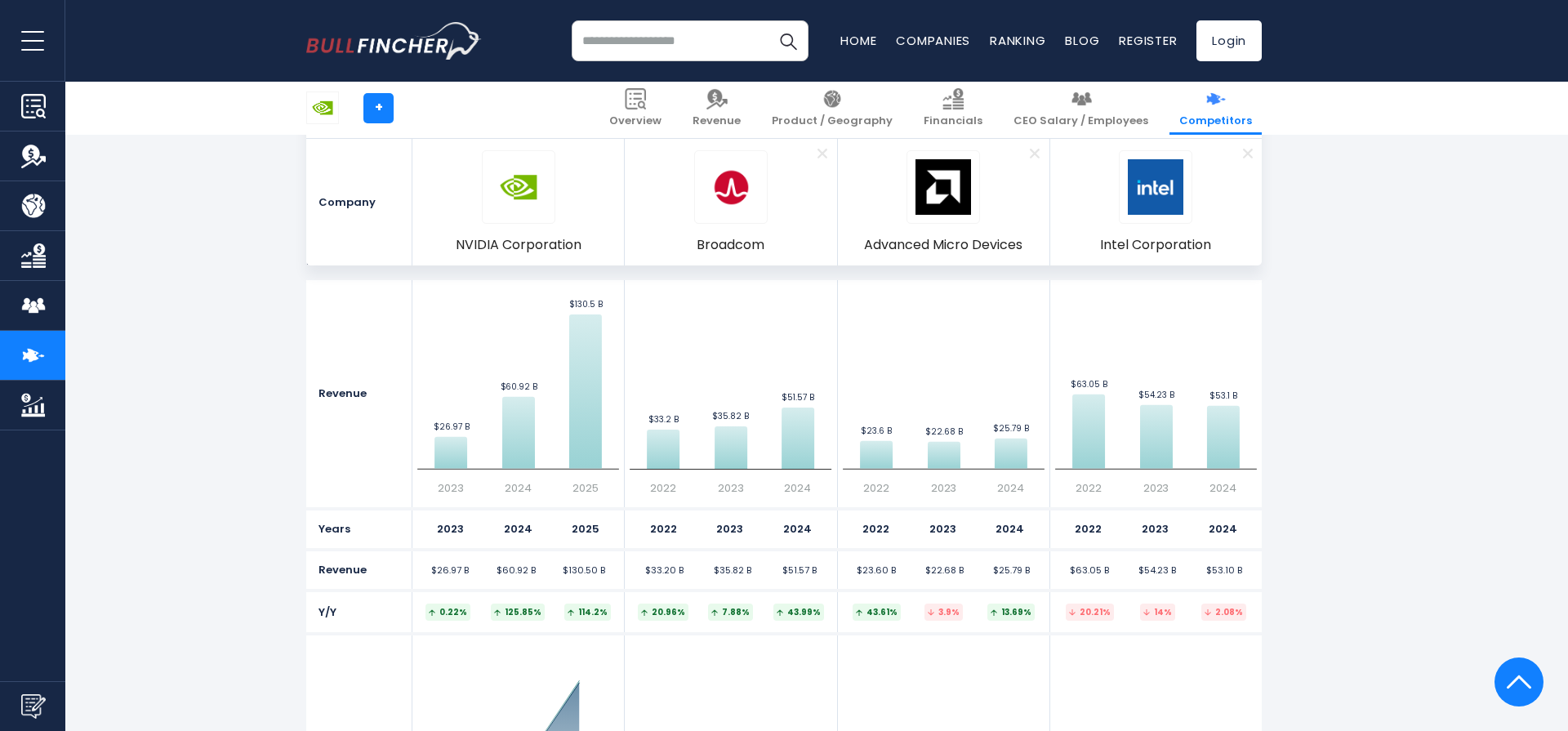
scroll to position [1311, 0]
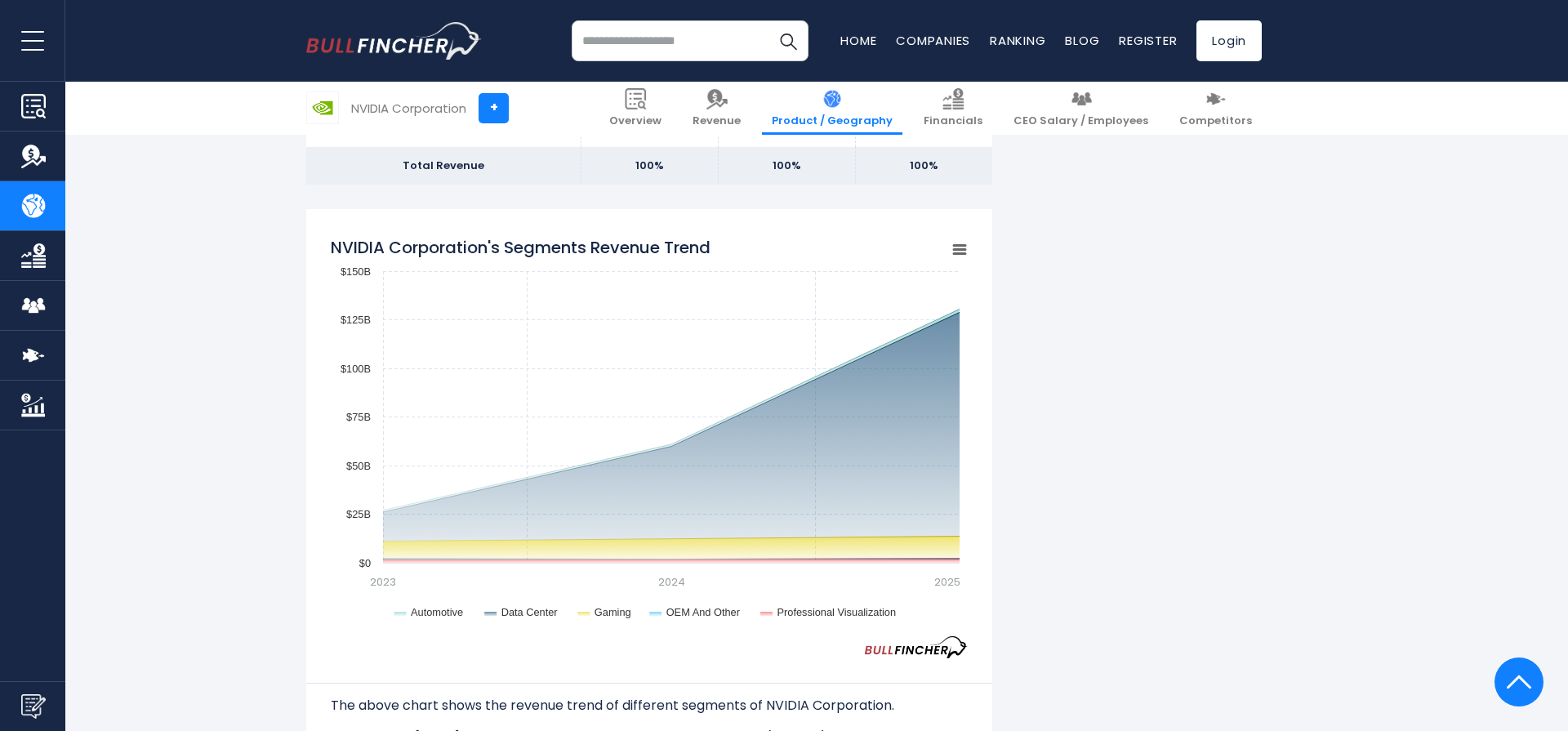
scroll to position [1284, 0]
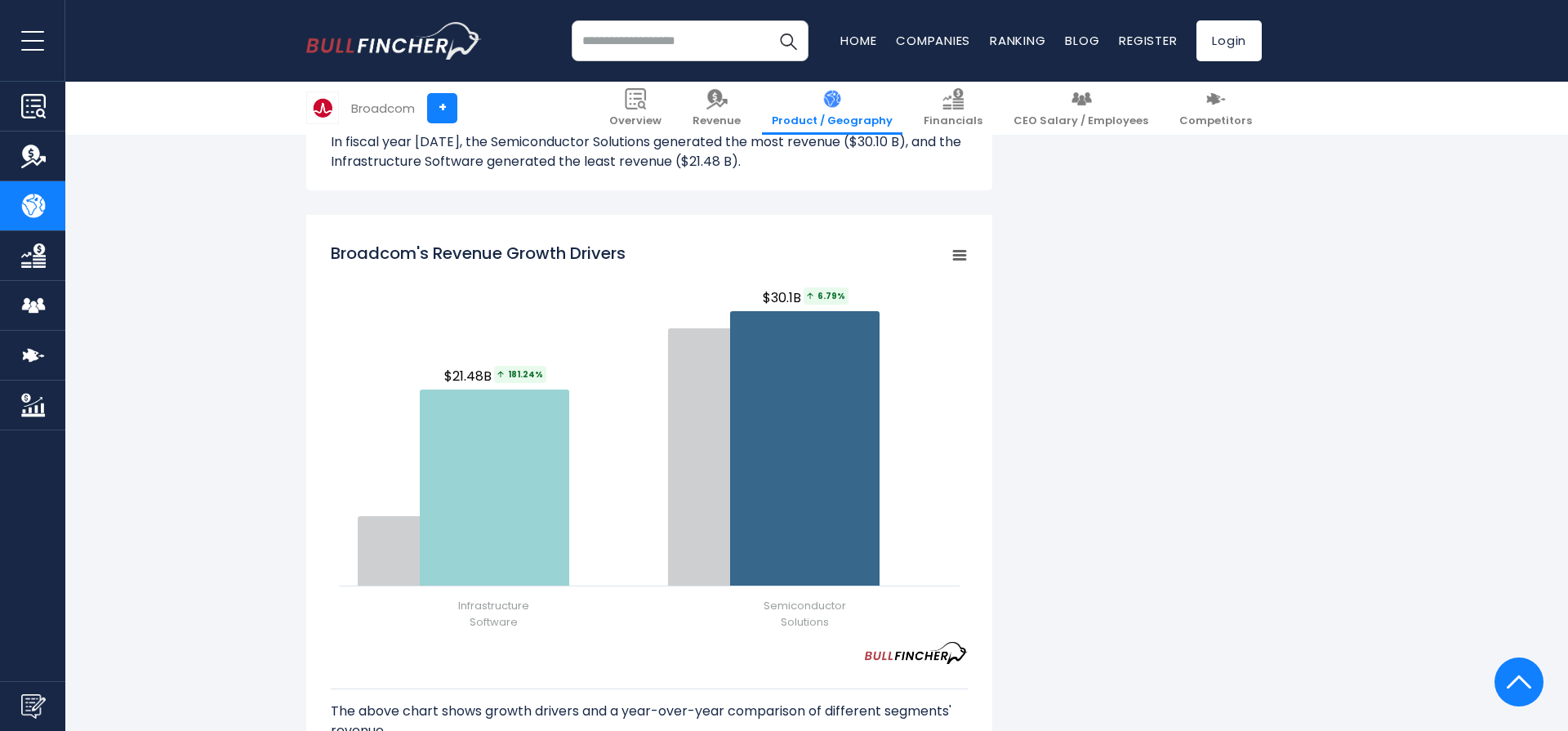
scroll to position [1772, 0]
